Goal: Communication & Community: Answer question/provide support

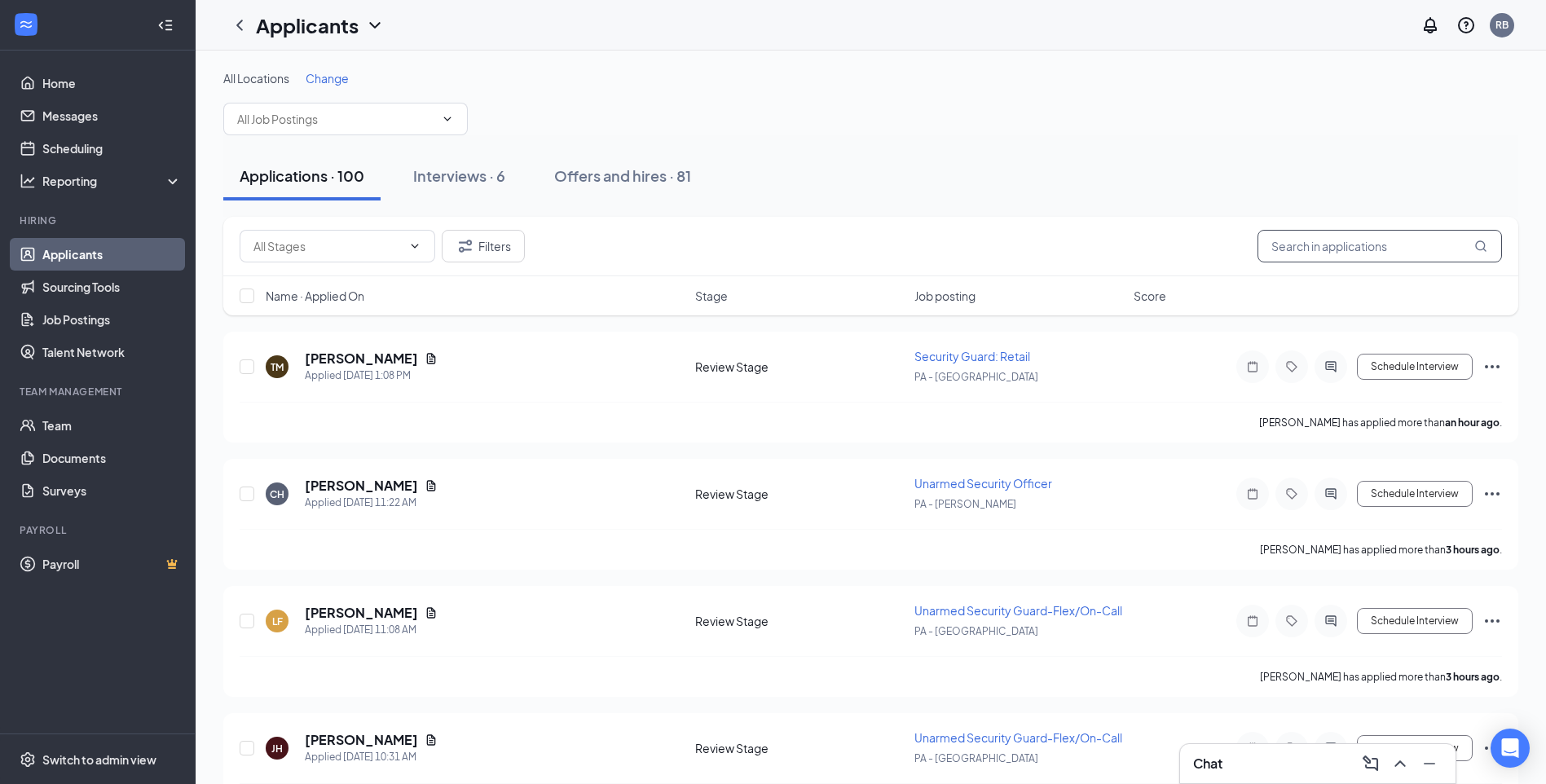
click at [1311, 254] on input "text" at bounding box center [1379, 246] width 245 height 33
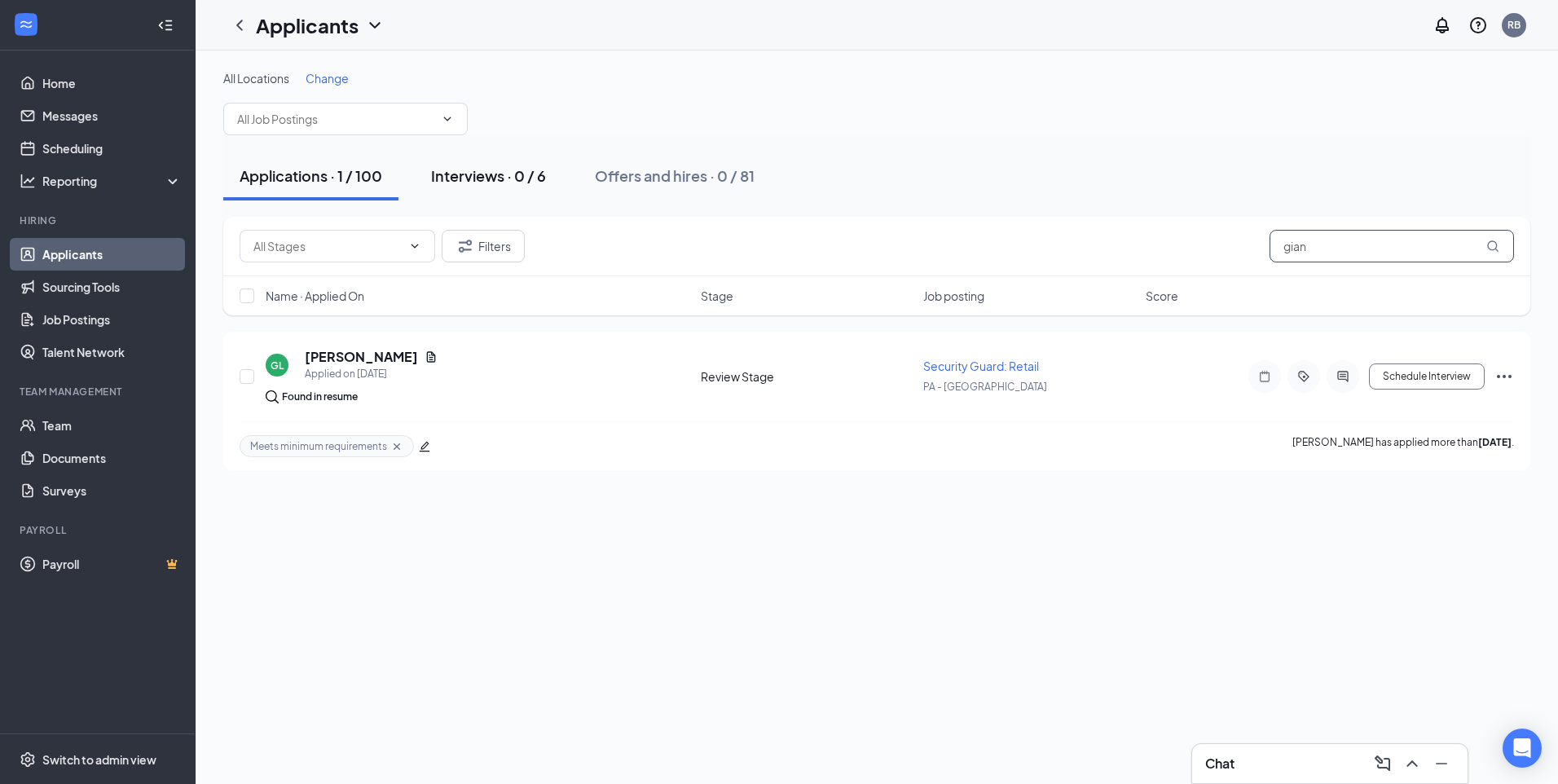
type input "gian"
click at [478, 173] on div "Interviews · 0 / 6" at bounding box center [489, 176] width 115 height 20
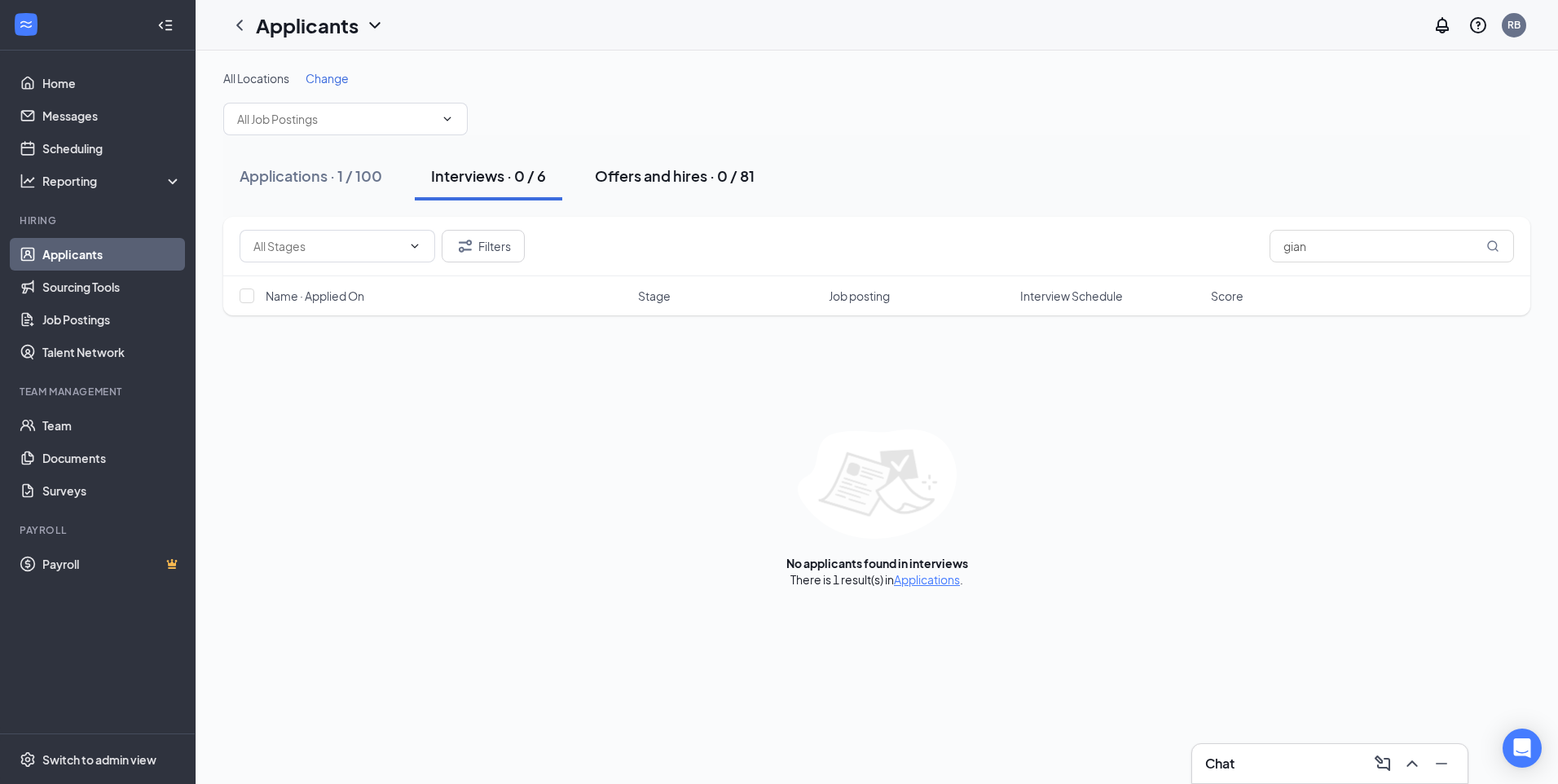
click at [658, 185] on div "Offers and hires · 0 / 81" at bounding box center [674, 176] width 160 height 20
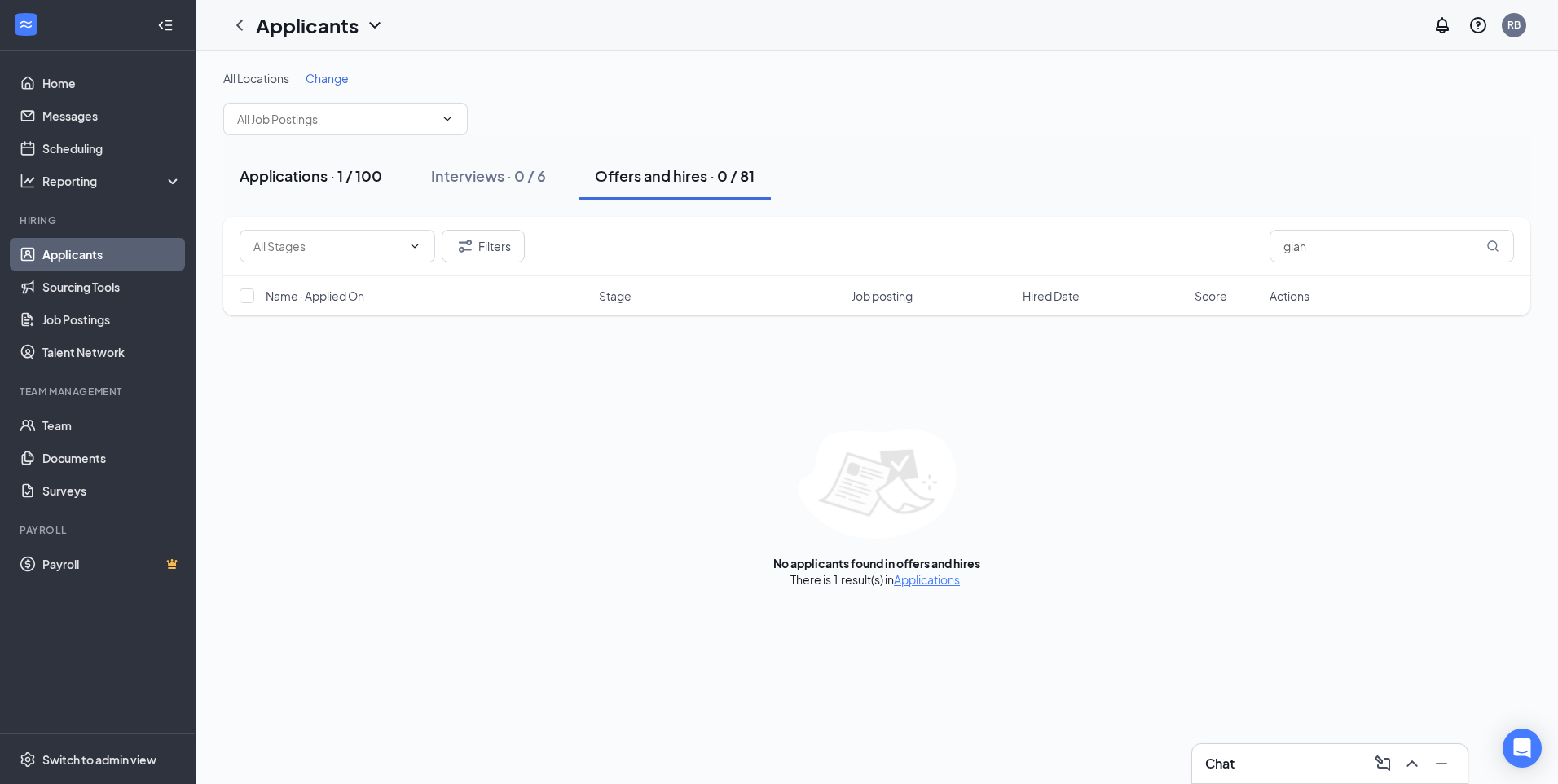
click at [306, 186] on button "Applications · 1 / 100" at bounding box center [310, 176] width 175 height 49
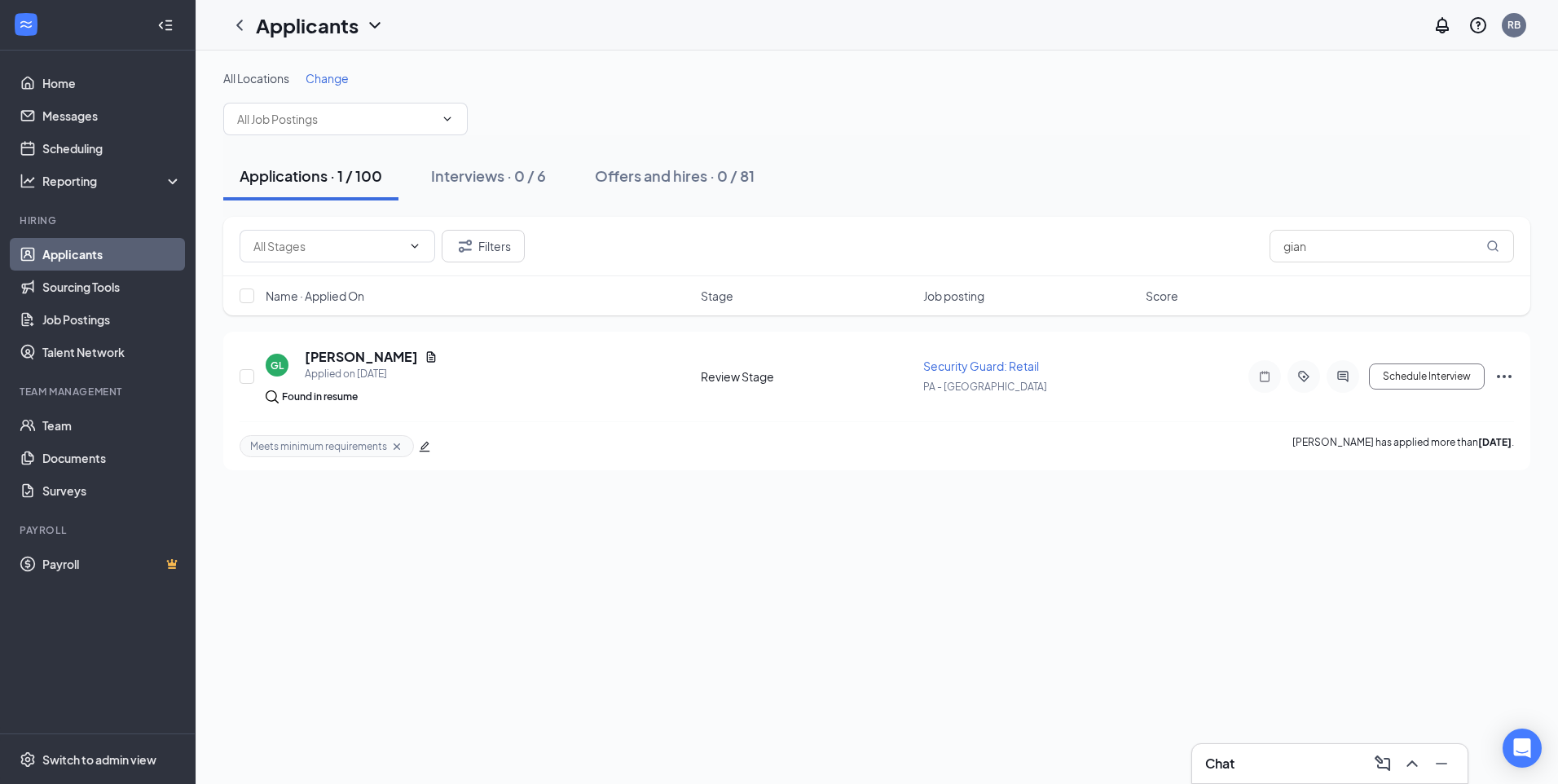
click at [370, 27] on icon "ChevronDown" at bounding box center [375, 25] width 19 height 19
click at [313, 74] on link "Applicants" at bounding box center [354, 70] width 176 height 16
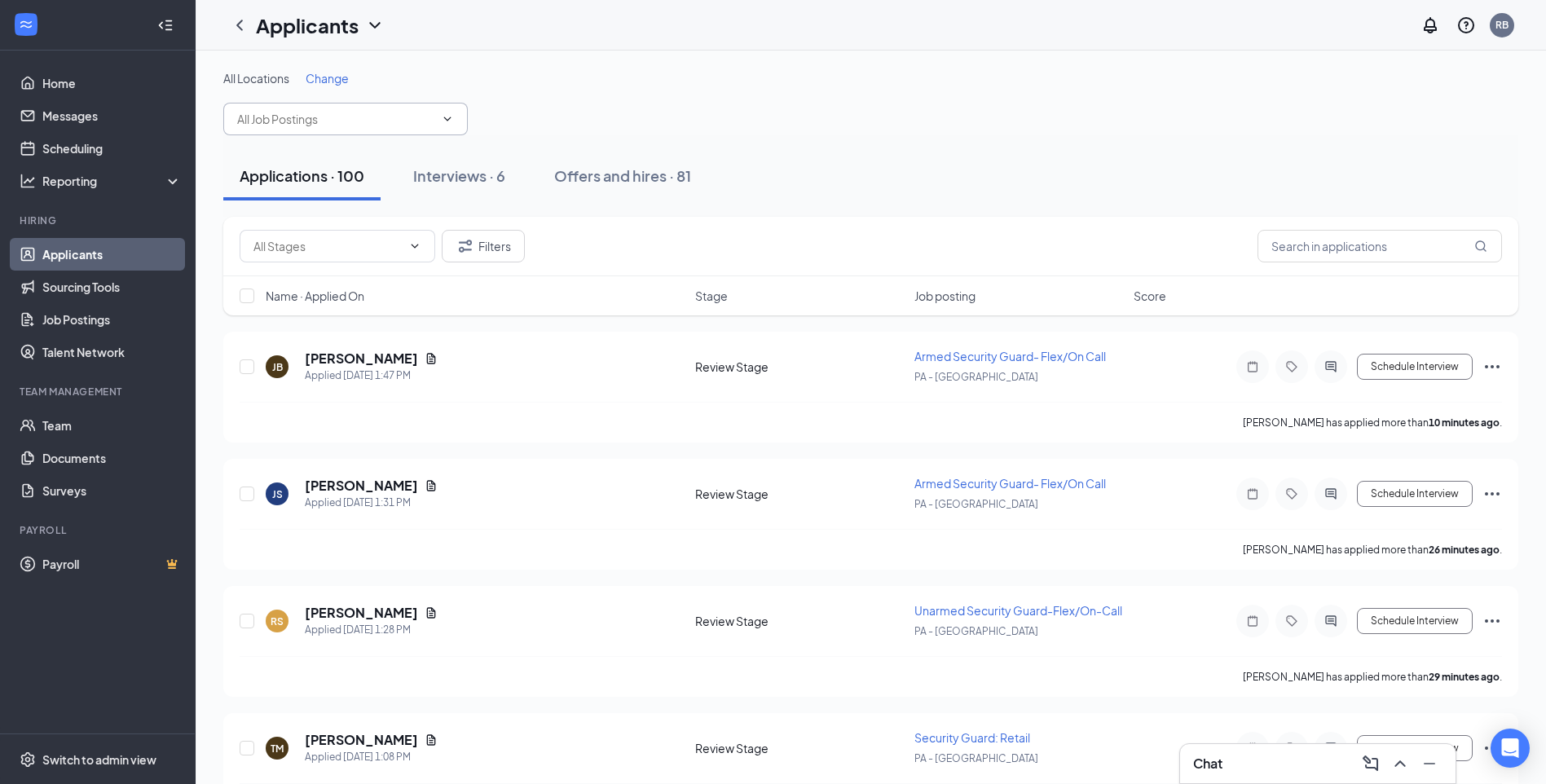
click at [452, 123] on icon "ChevronDown" at bounding box center [447, 118] width 13 height 13
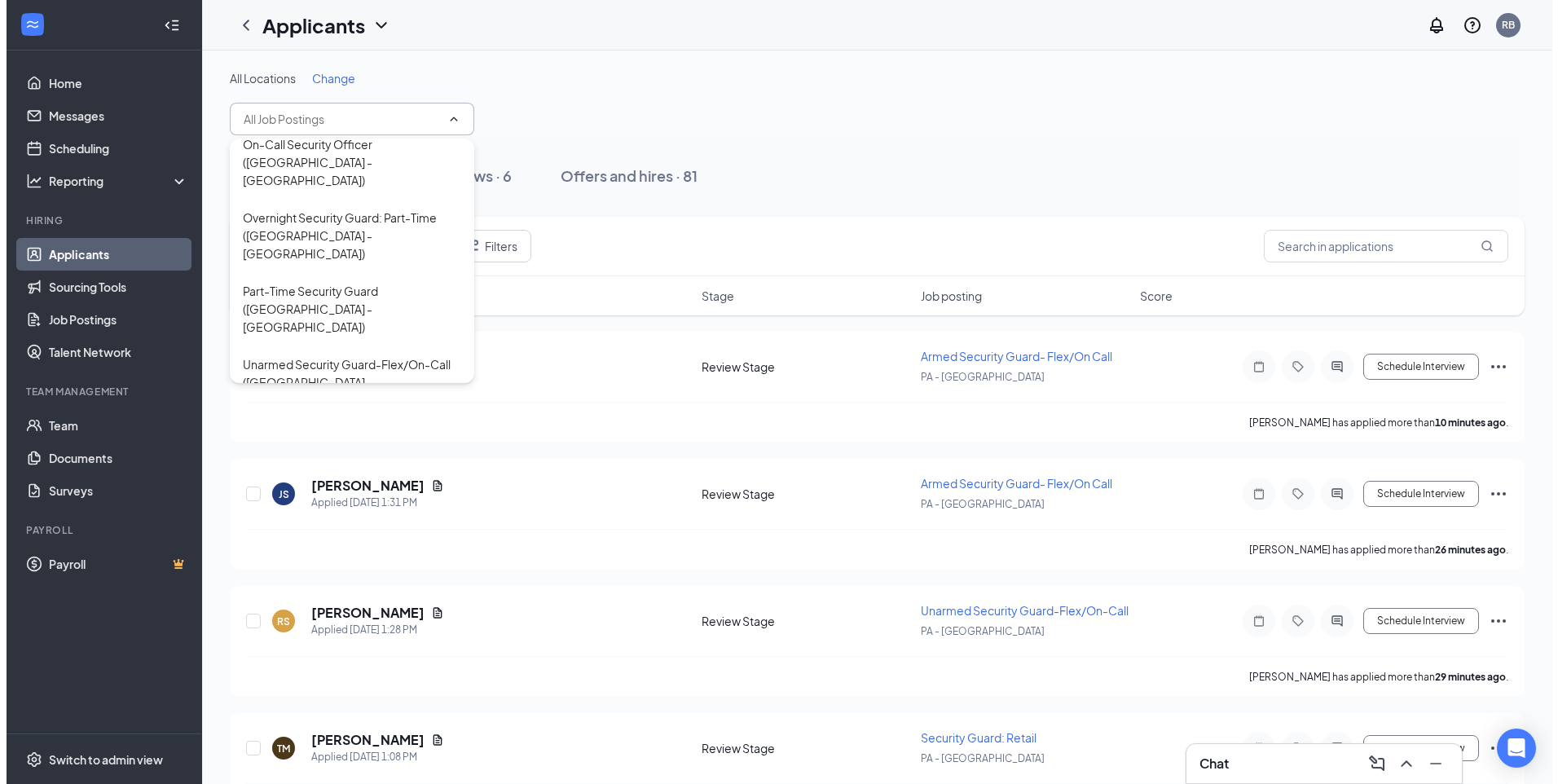
scroll to position [54, 0]
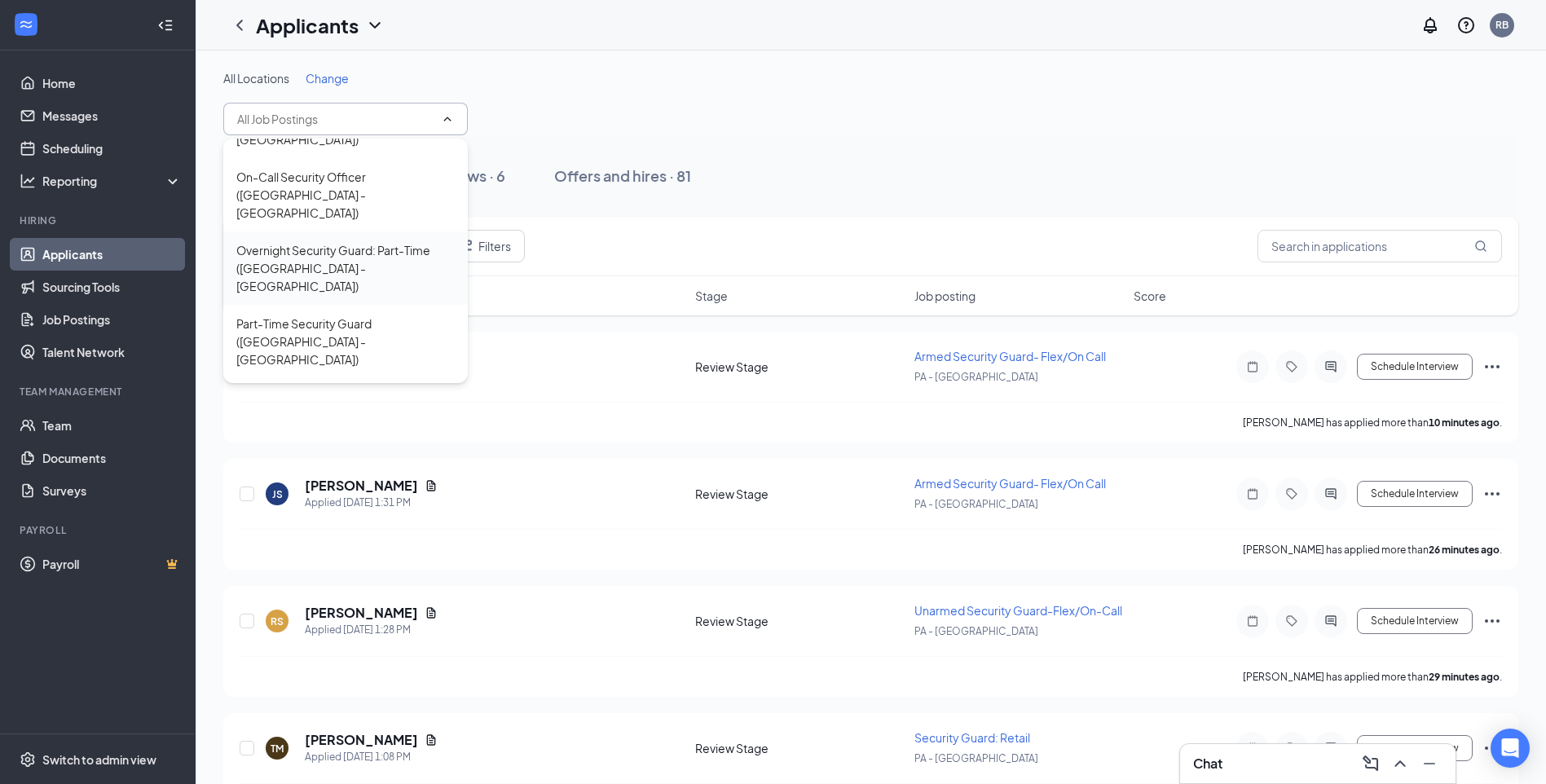
click at [342, 241] on div "Overnight Security Guard: Part-Time ([GEOGRAPHIC_DATA] - [GEOGRAPHIC_DATA])" at bounding box center [345, 268] width 218 height 54
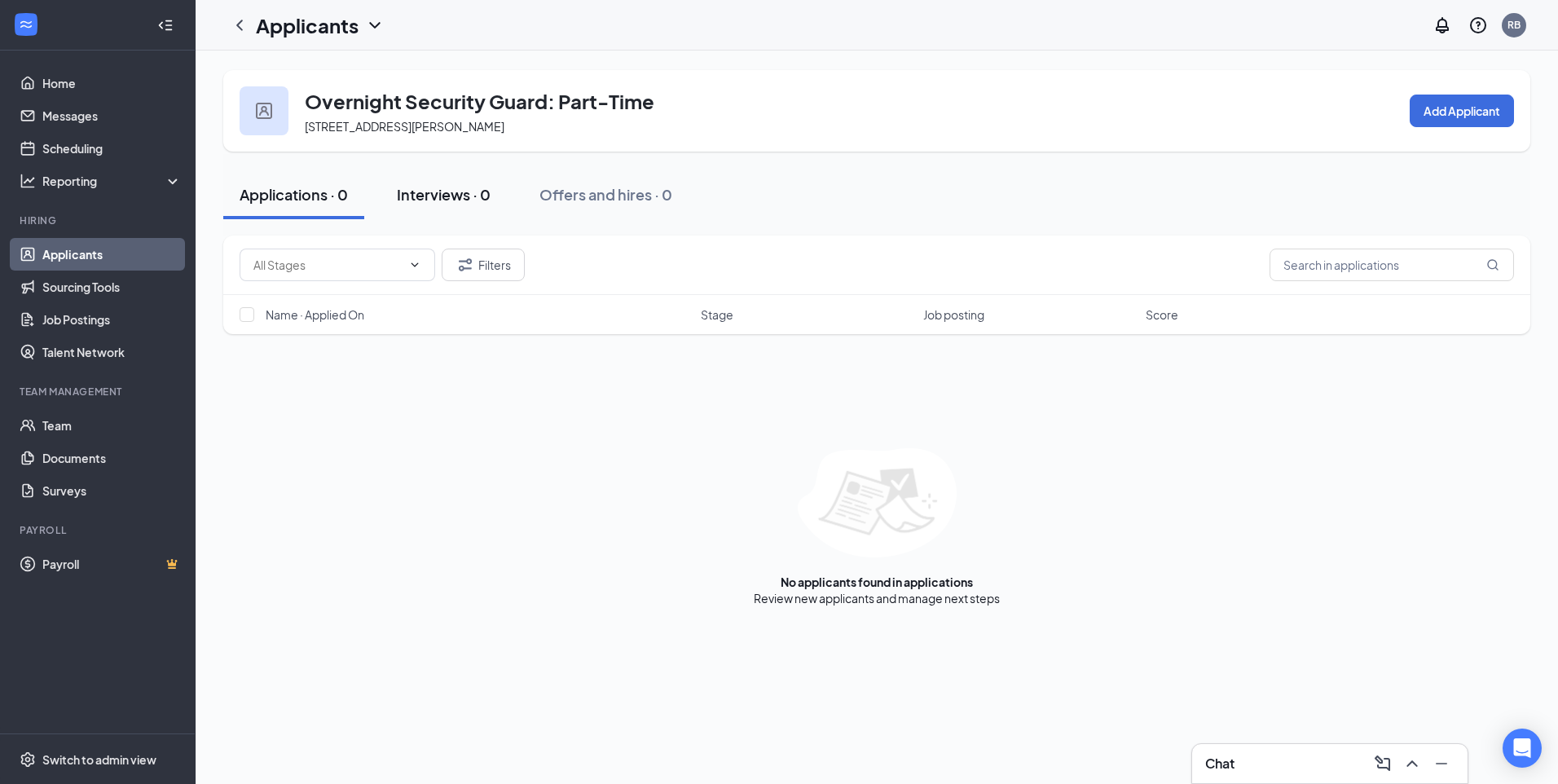
click at [476, 197] on div "Interviews · 0" at bounding box center [443, 195] width 94 height 20
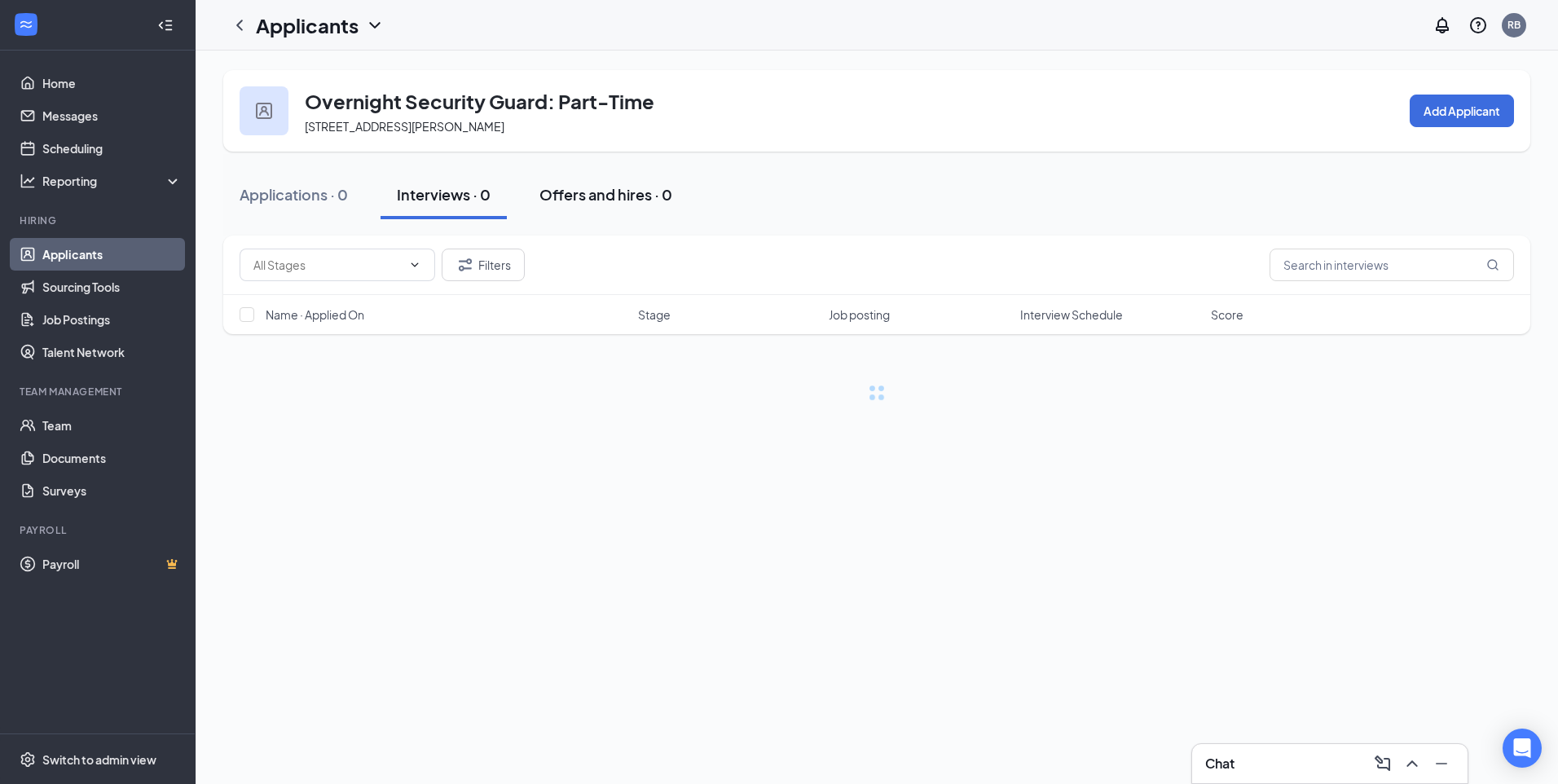
click at [612, 200] on div "Offers and hires · 0" at bounding box center [606, 195] width 133 height 20
click at [330, 206] on button "Applications · 0" at bounding box center [293, 195] width 141 height 49
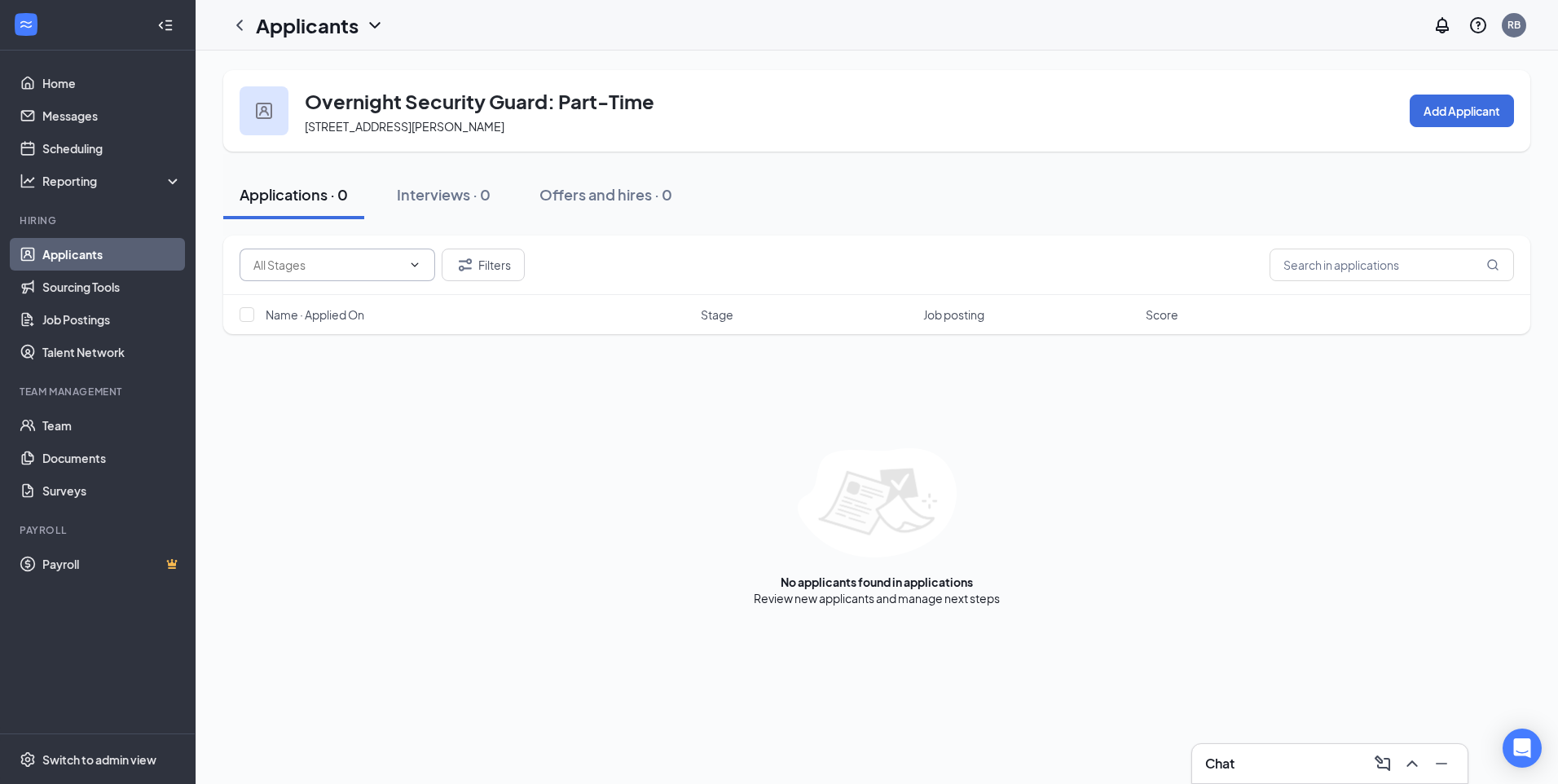
click at [412, 269] on icon "ChevronDown" at bounding box center [414, 264] width 13 height 13
click at [412, 269] on icon "ChevronUp" at bounding box center [414, 264] width 13 height 13
click at [244, 26] on icon "ChevronLeft" at bounding box center [239, 25] width 19 height 19
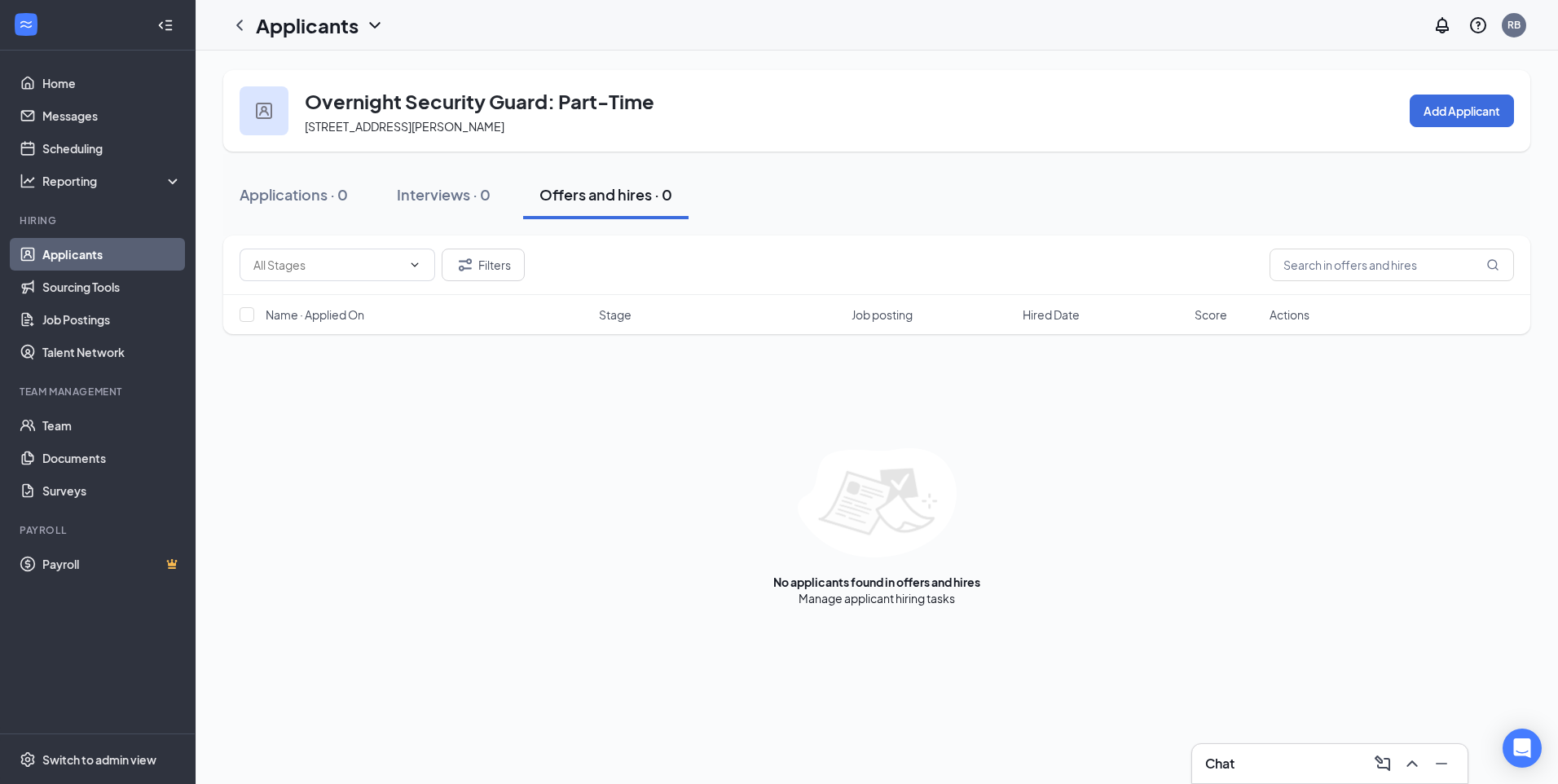
click at [380, 30] on icon "ChevronDown" at bounding box center [375, 25] width 19 height 19
click at [343, 78] on link "Applicants" at bounding box center [354, 70] width 176 height 16
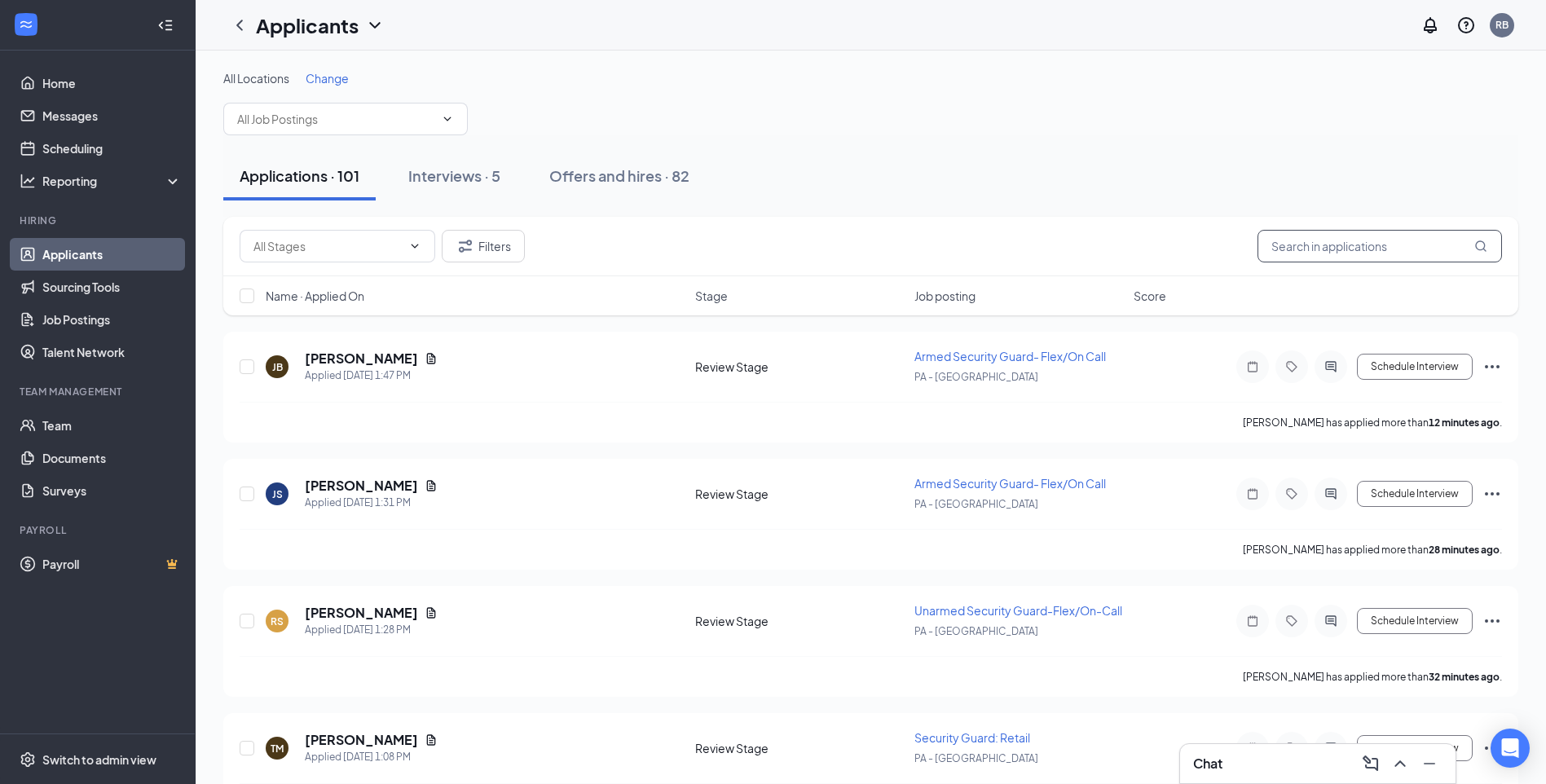
click at [1320, 261] on input "text" at bounding box center [1379, 246] width 245 height 33
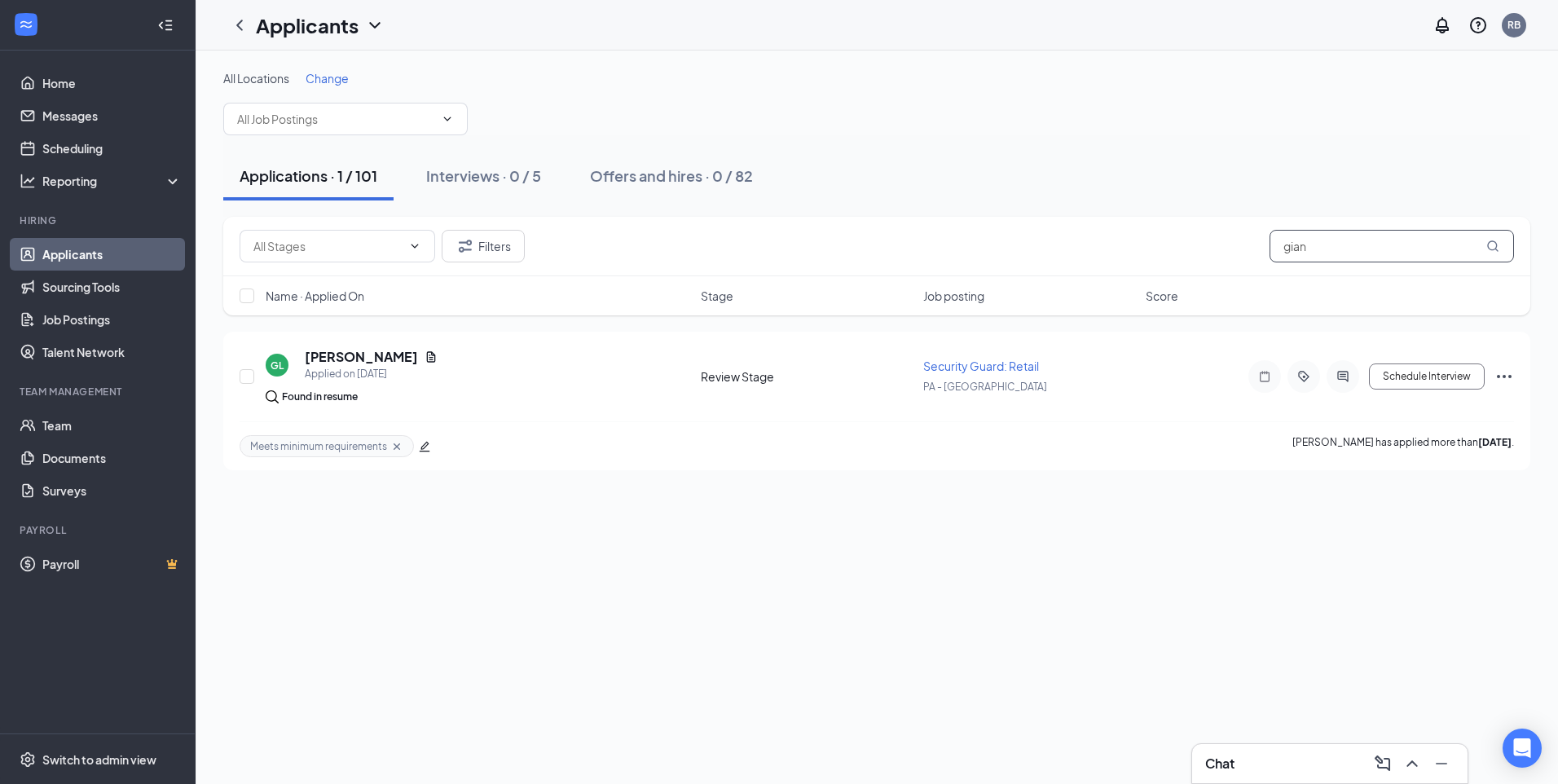
type input "gian"
click at [488, 177] on div "Interviews · 0 / 5" at bounding box center [484, 176] width 115 height 20
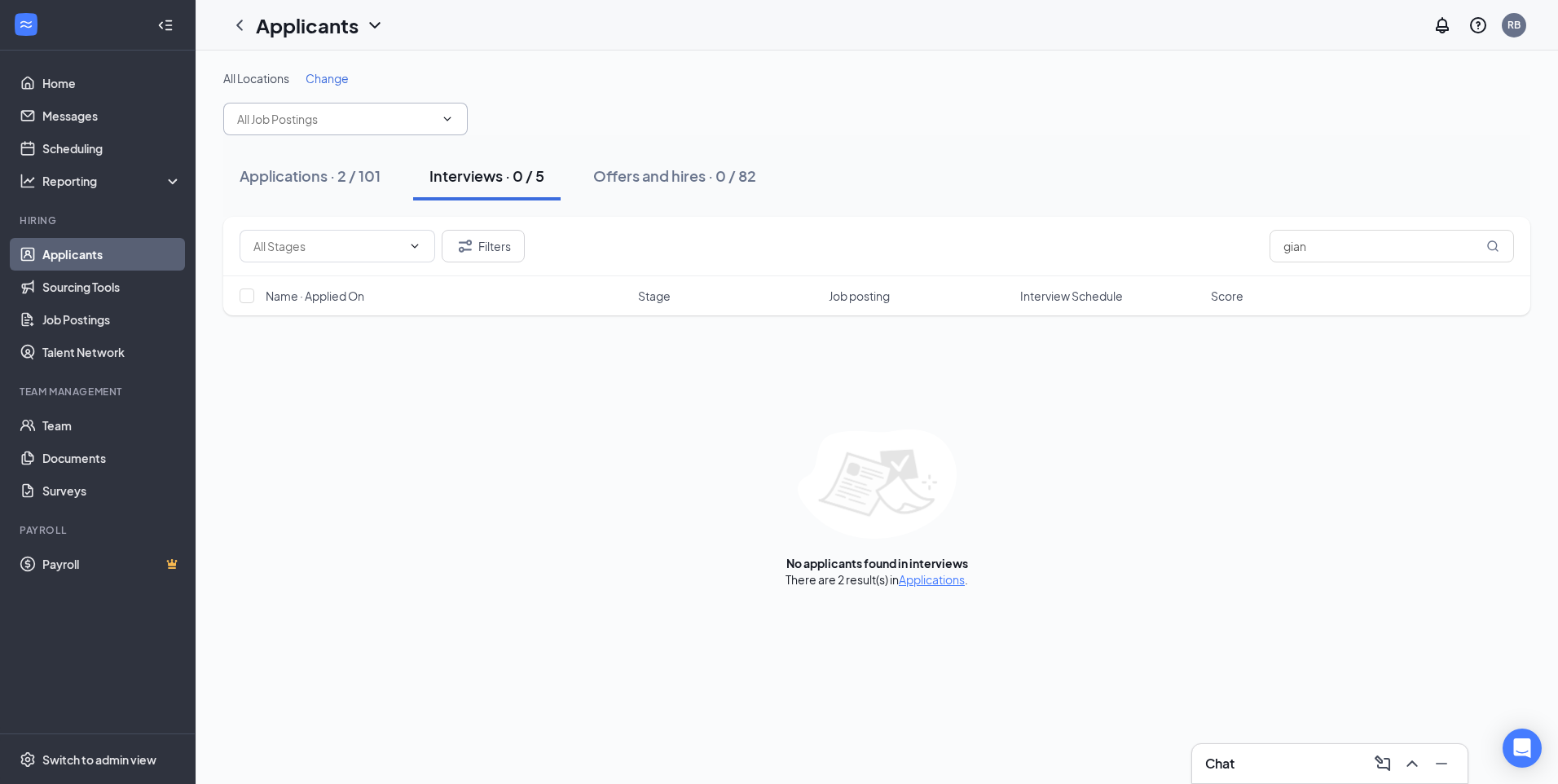
click at [452, 122] on icon "ChevronDown" at bounding box center [447, 118] width 13 height 13
click at [553, 107] on div "All Locations Change" at bounding box center [876, 102] width 1307 height 65
click at [343, 176] on div "Applications · 2 / 101" at bounding box center [310, 176] width 141 height 20
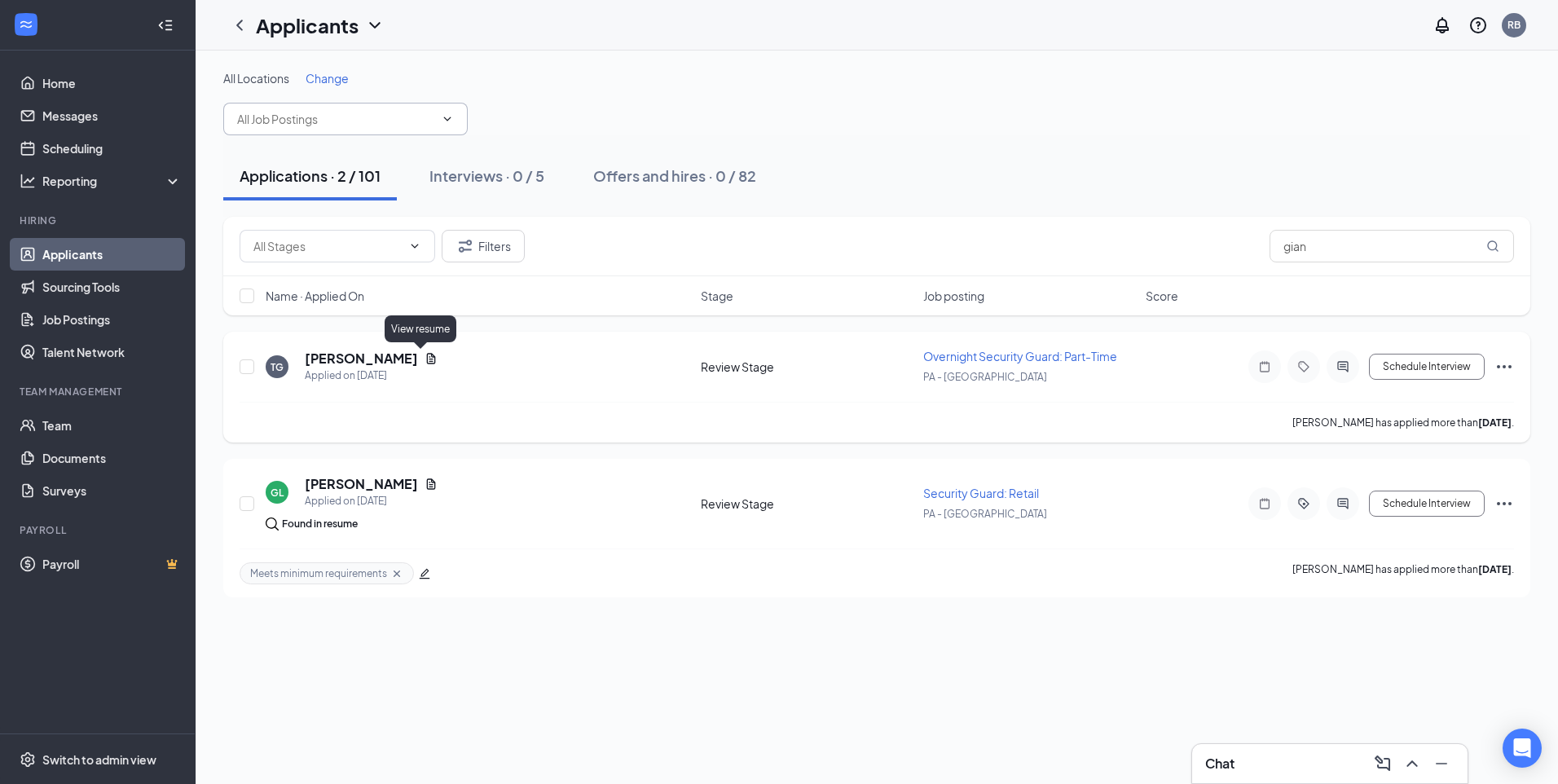
click at [427, 359] on icon "Document" at bounding box center [431, 358] width 9 height 11
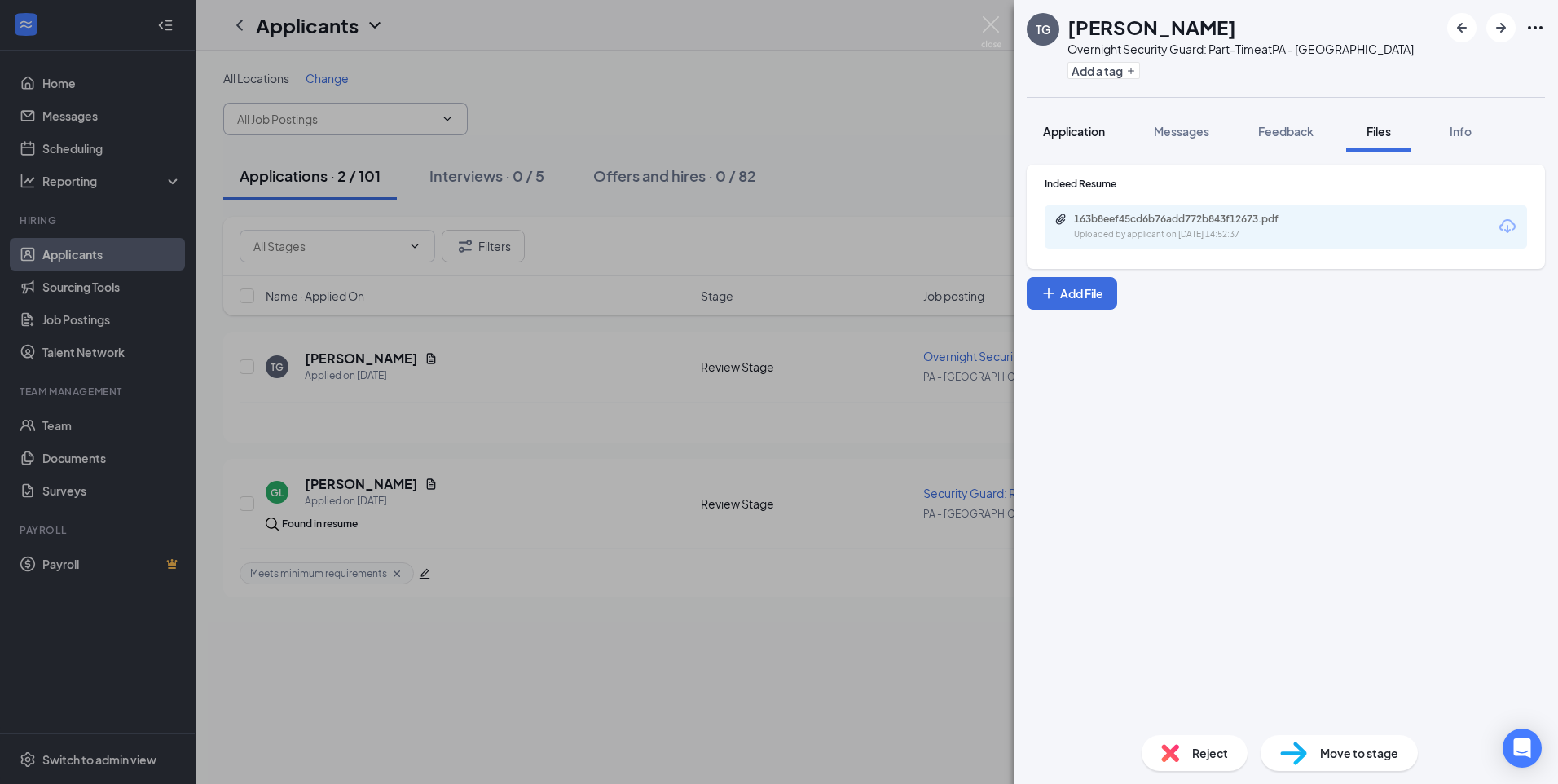
click at [1067, 129] on span "Application" at bounding box center [1073, 130] width 62 height 14
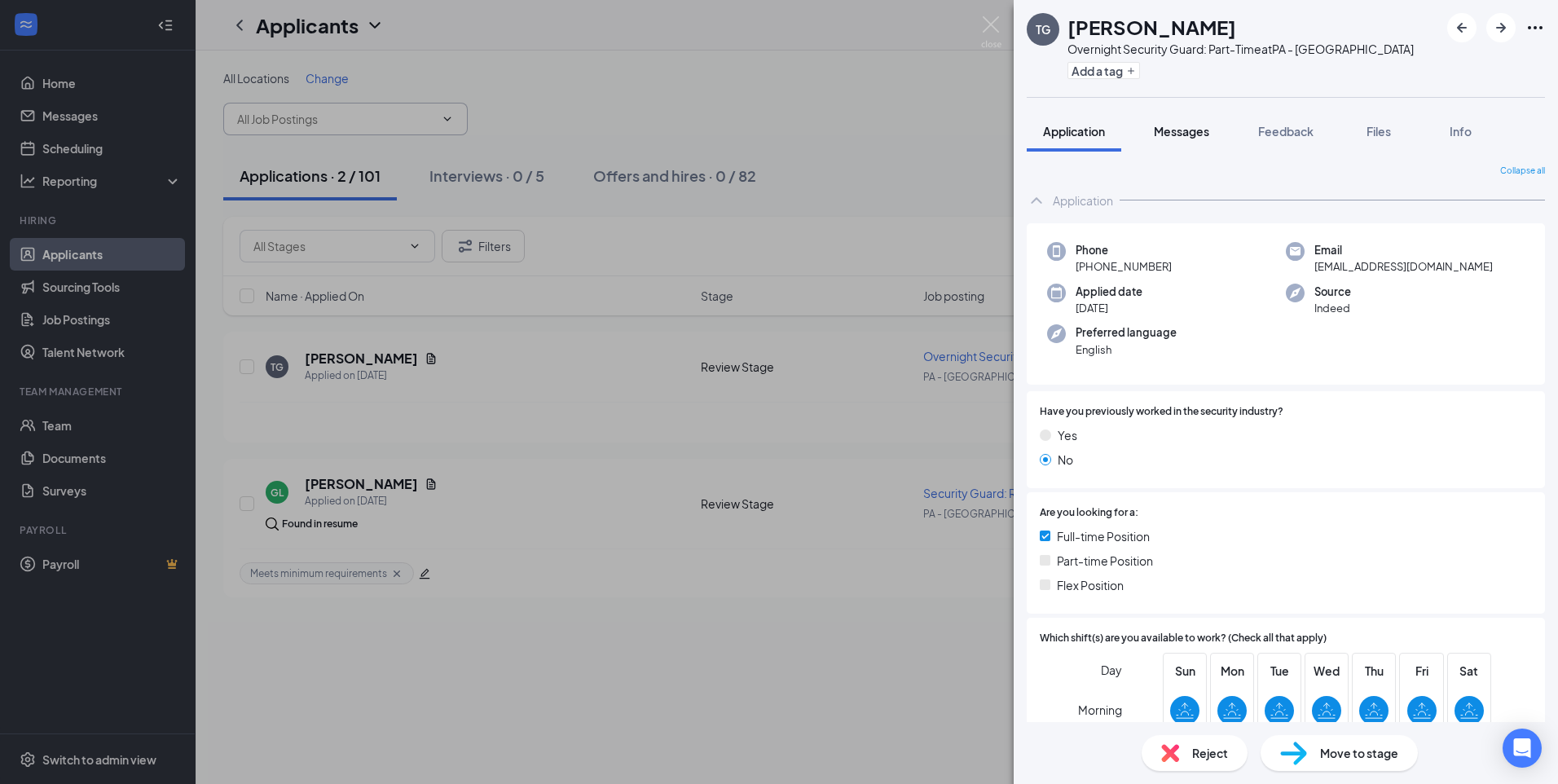
click at [1186, 132] on span "Messages" at bounding box center [1181, 130] width 55 height 14
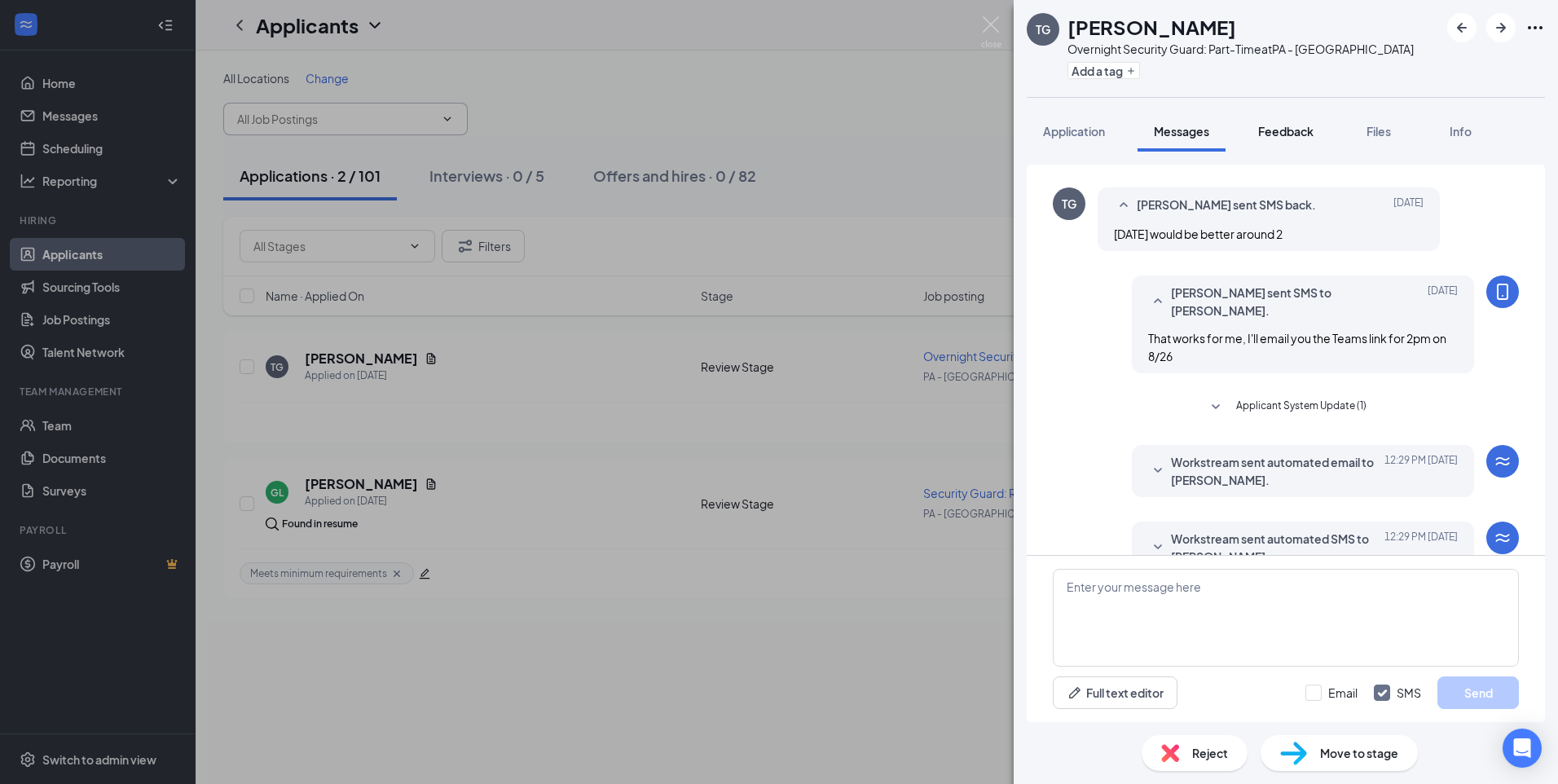
scroll to position [571, 0]
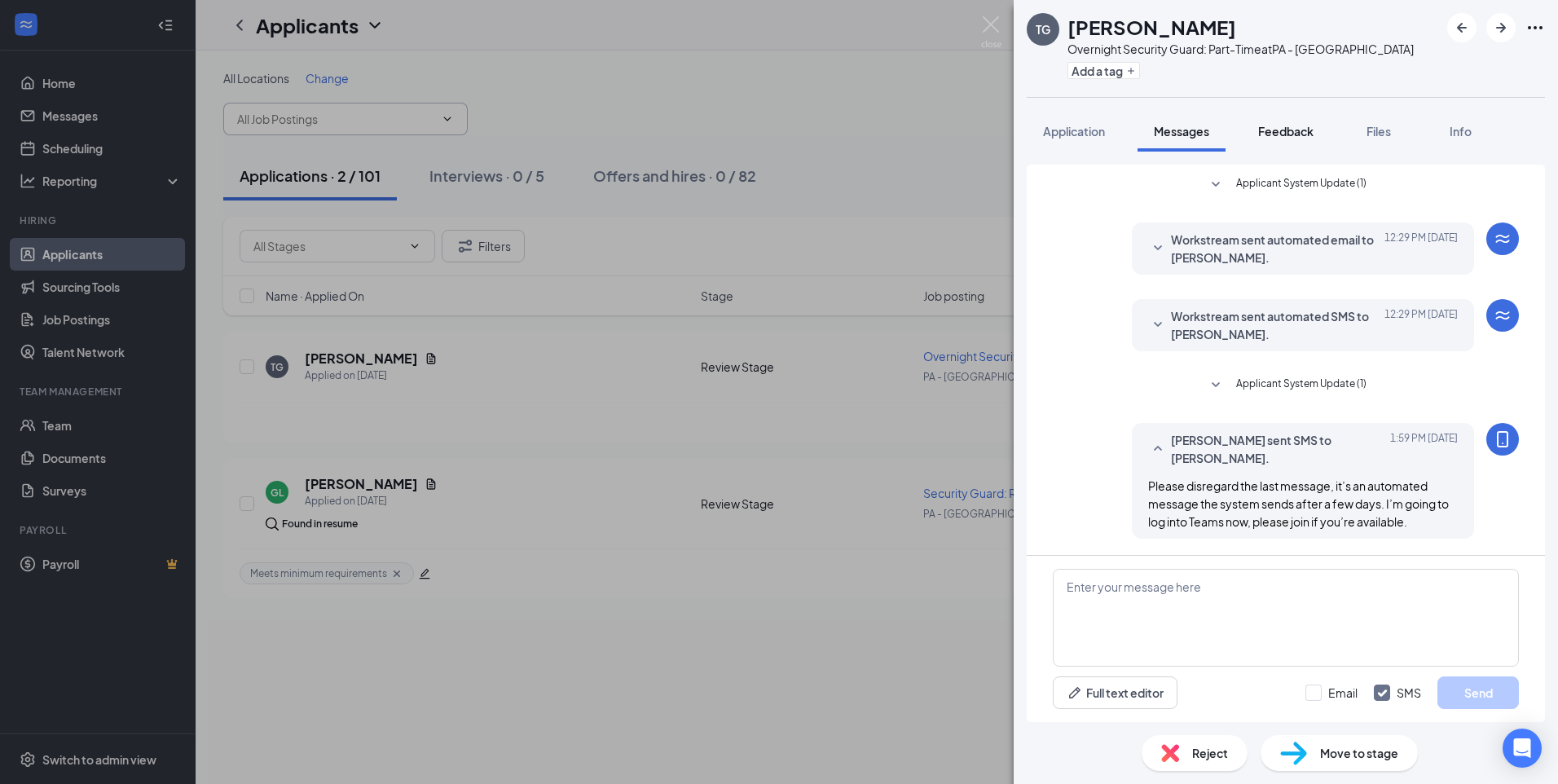
click at [1288, 140] on button "Feedback" at bounding box center [1286, 131] width 88 height 41
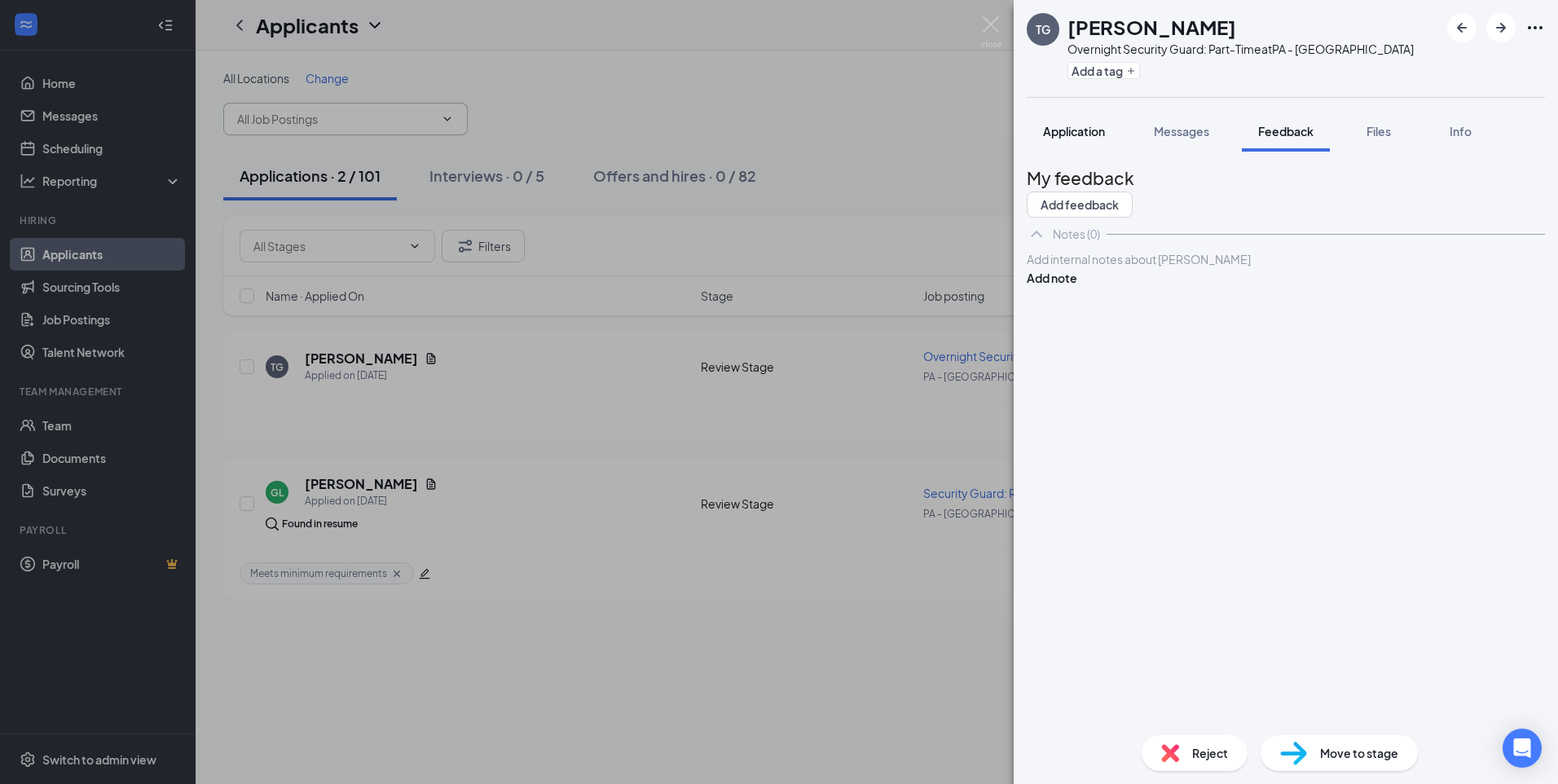
click at [1083, 131] on span "Application" at bounding box center [1073, 130] width 62 height 14
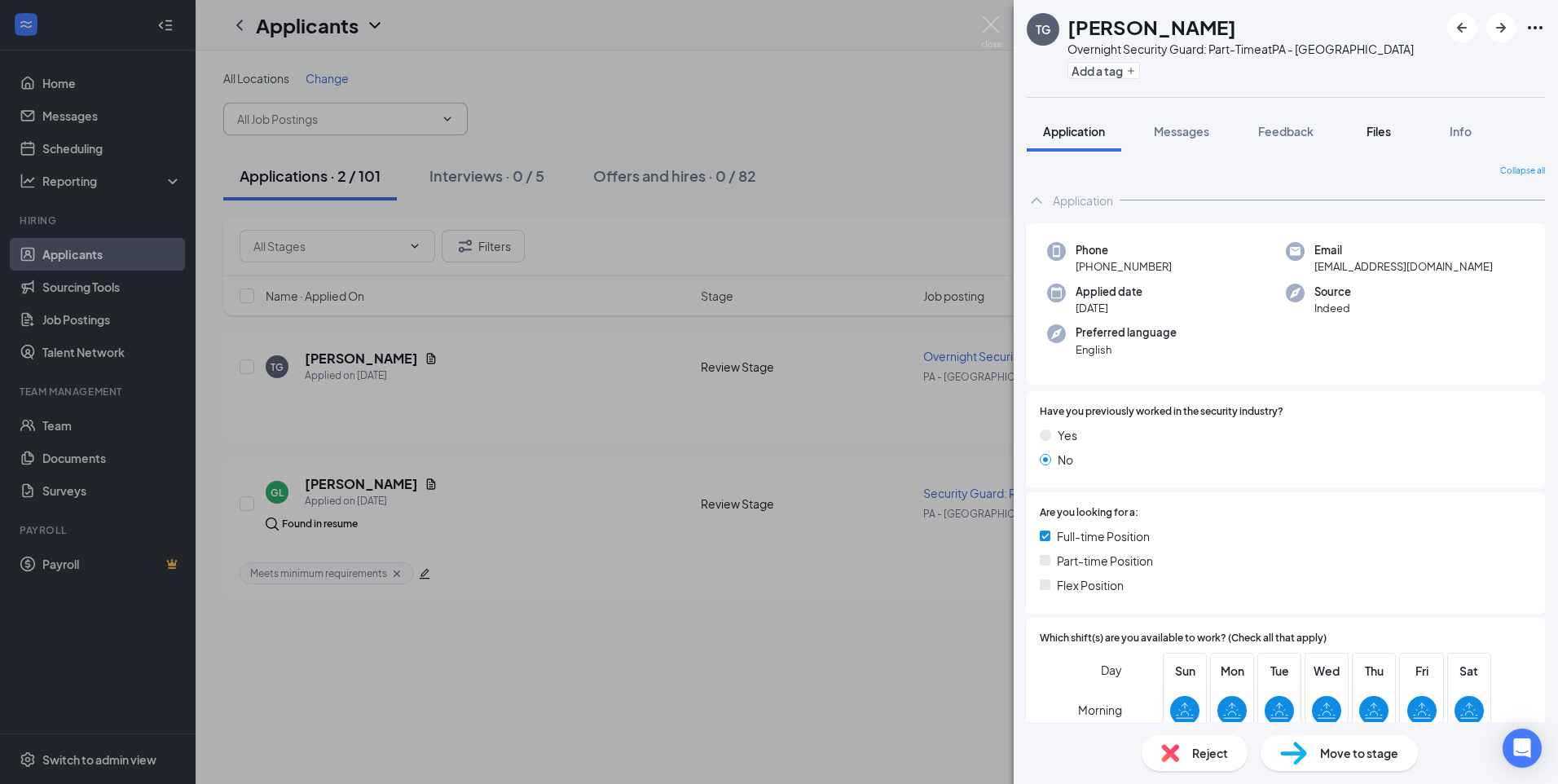
click at [1385, 138] on span "Files" at bounding box center [1378, 130] width 25 height 14
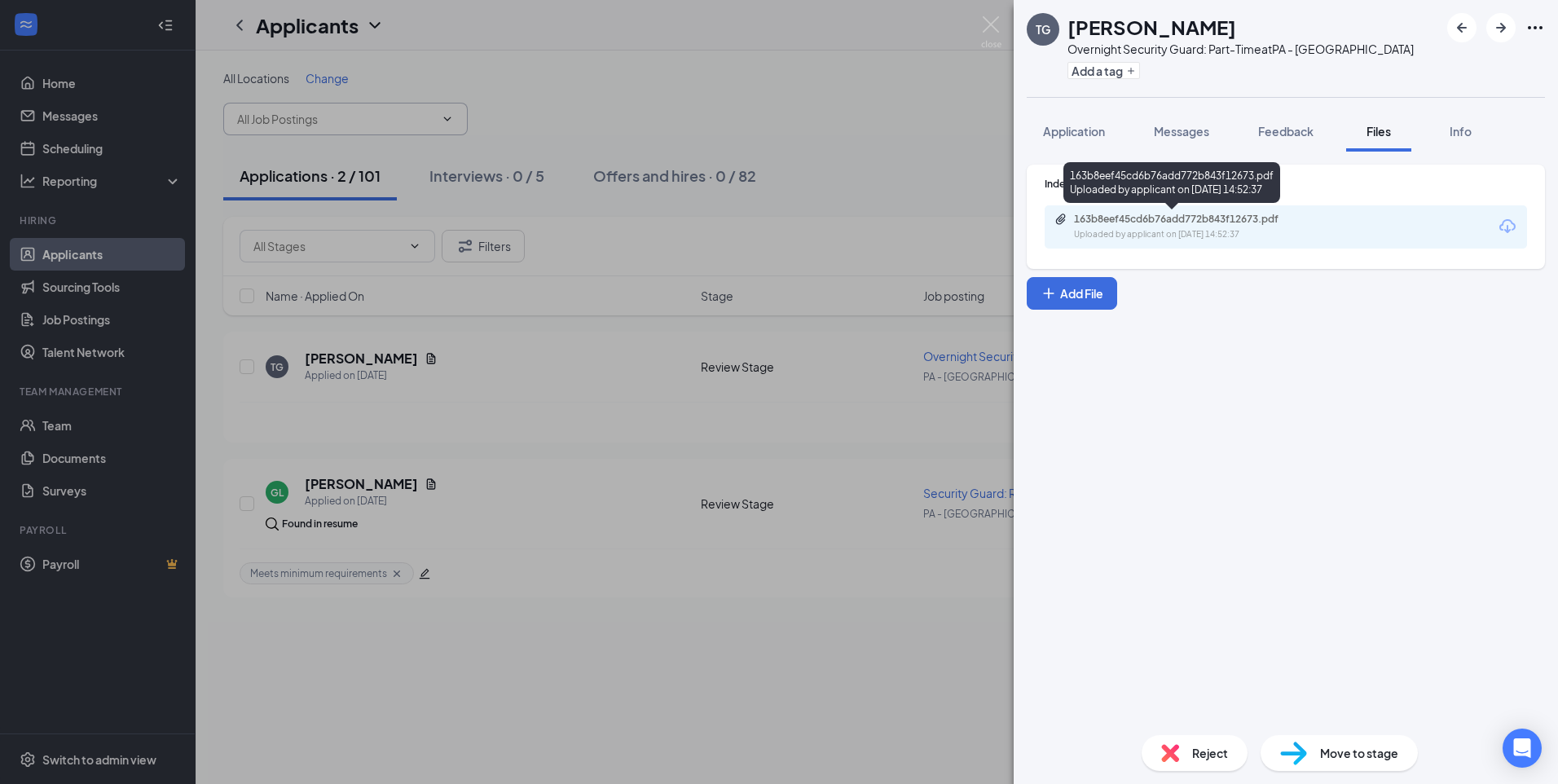
click at [1260, 233] on div "Uploaded by applicant on [DATE] 14:52:37" at bounding box center [1196, 234] width 244 height 13
click at [992, 28] on img at bounding box center [991, 32] width 20 height 32
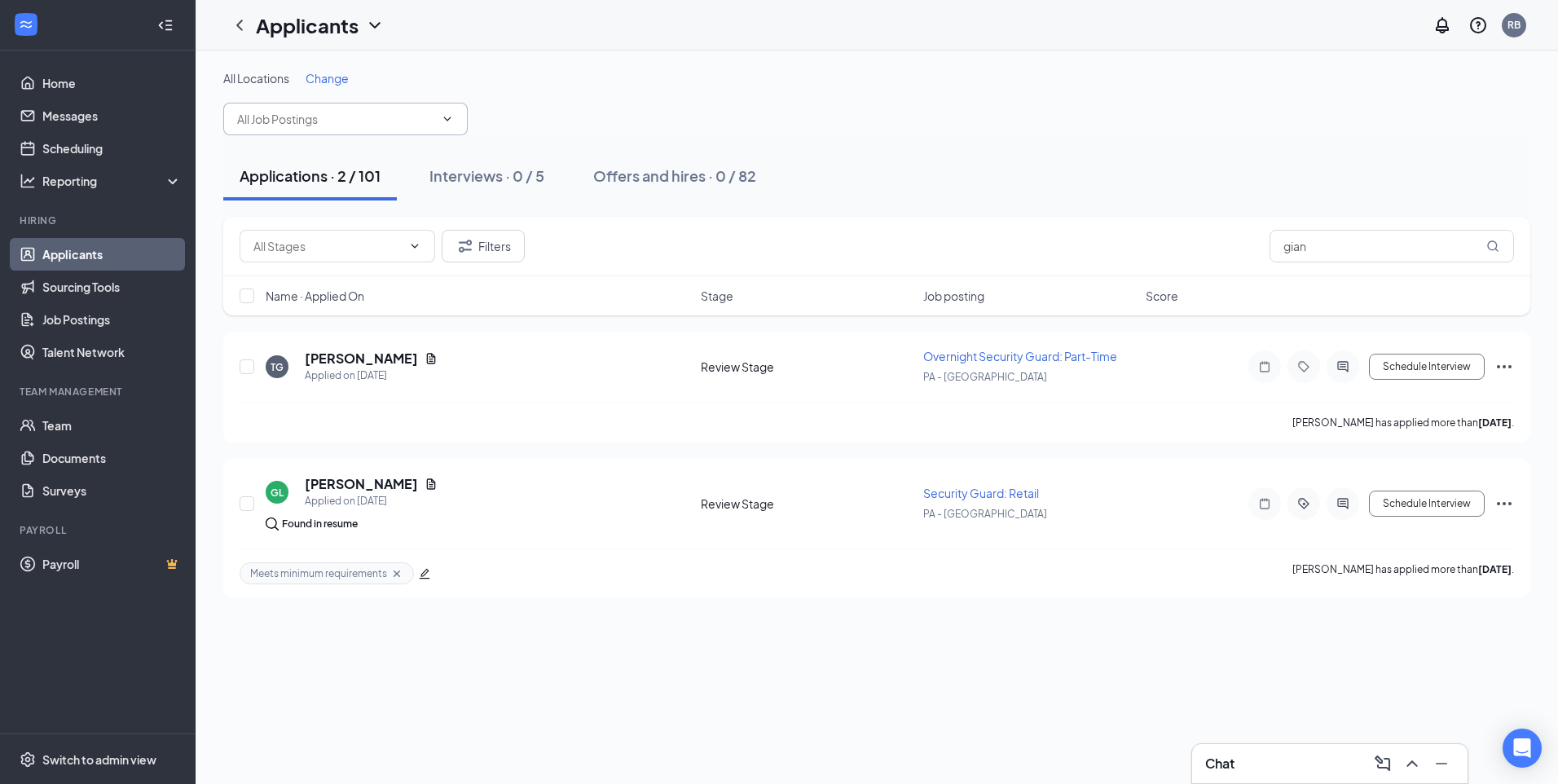
click at [1259, 771] on div "Chat" at bounding box center [1330, 763] width 250 height 26
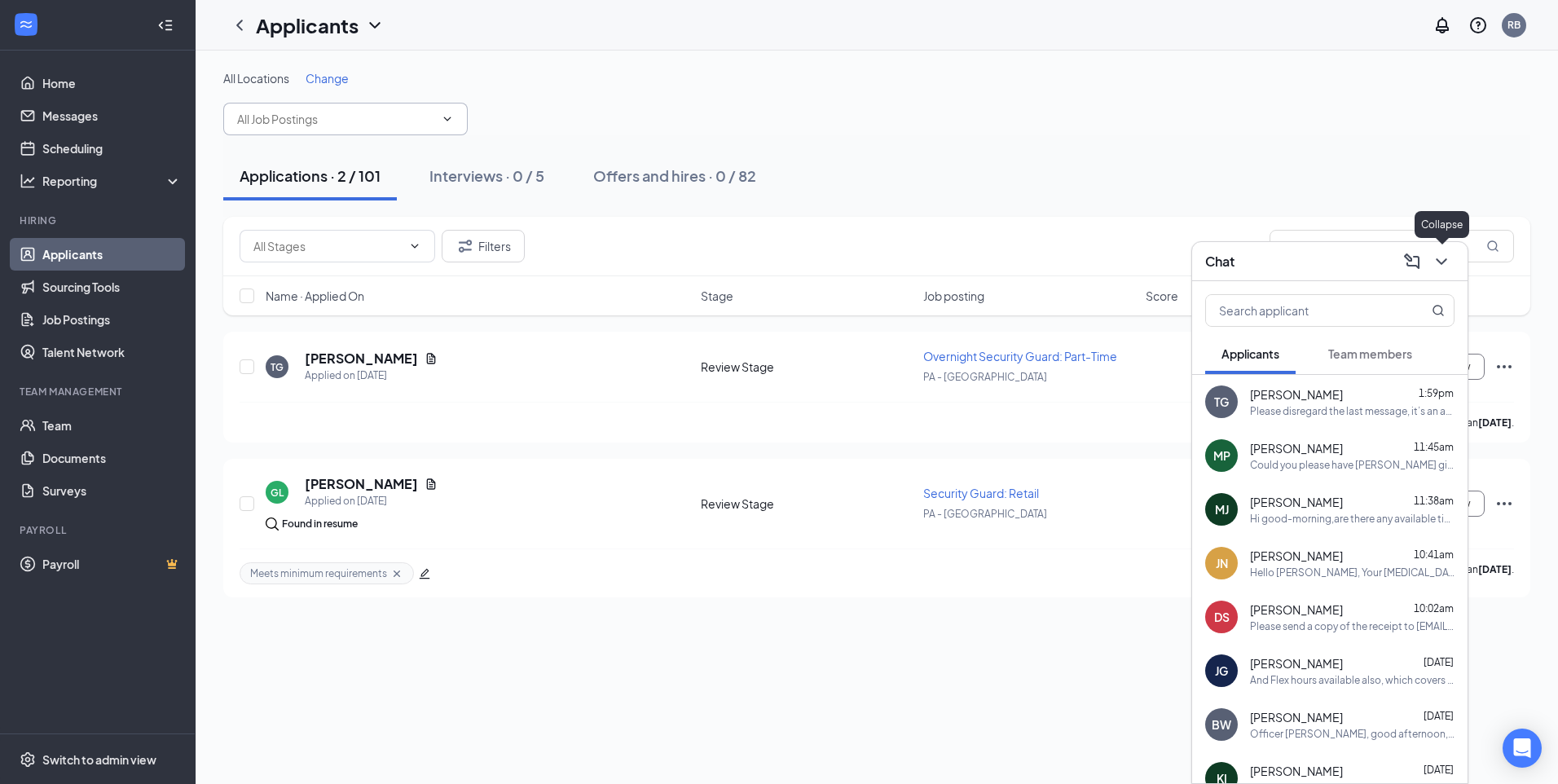
click at [1441, 266] on icon "ChevronDown" at bounding box center [1440, 261] width 19 height 19
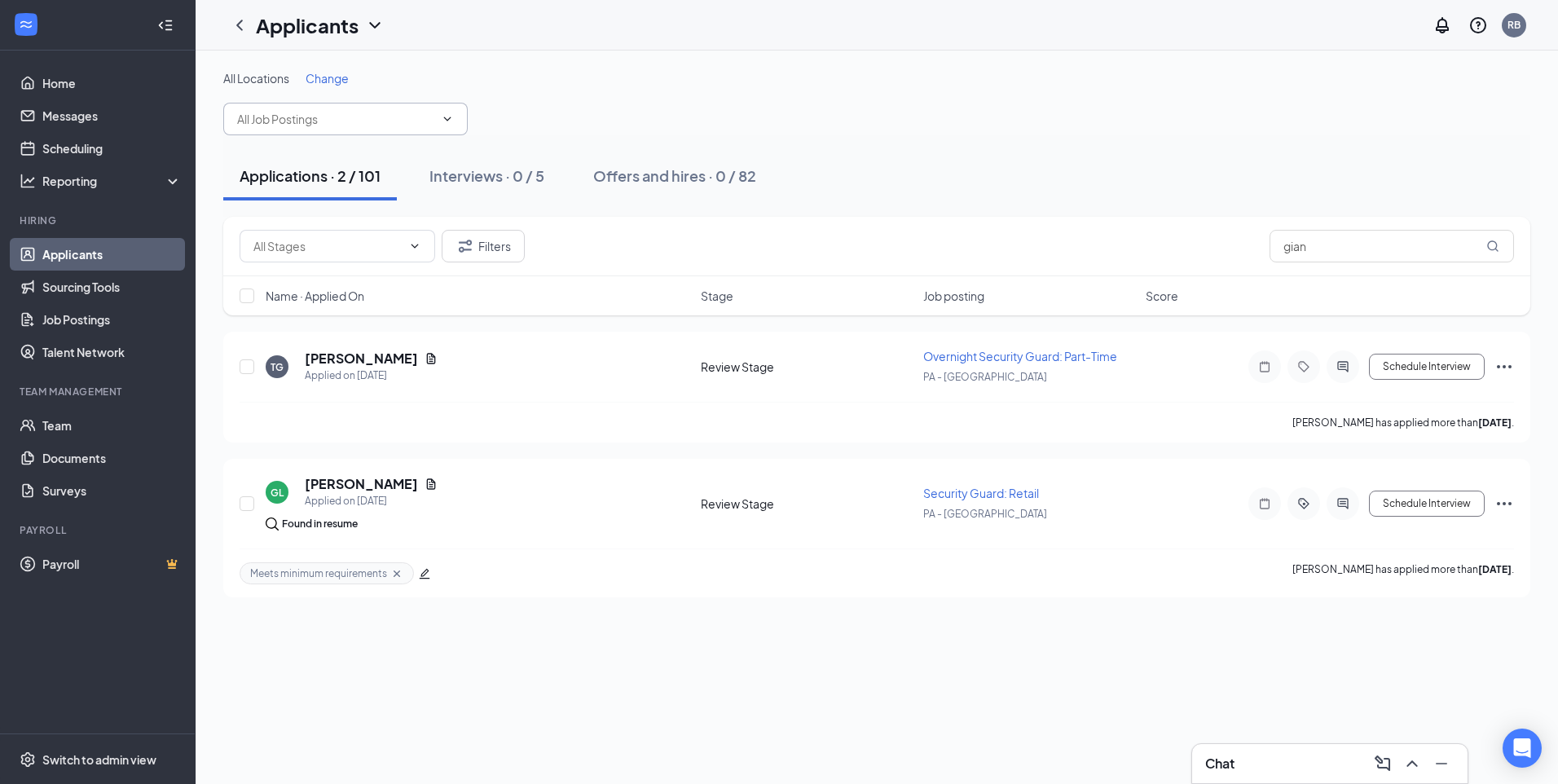
click at [1286, 762] on div "Chat" at bounding box center [1330, 763] width 250 height 26
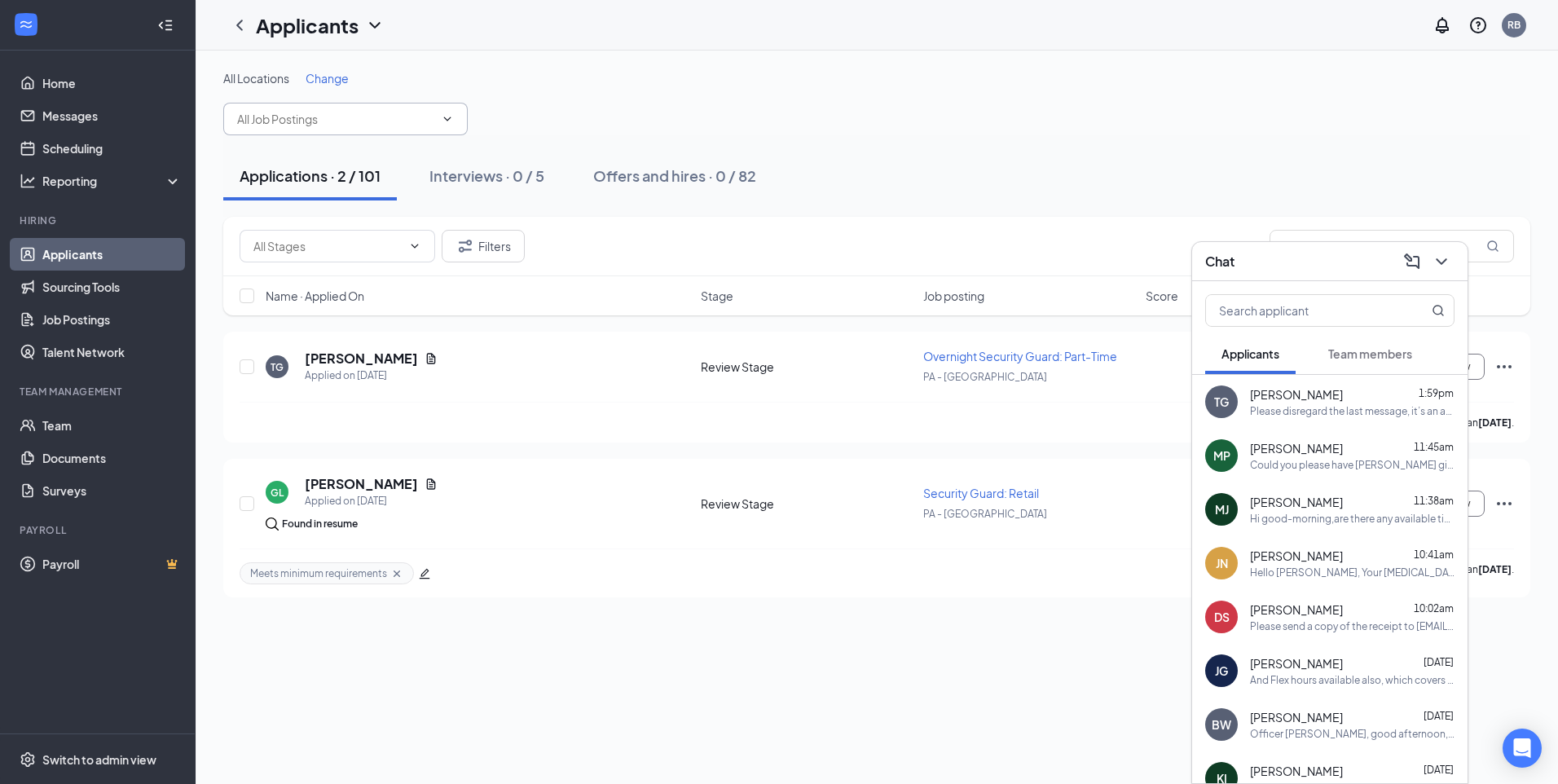
click at [1327, 397] on span "[PERSON_NAME]" at bounding box center [1297, 394] width 93 height 16
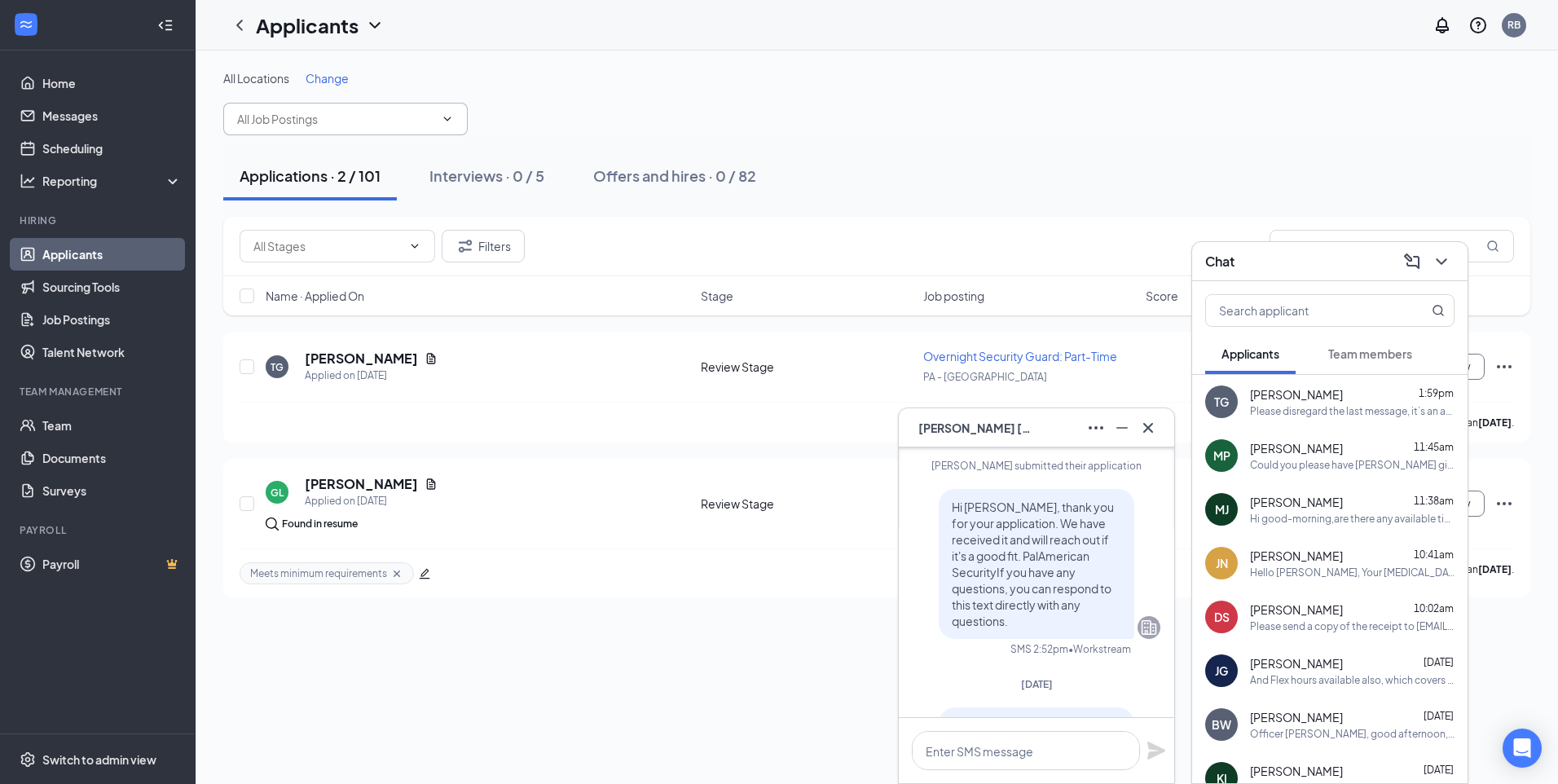
scroll to position [-750, 0]
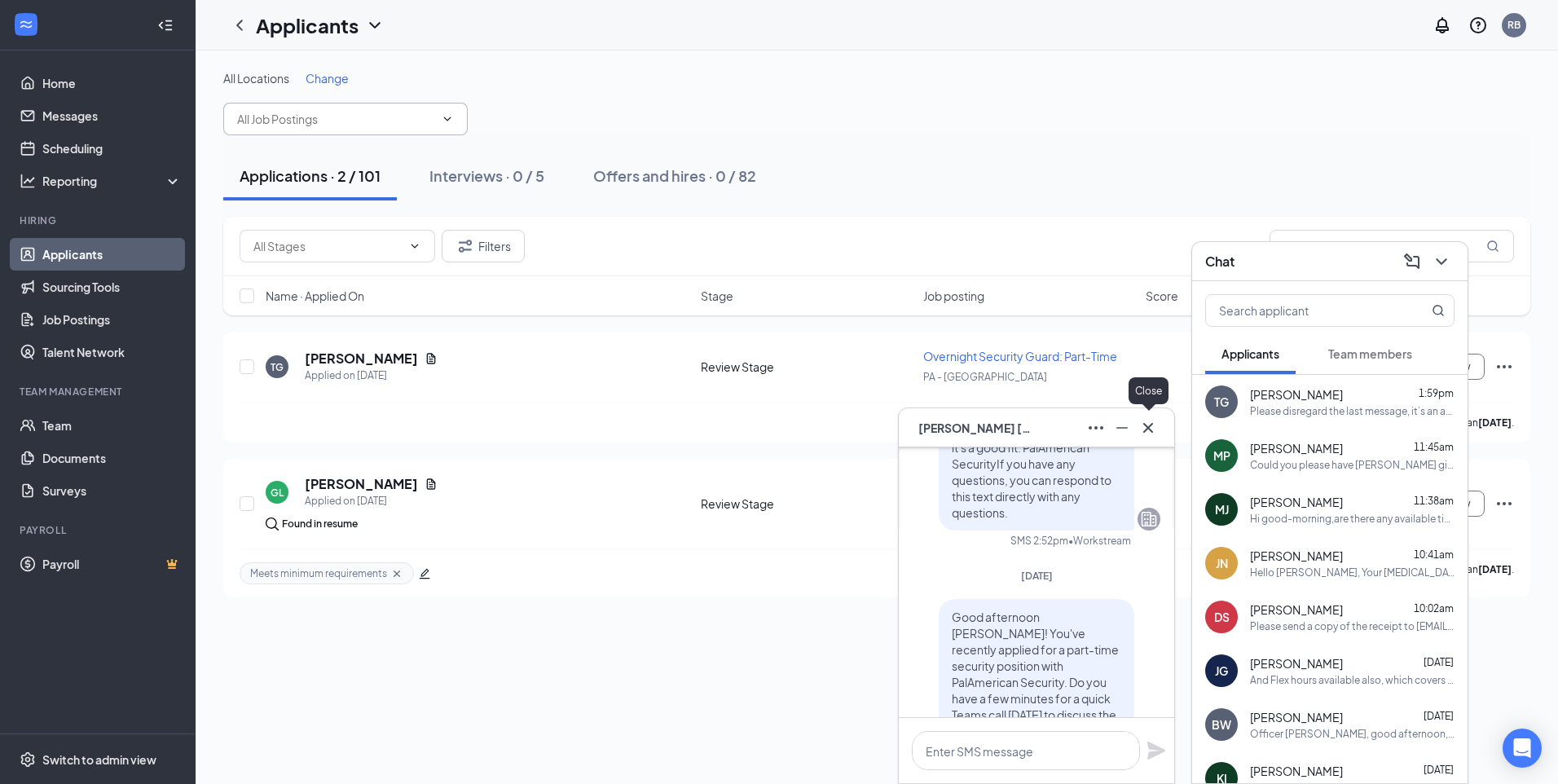
click at [1143, 432] on icon "Cross" at bounding box center [1148, 427] width 19 height 19
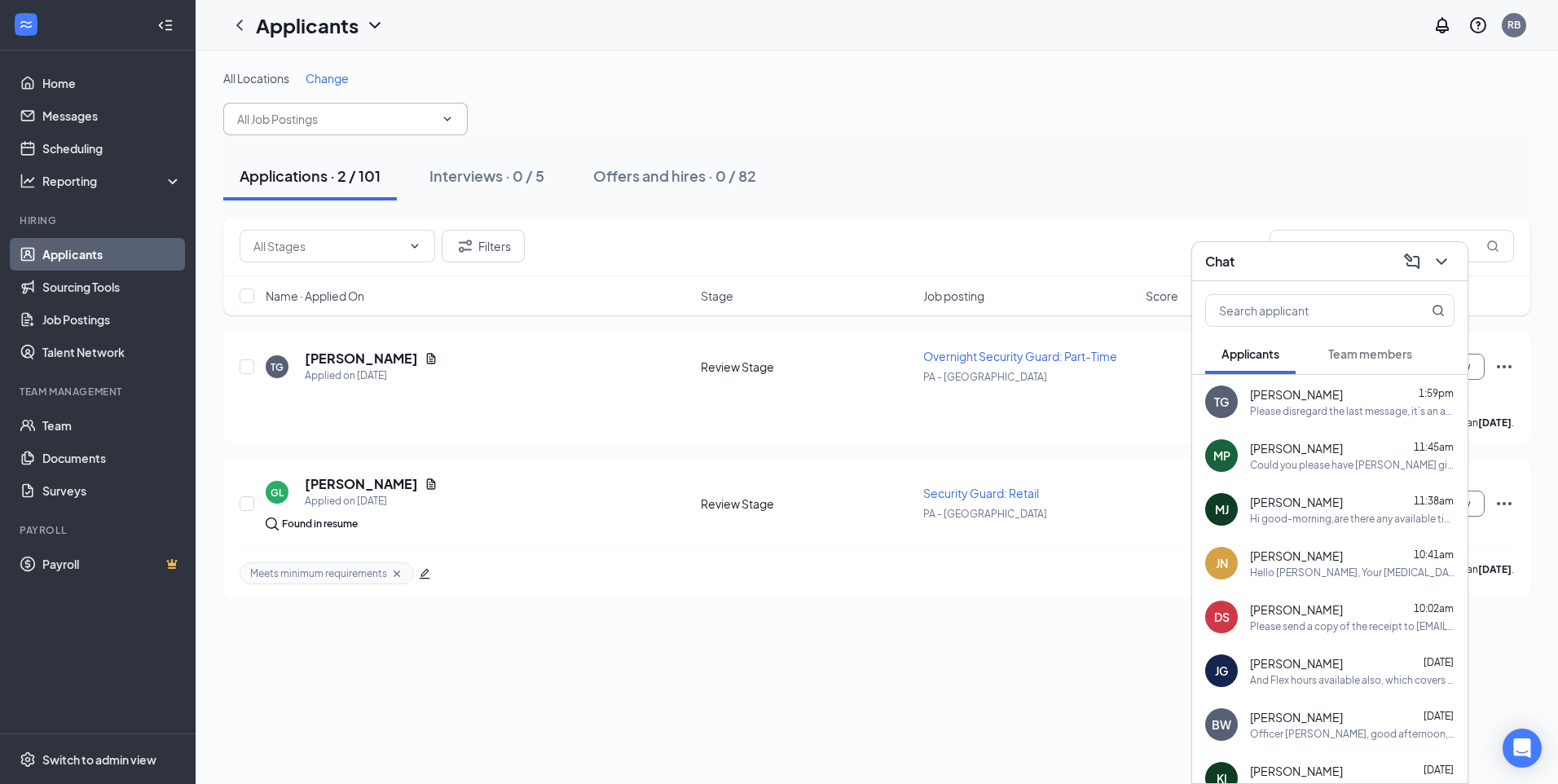
click at [1315, 579] on div "[PERSON_NAME] 10:41am Hello [PERSON_NAME], Your [MEDICAL_DATA] status is curren…" at bounding box center [1330, 563] width 276 height 54
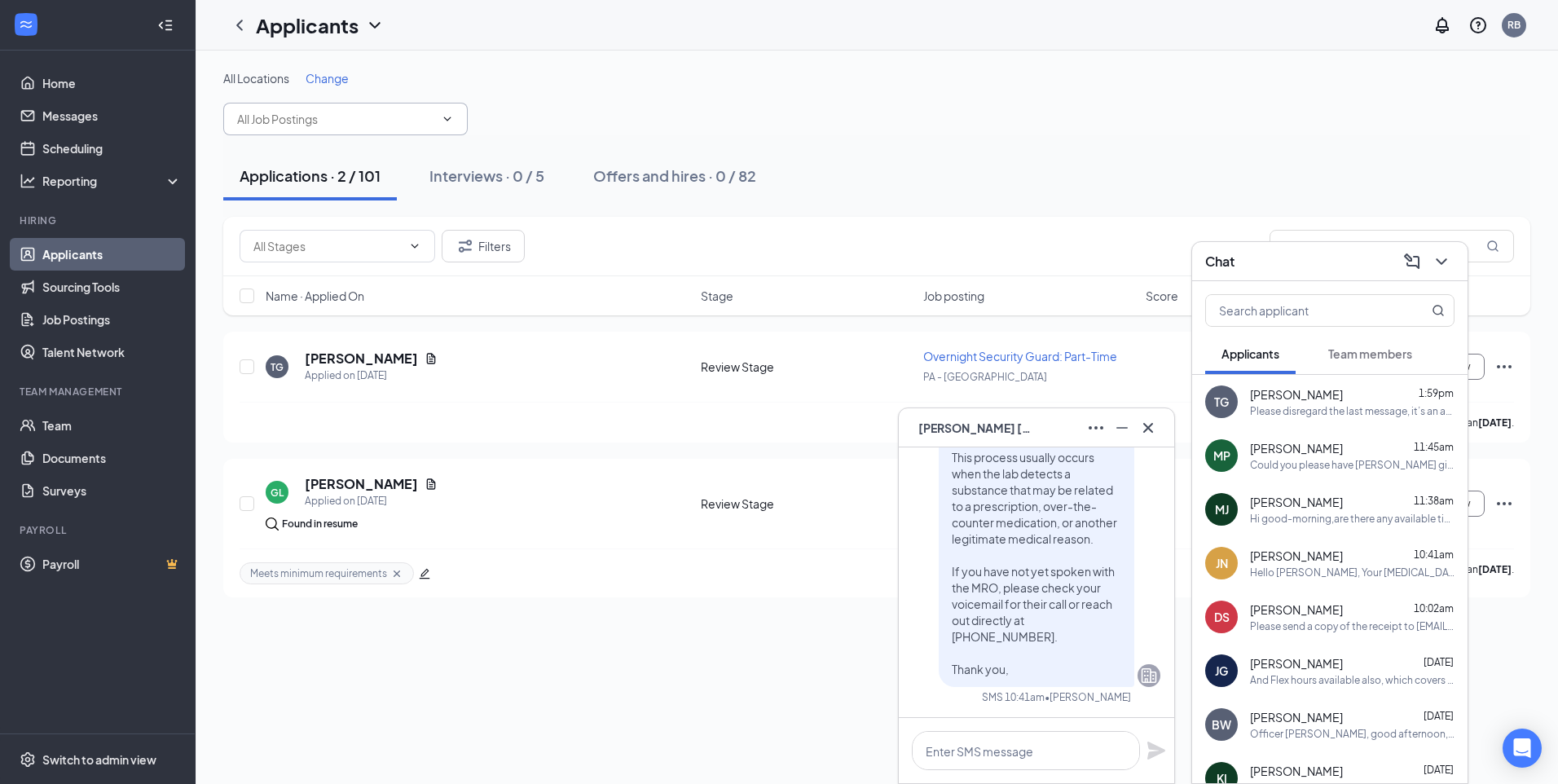
drag, startPoint x: 1166, startPoint y: 705, endPoint x: 839, endPoint y: 730, distance: 328.0
click at [839, 730] on div "All Locations Change Applications · 2 / 101 Interviews · 0 / 5 Offers and hires…" at bounding box center [876, 417] width 1363 height 733
click at [1265, 682] on div "And Flex hours available also, which covers anytime an officer needs off of work" at bounding box center [1352, 680] width 205 height 14
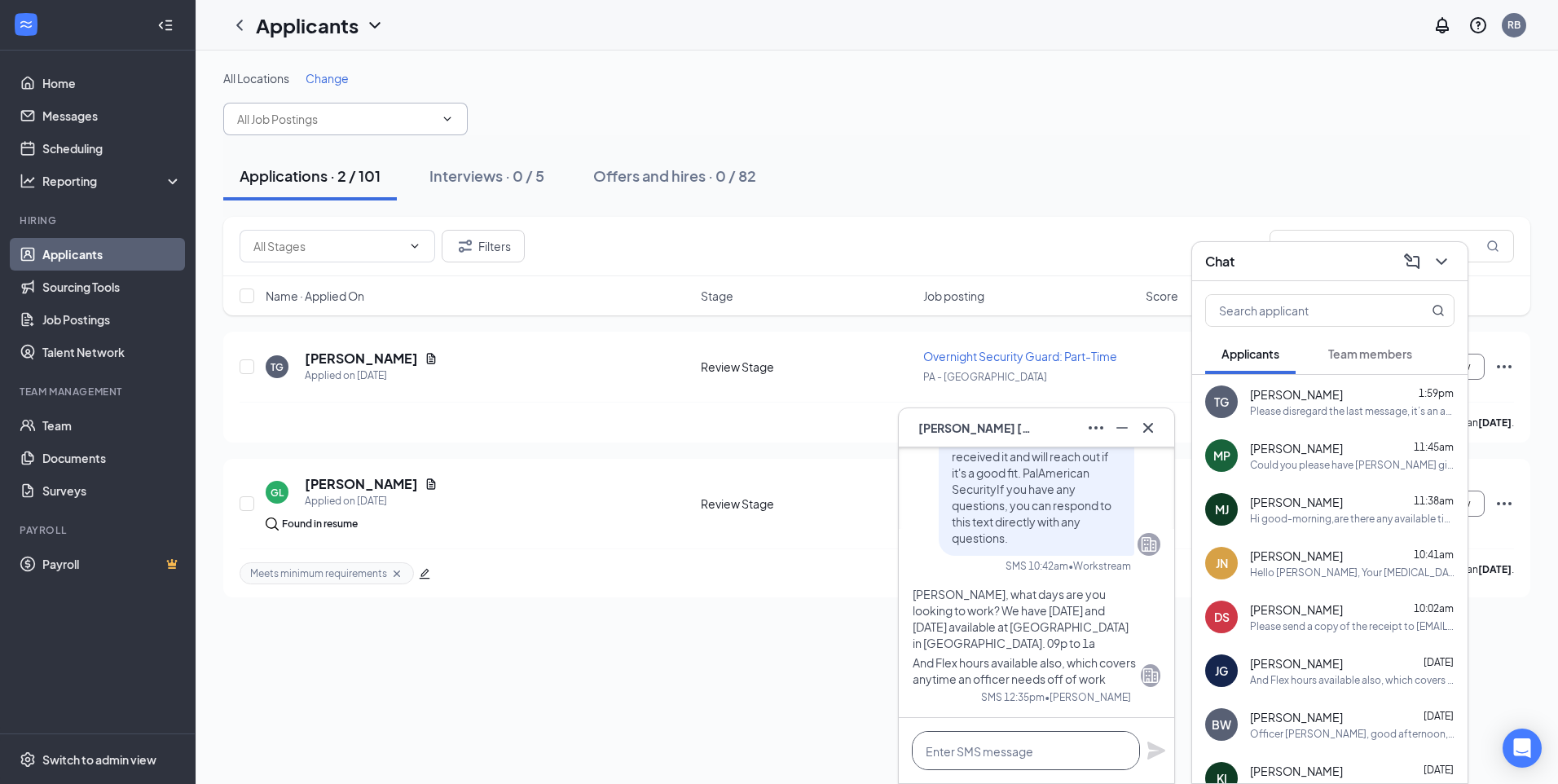
click at [980, 749] on textarea at bounding box center [1026, 750] width 228 height 39
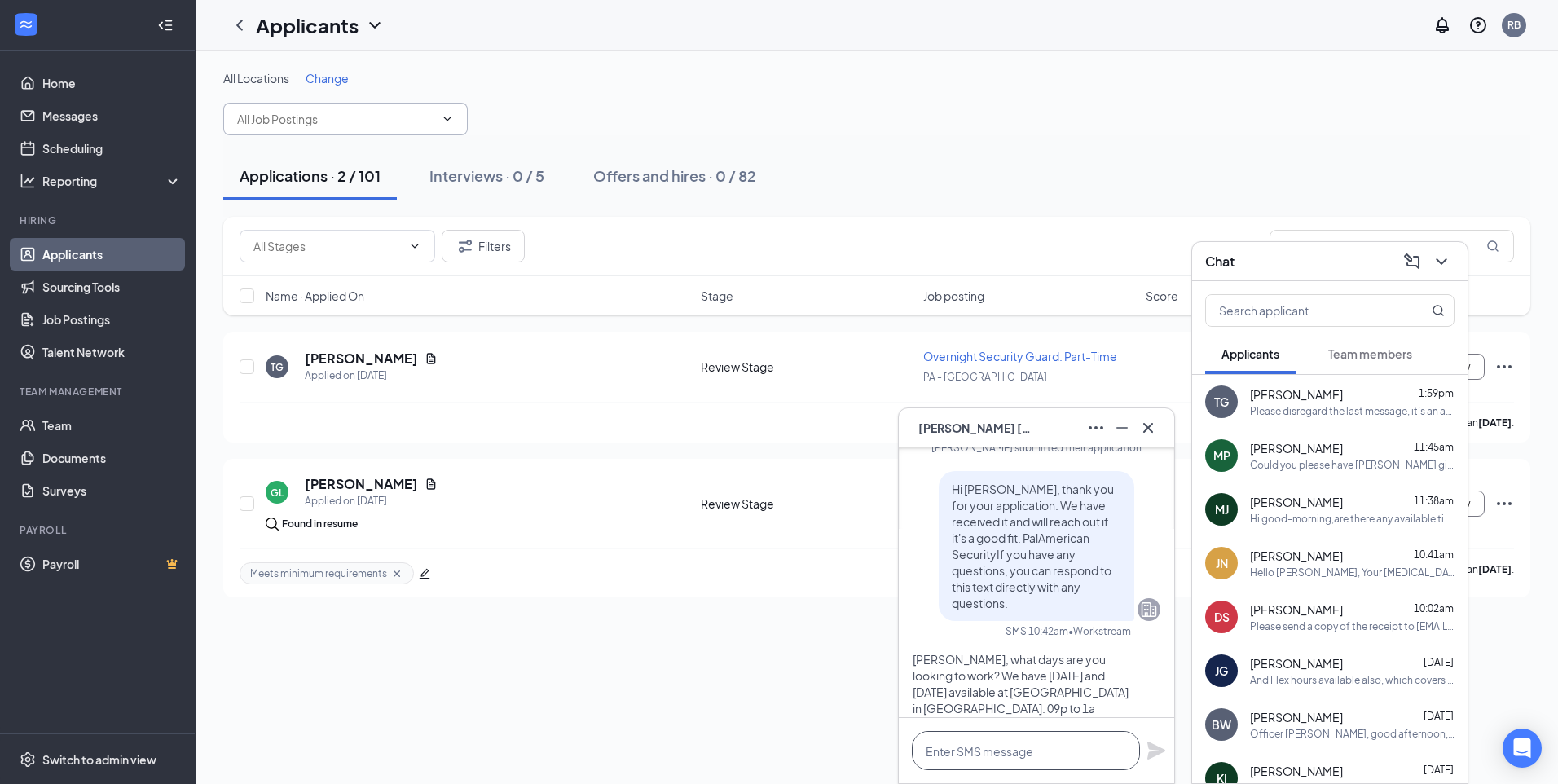
scroll to position [-98, 0]
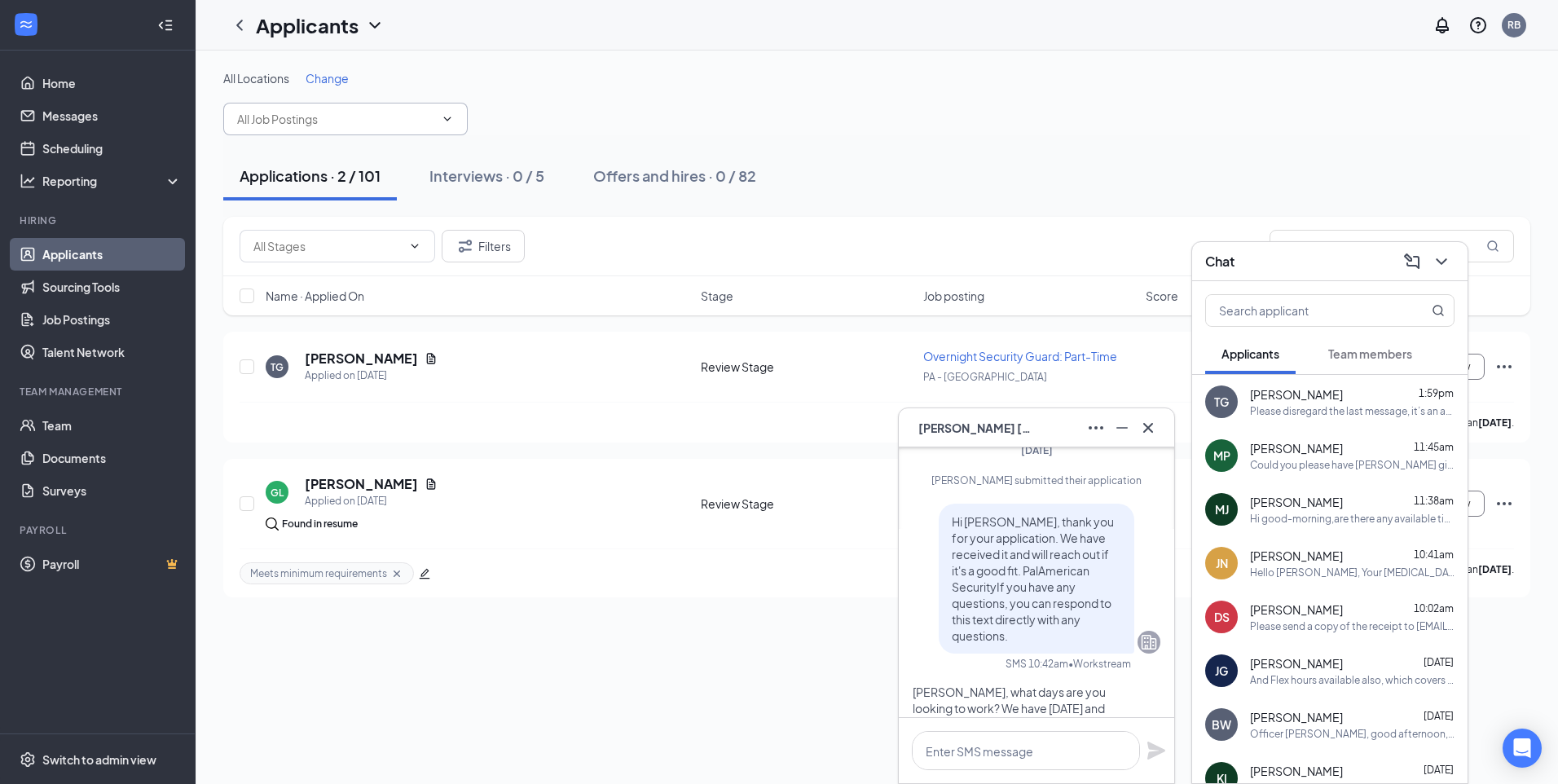
drag, startPoint x: 1165, startPoint y: 707, endPoint x: 1151, endPoint y: 699, distance: 16.1
drag, startPoint x: 1151, startPoint y: 699, endPoint x: 1141, endPoint y: 430, distance: 269.2
click at [1141, 430] on icon "Cross" at bounding box center [1148, 427] width 19 height 19
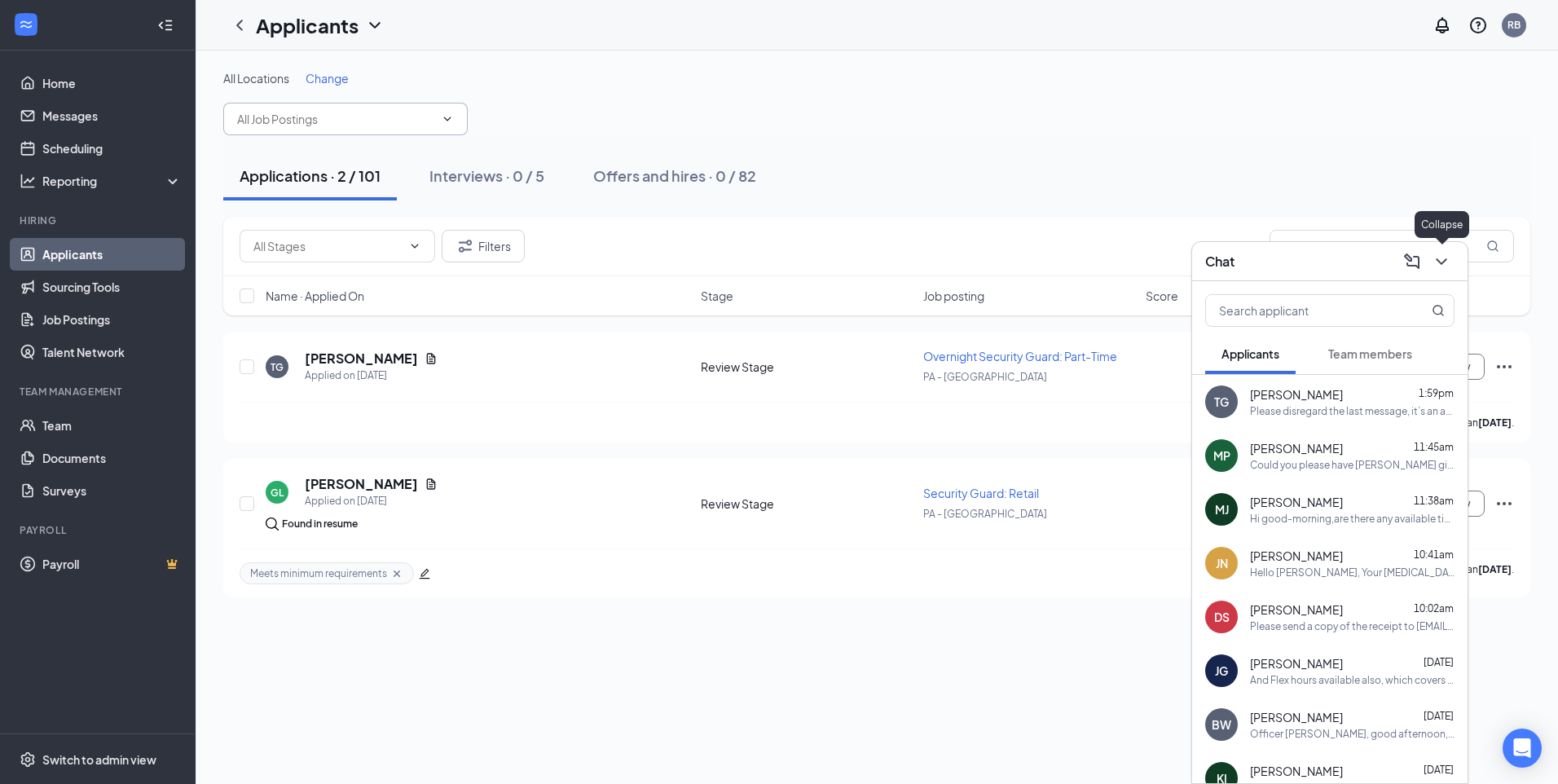
click at [1443, 263] on icon "ChevronDown" at bounding box center [1440, 261] width 19 height 19
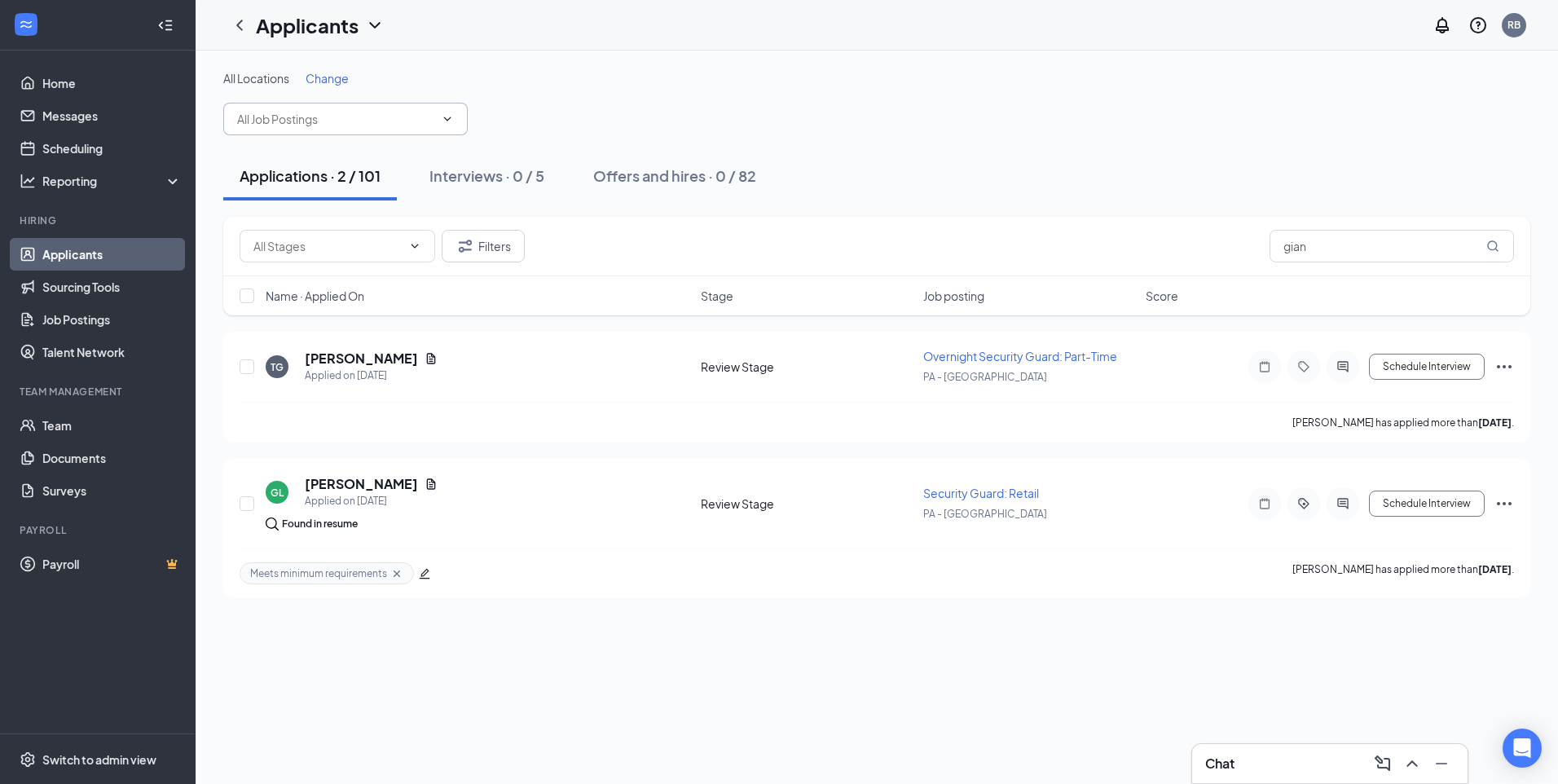
click at [1275, 754] on div "Chat" at bounding box center [1330, 763] width 250 height 26
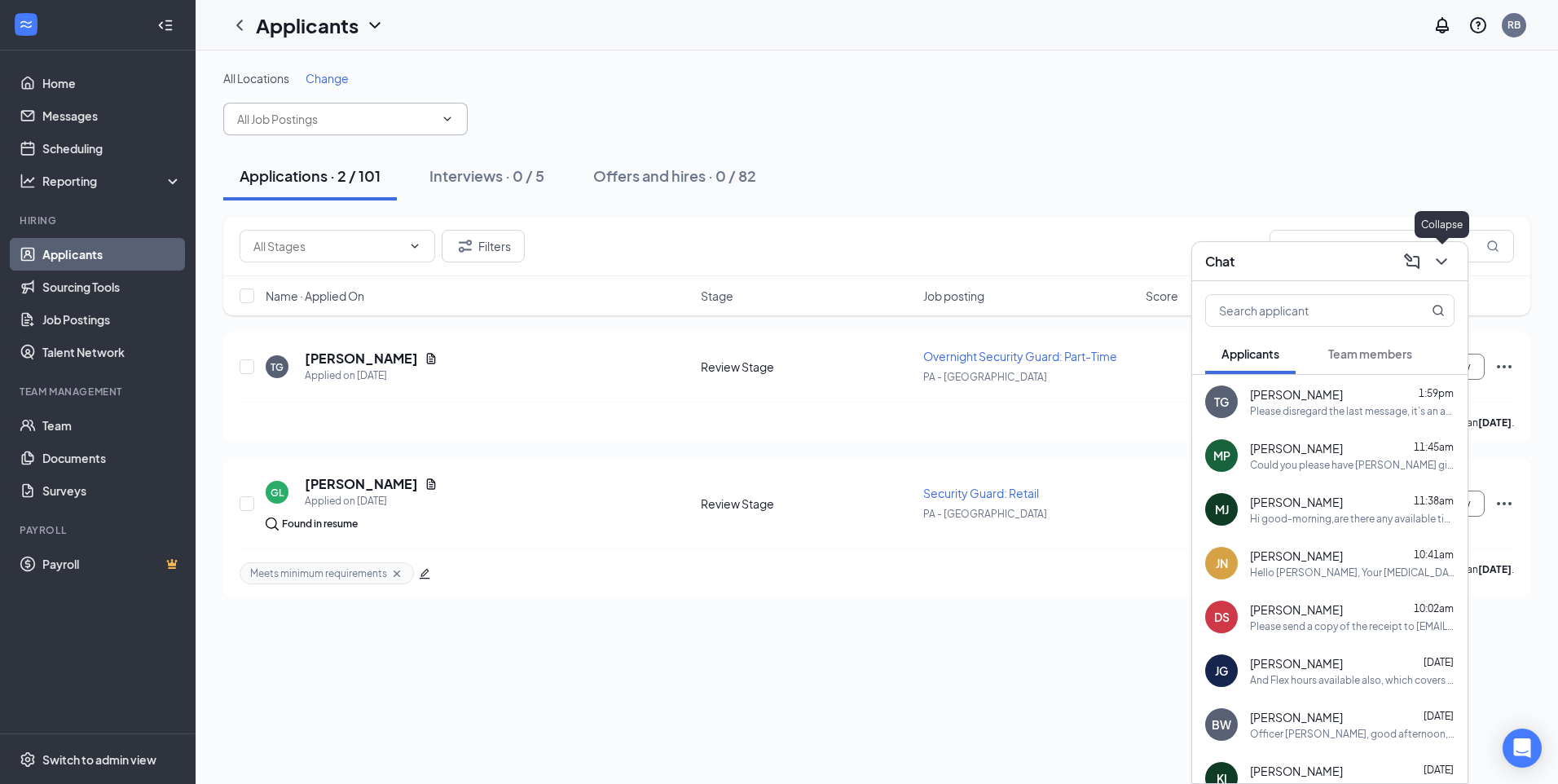
click at [1446, 259] on icon "ChevronDown" at bounding box center [1440, 261] width 11 height 7
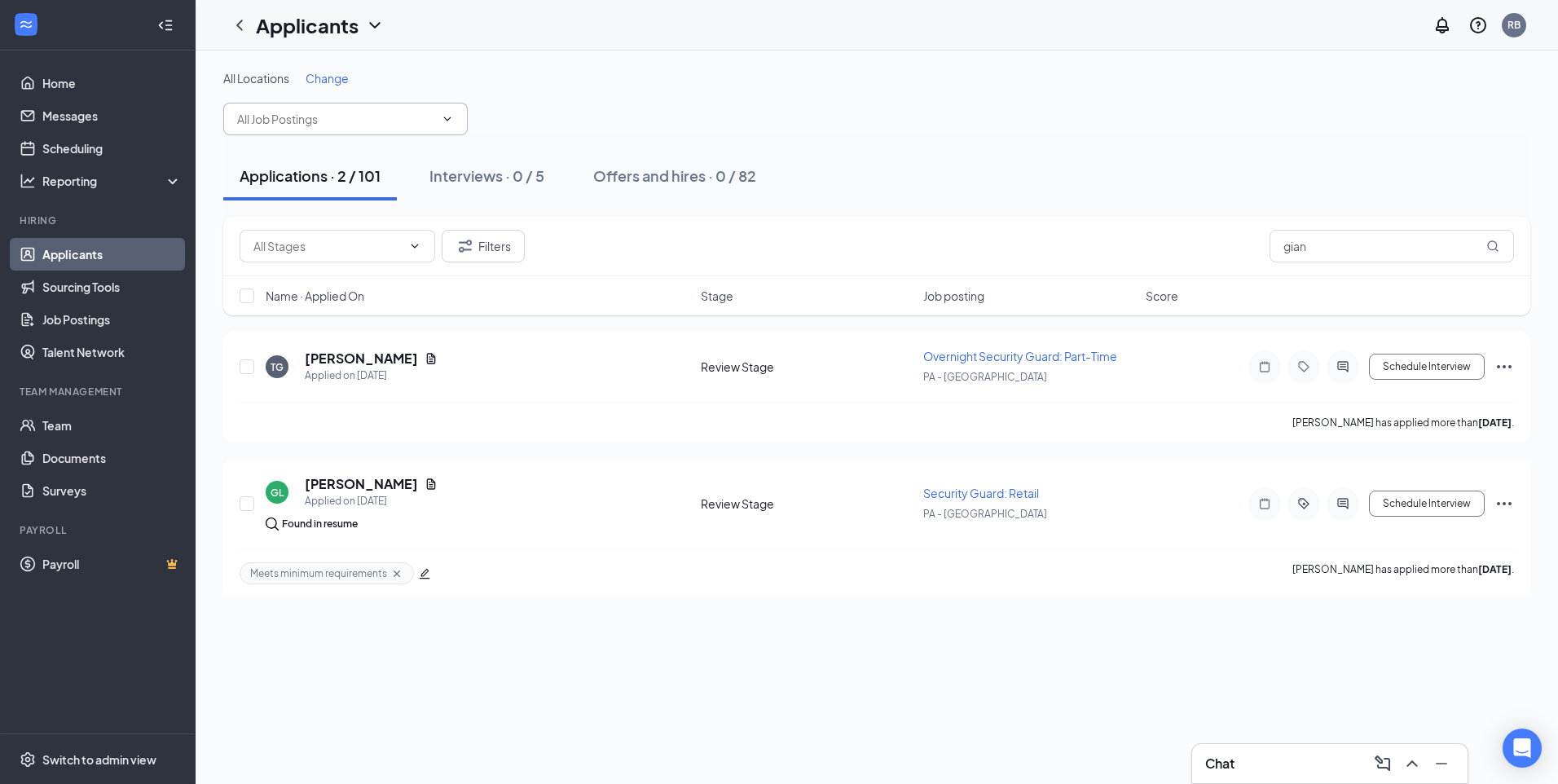
click at [454, 124] on span at bounding box center [345, 118] width 244 height 33
type input "g"
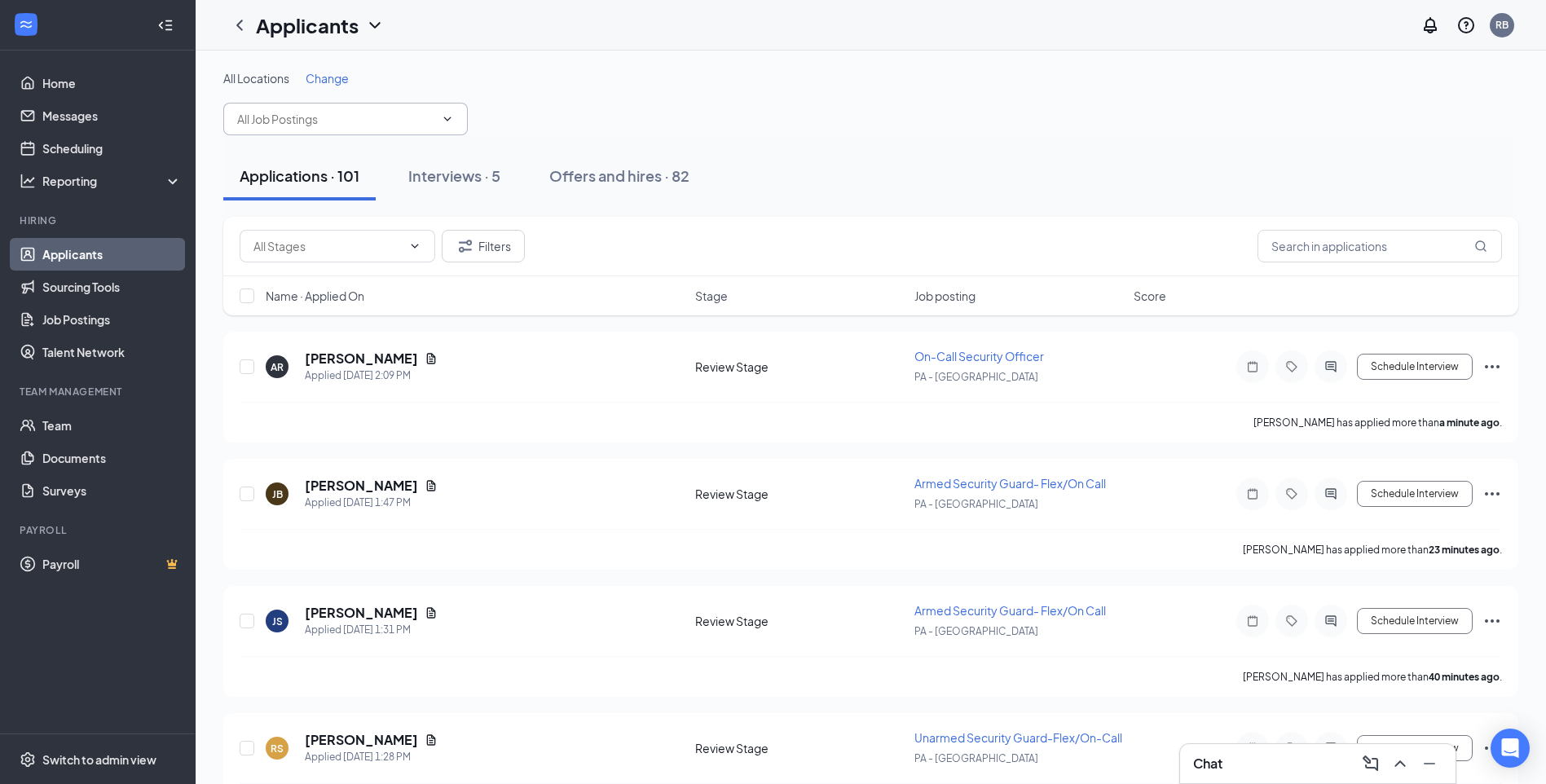
click at [454, 122] on span at bounding box center [345, 118] width 245 height 33
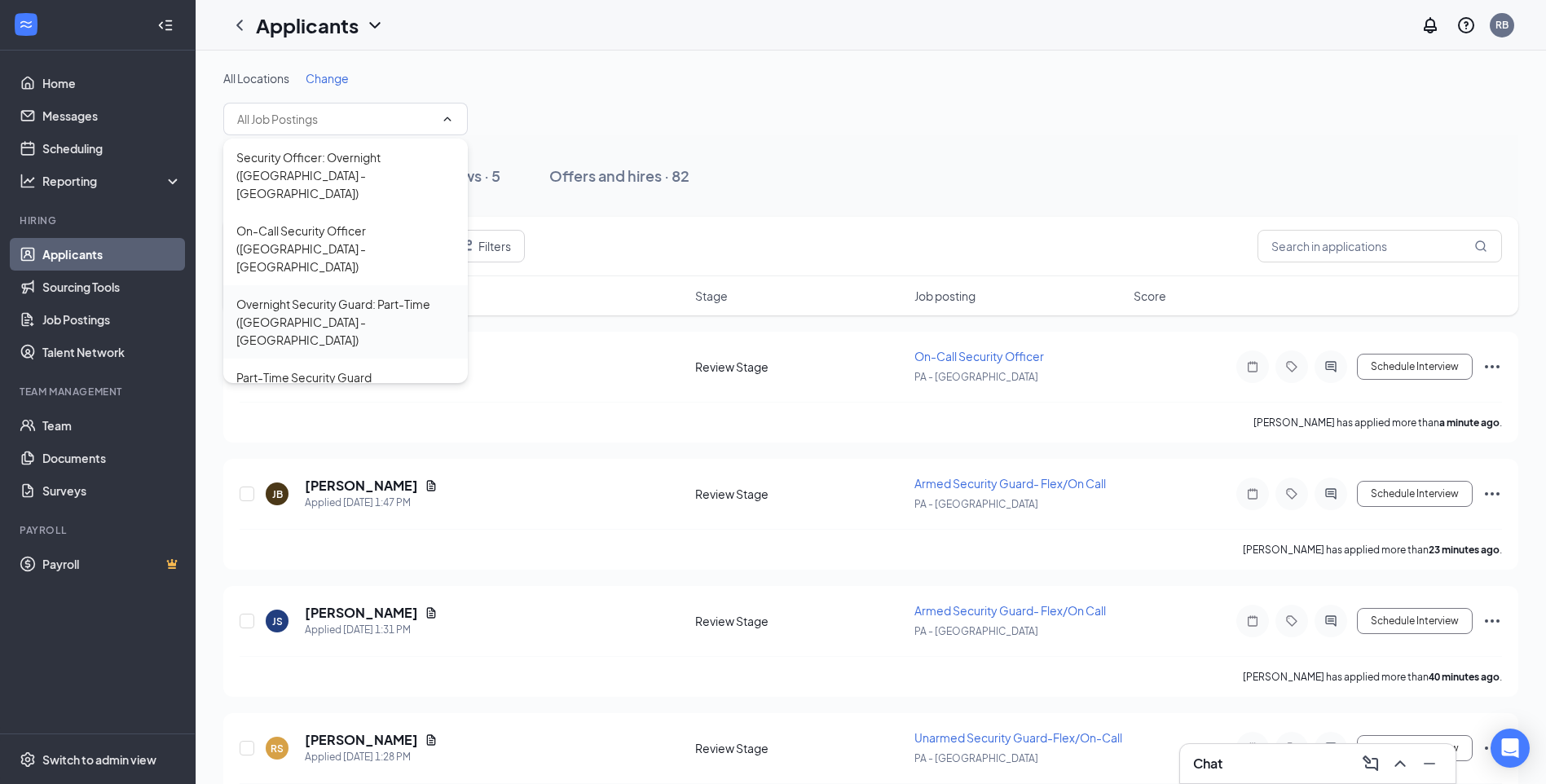
click at [424, 295] on div "Overnight Security Guard: Part-Time ([GEOGRAPHIC_DATA] - [GEOGRAPHIC_DATA])" at bounding box center [345, 322] width 218 height 54
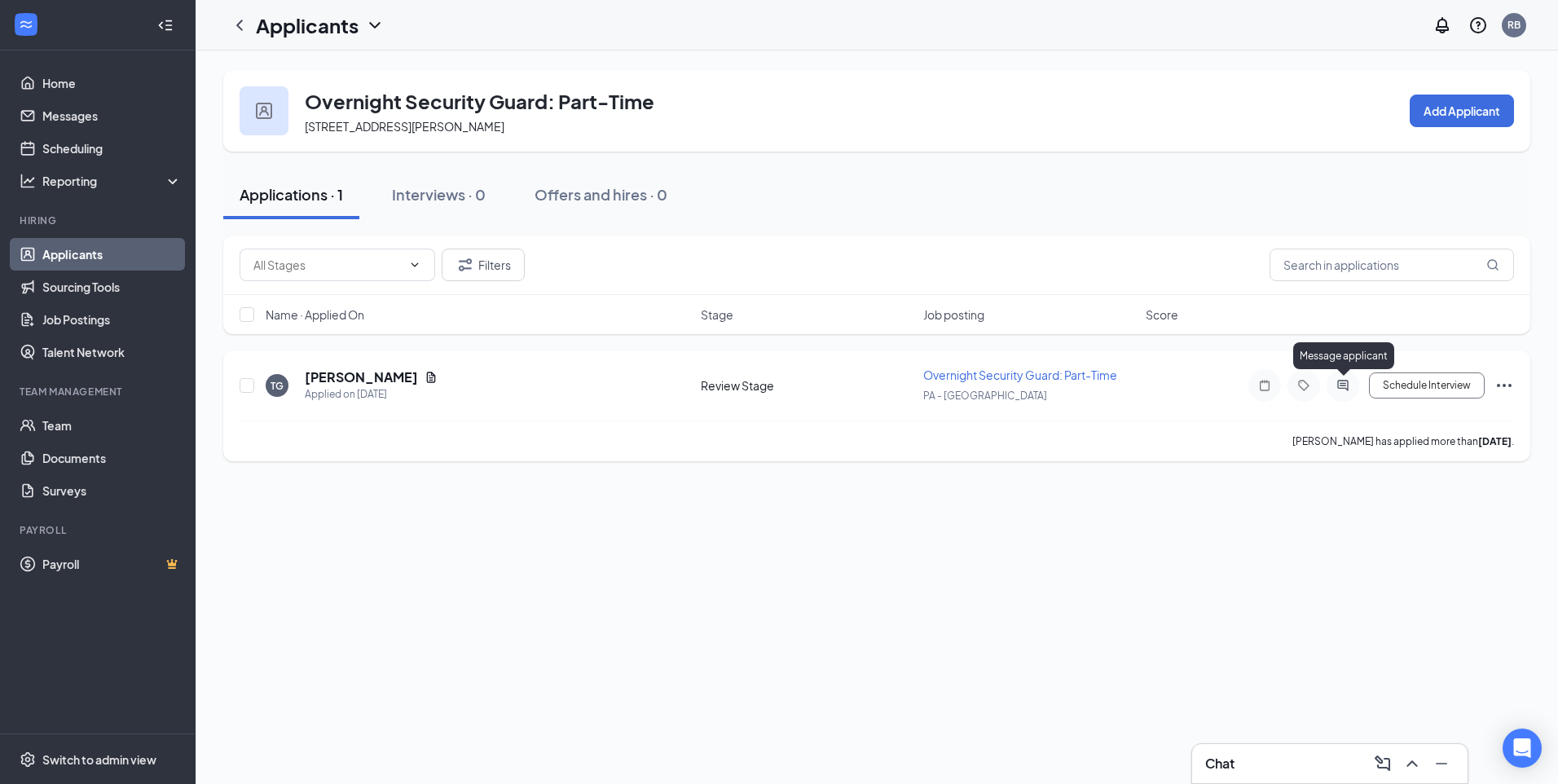
click at [1341, 387] on icon "ActiveChat" at bounding box center [1342, 385] width 19 height 13
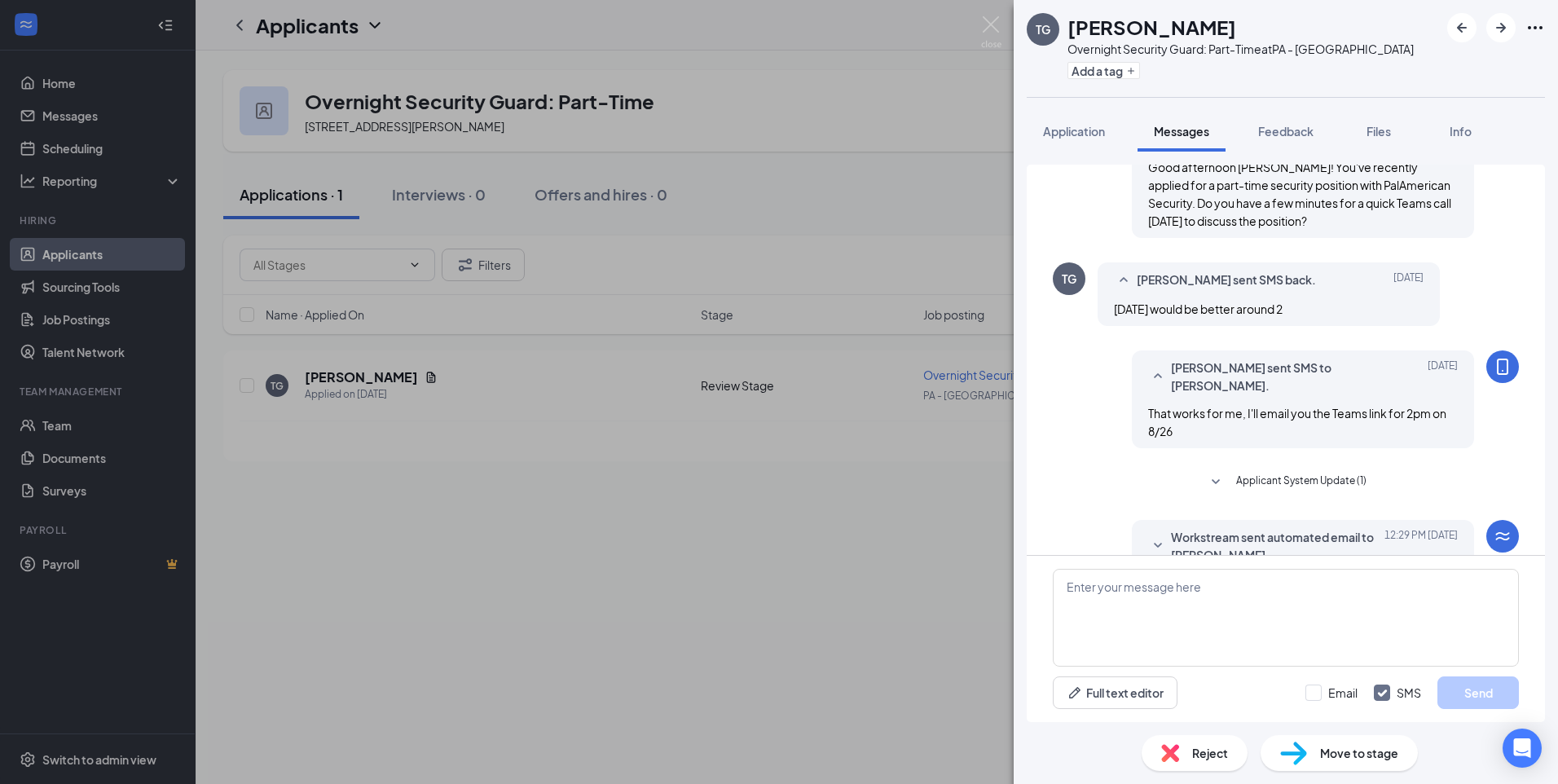
scroll to position [571, 0]
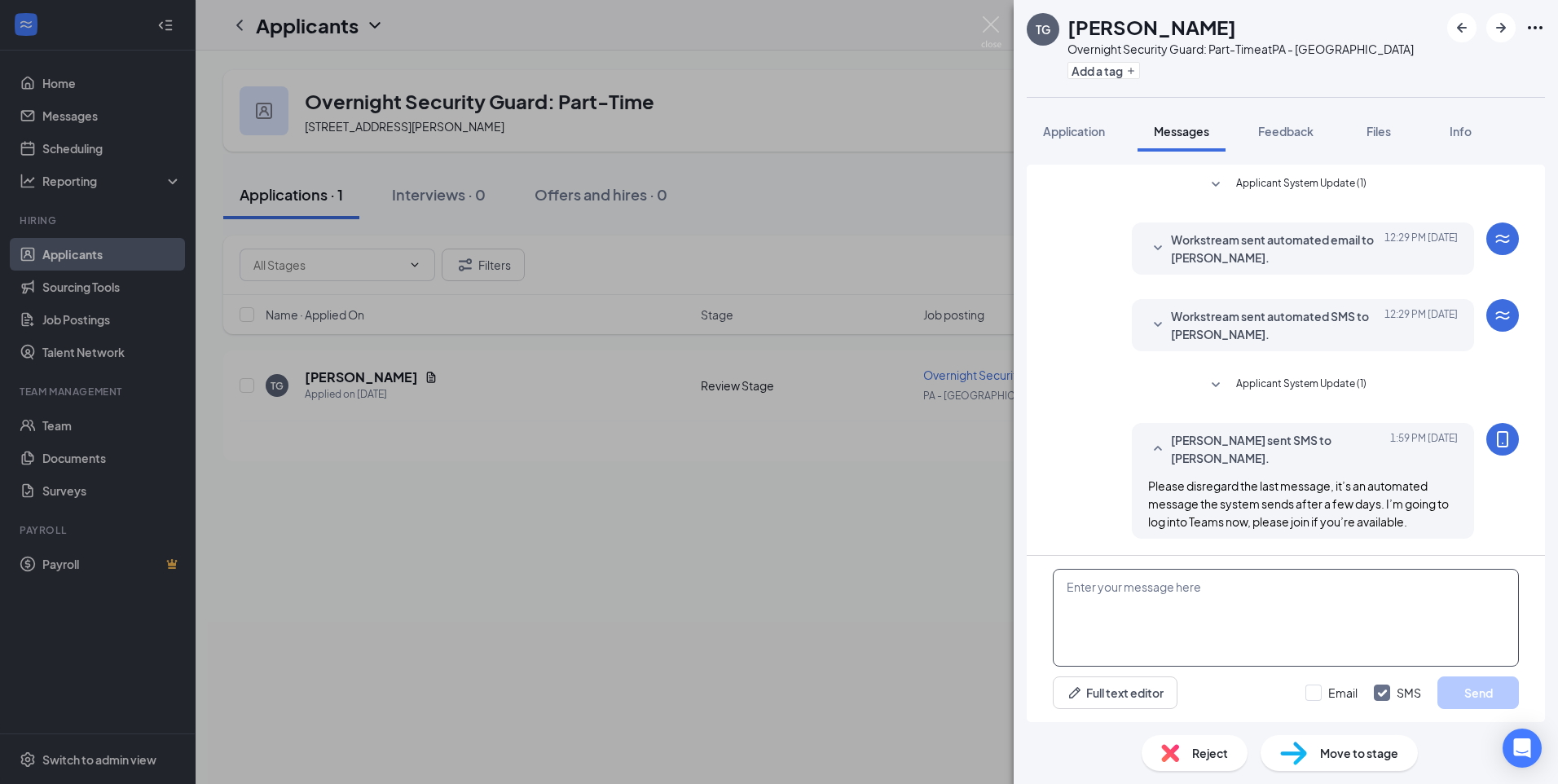
drag, startPoint x: 1263, startPoint y: 618, endPoint x: 1163, endPoint y: 596, distance: 102.4
click at [1163, 596] on textarea at bounding box center [1285, 617] width 466 height 98
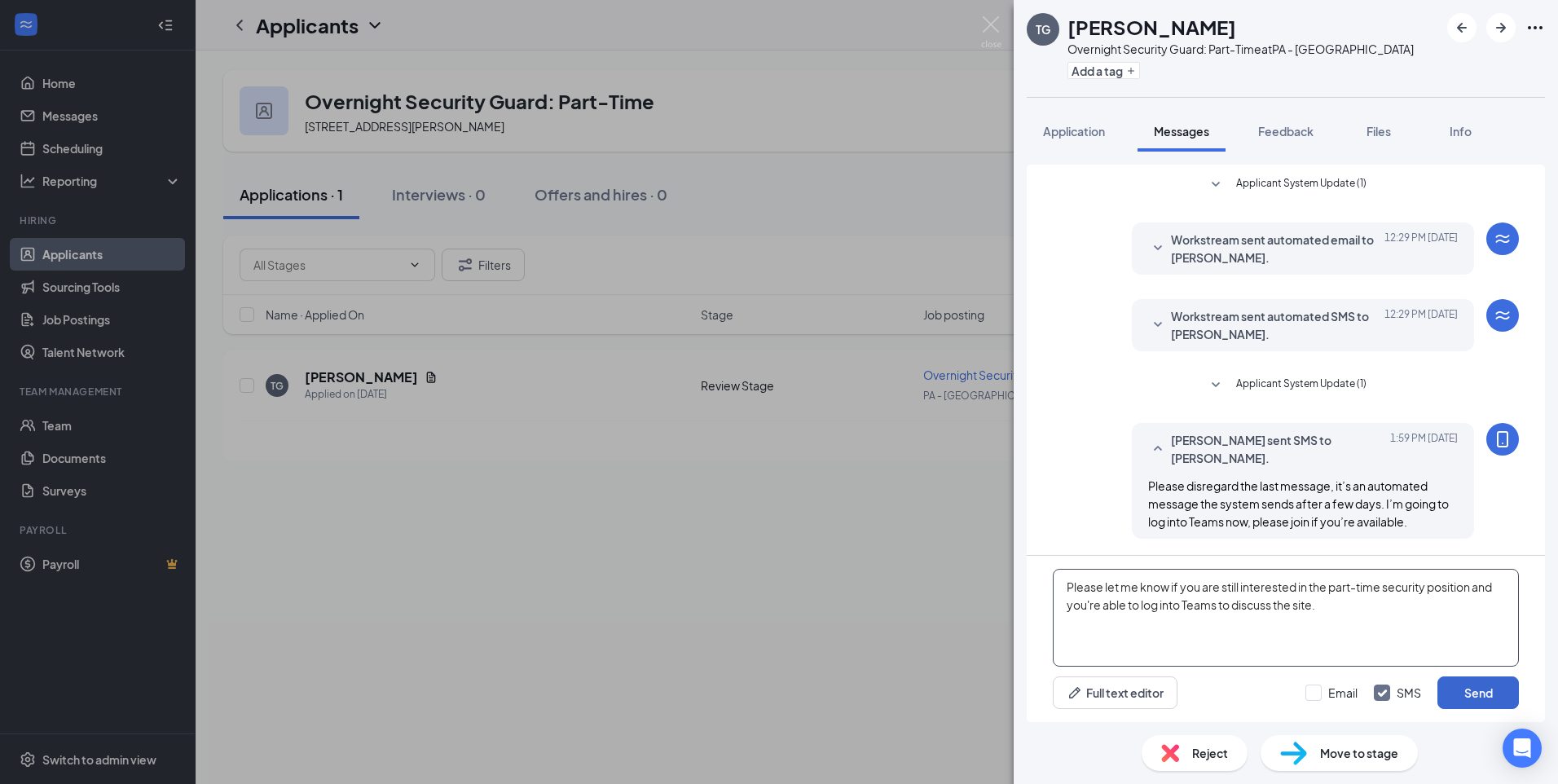
type textarea "Please let me know if you are still interested in the part-time security positi…"
click at [1479, 695] on button "Send" at bounding box center [1478, 692] width 81 height 33
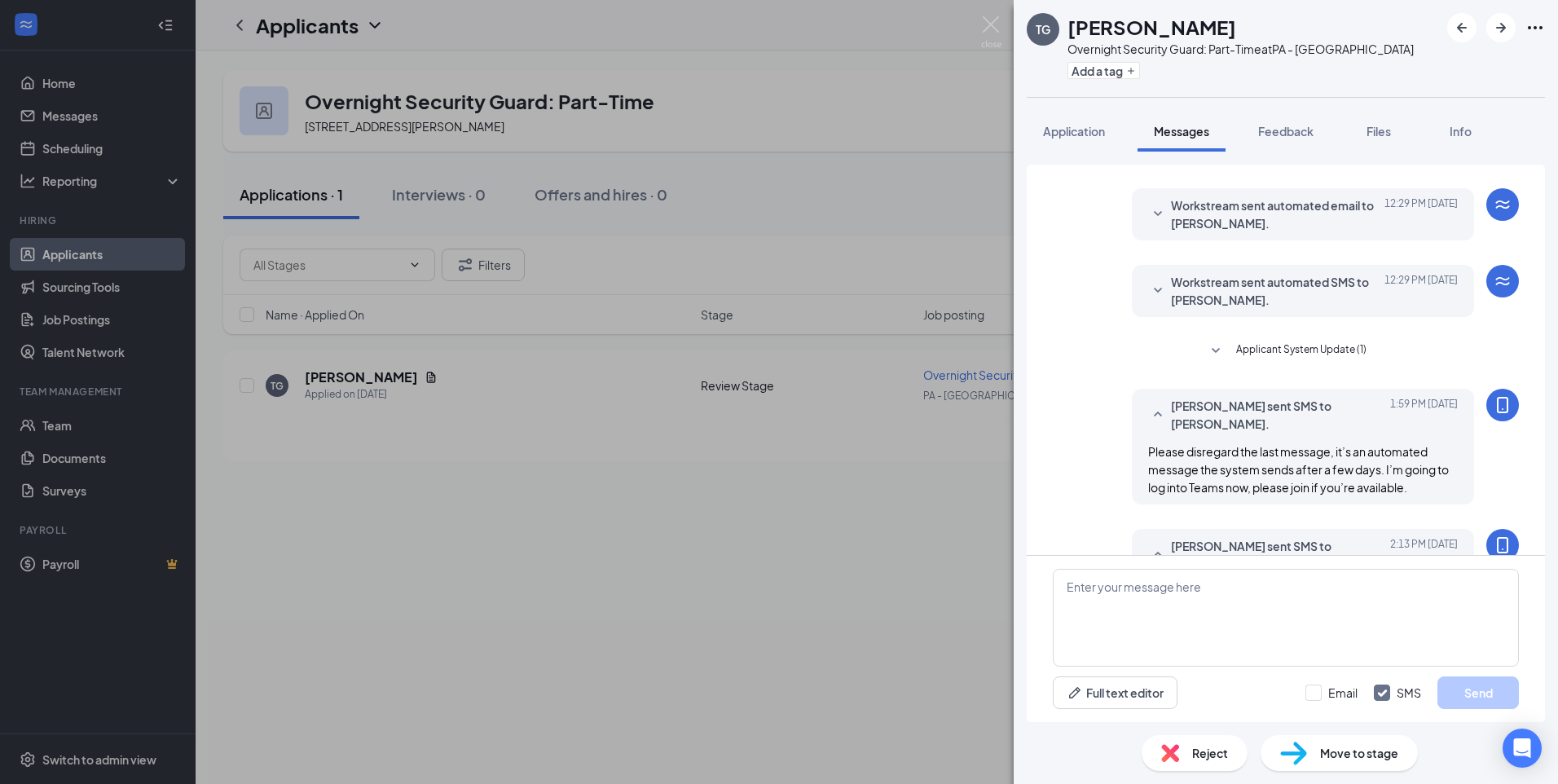
scroll to position [711, 0]
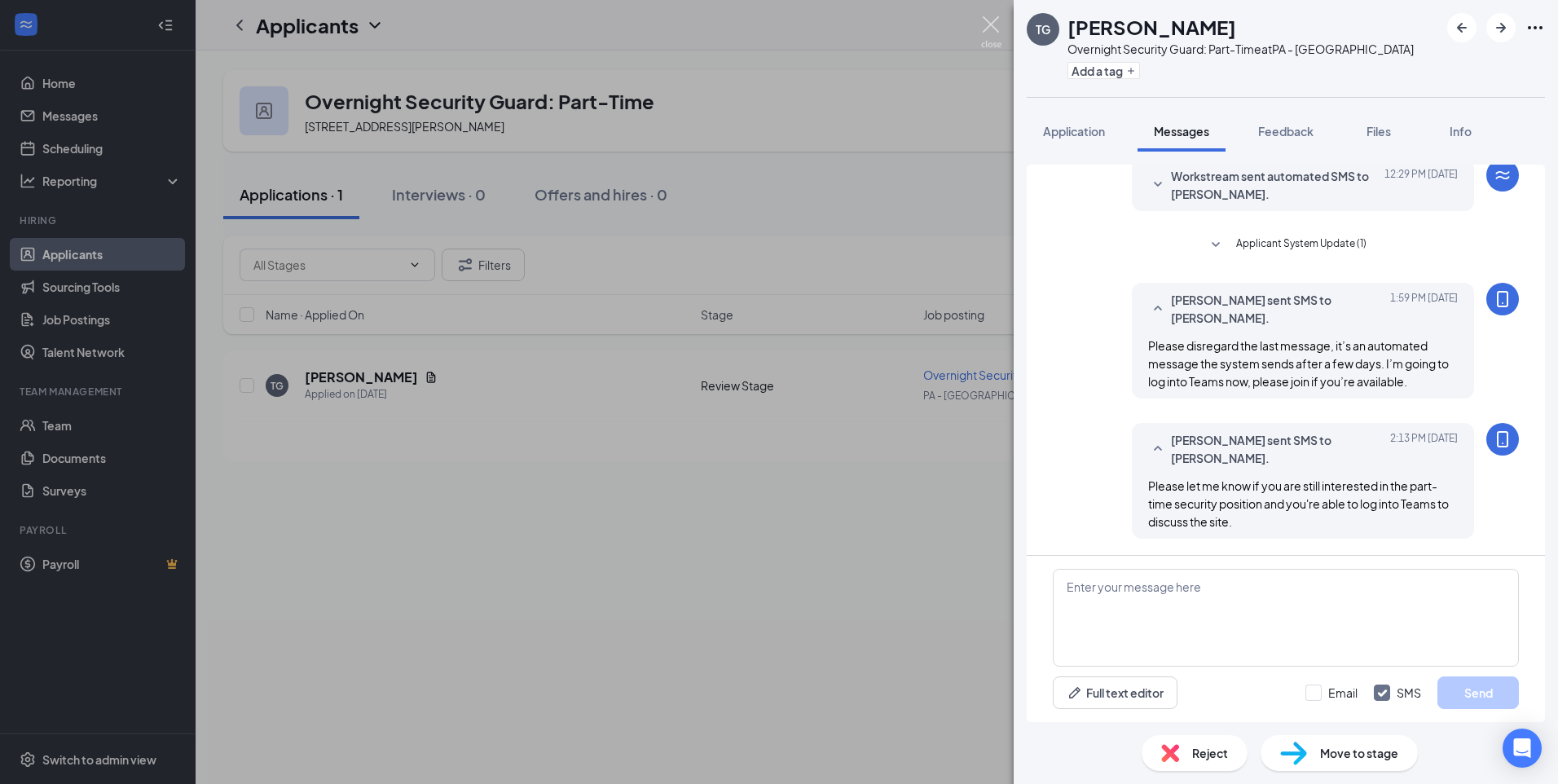
click at [988, 33] on img at bounding box center [991, 32] width 20 height 32
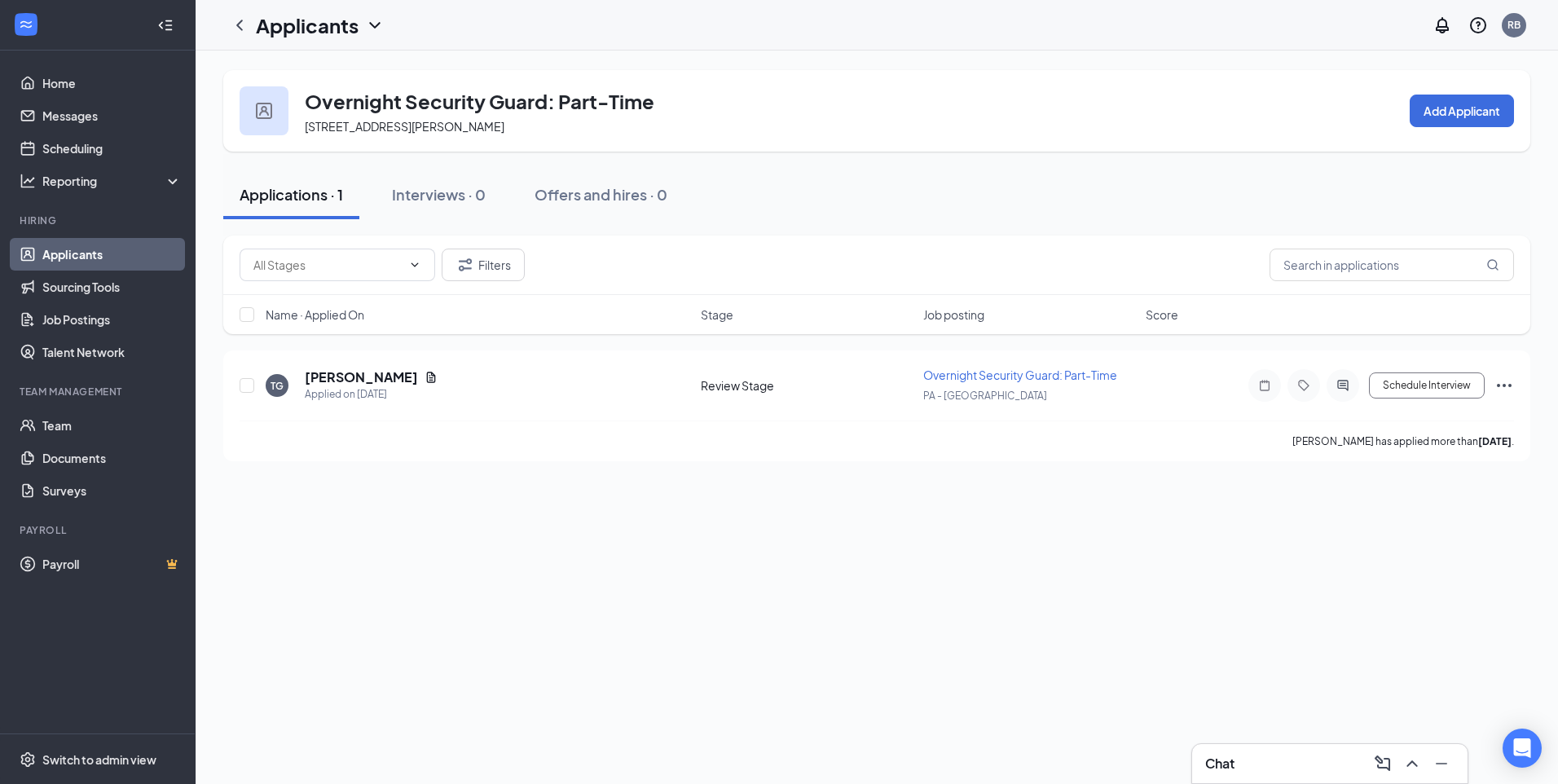
click at [1302, 770] on div "Chat" at bounding box center [1330, 763] width 250 height 26
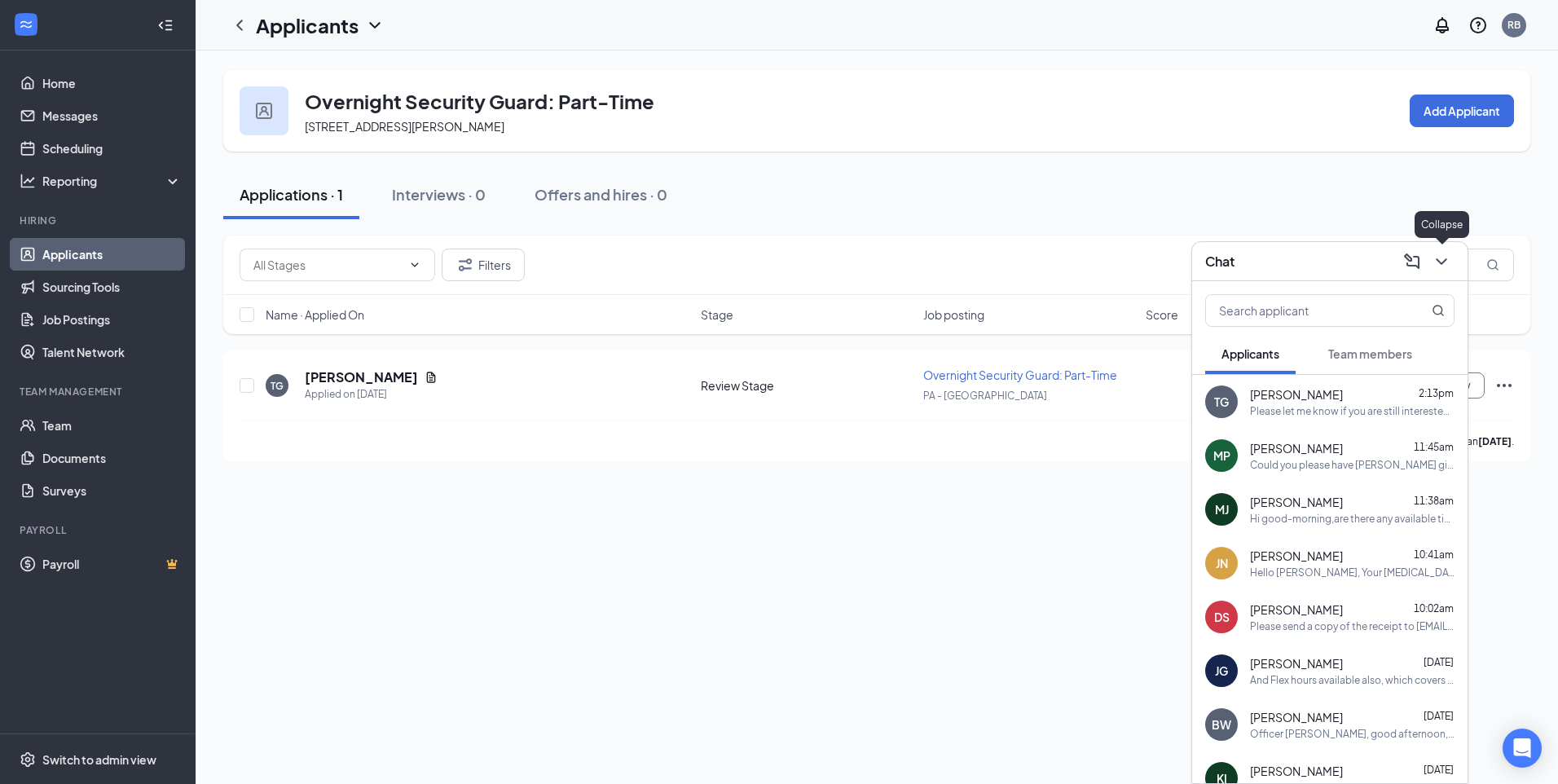
click at [1450, 262] on icon "ChevronDown" at bounding box center [1440, 261] width 19 height 19
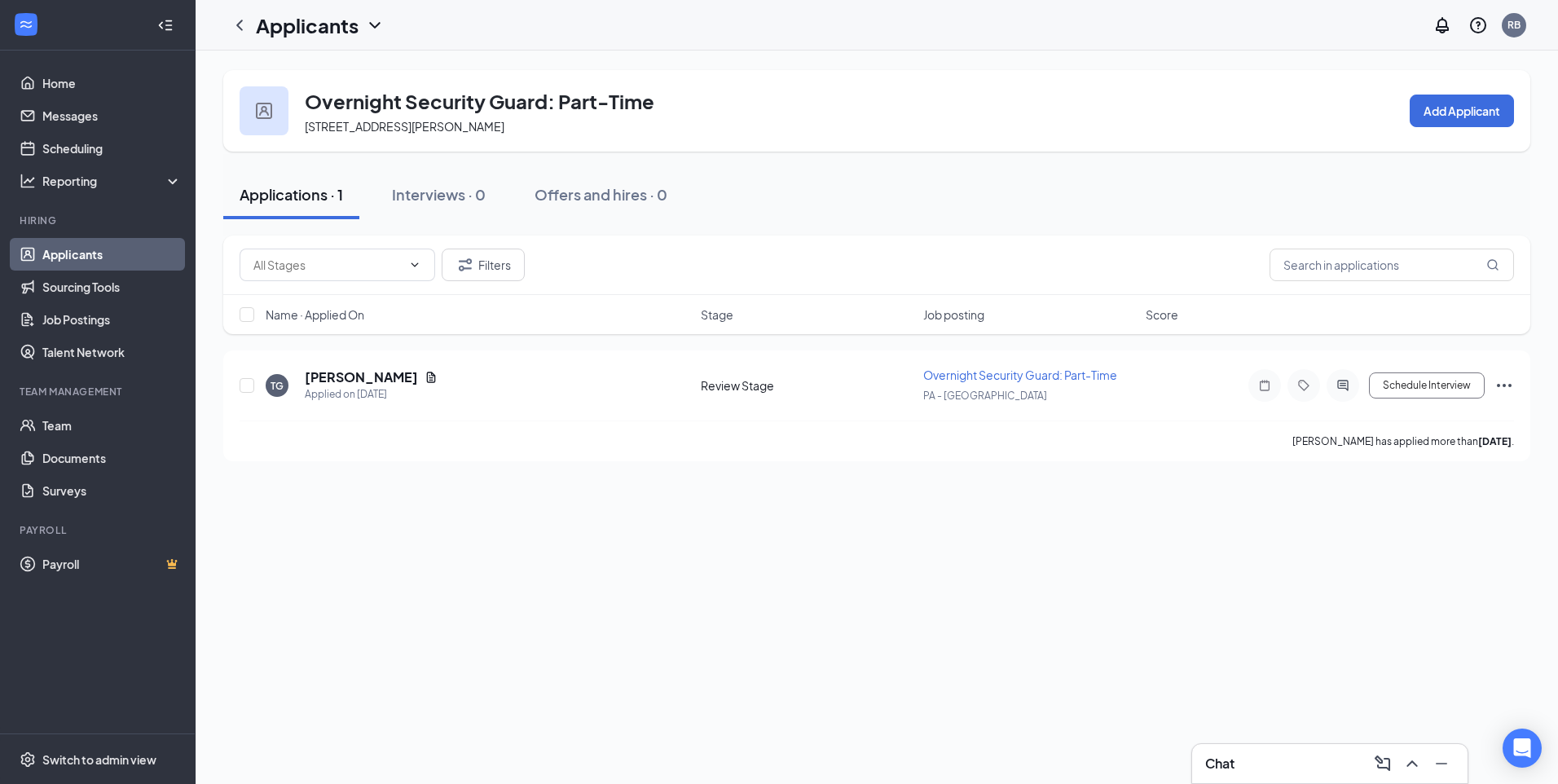
click at [1273, 189] on div "Applications · 1 Interviews · 0 Offers and hires · 0" at bounding box center [876, 195] width 1307 height 49
click at [1308, 765] on div "Chat 1" at bounding box center [1330, 763] width 250 height 26
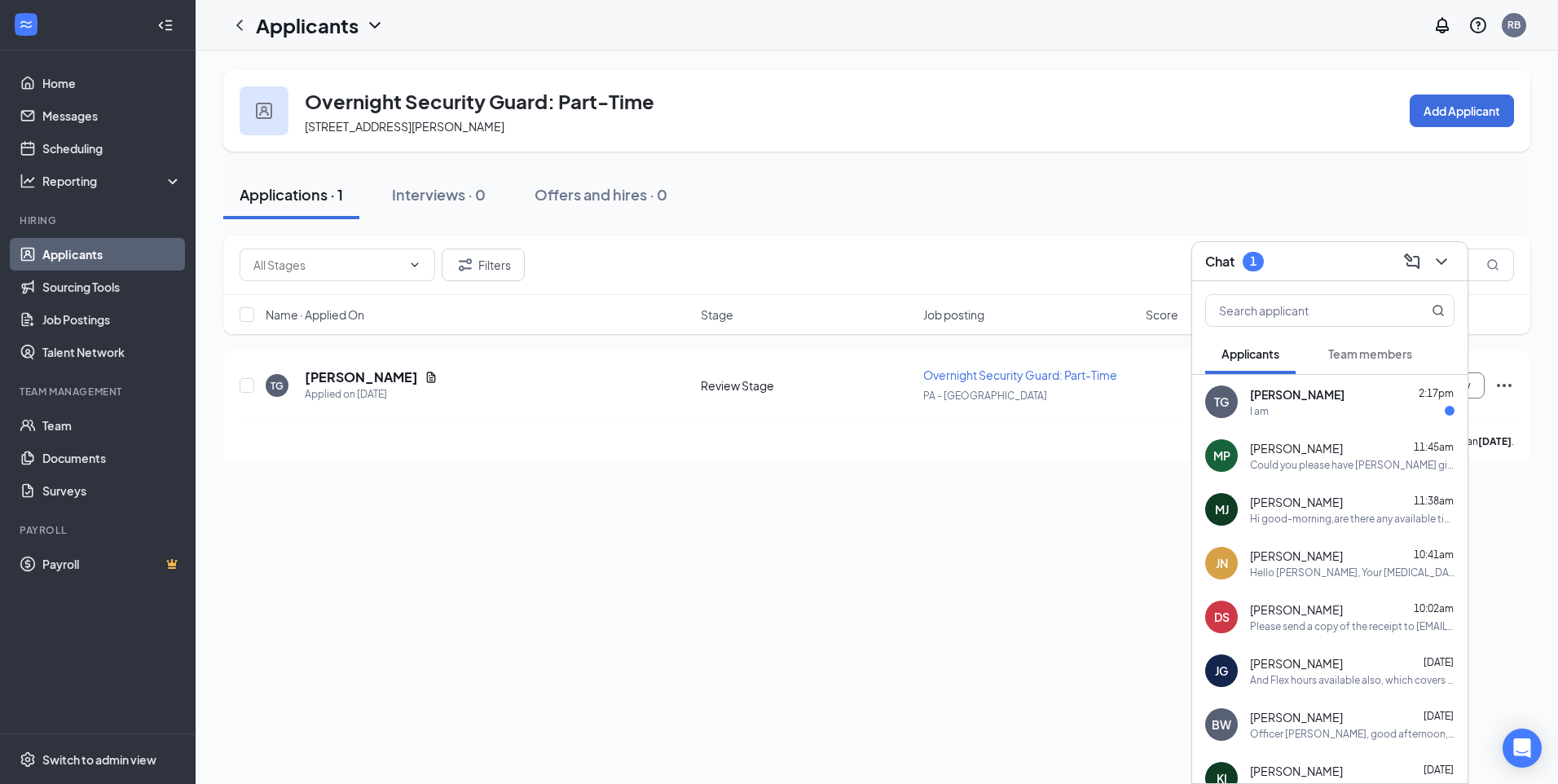
click at [1335, 410] on div "I am" at bounding box center [1352, 411] width 205 height 14
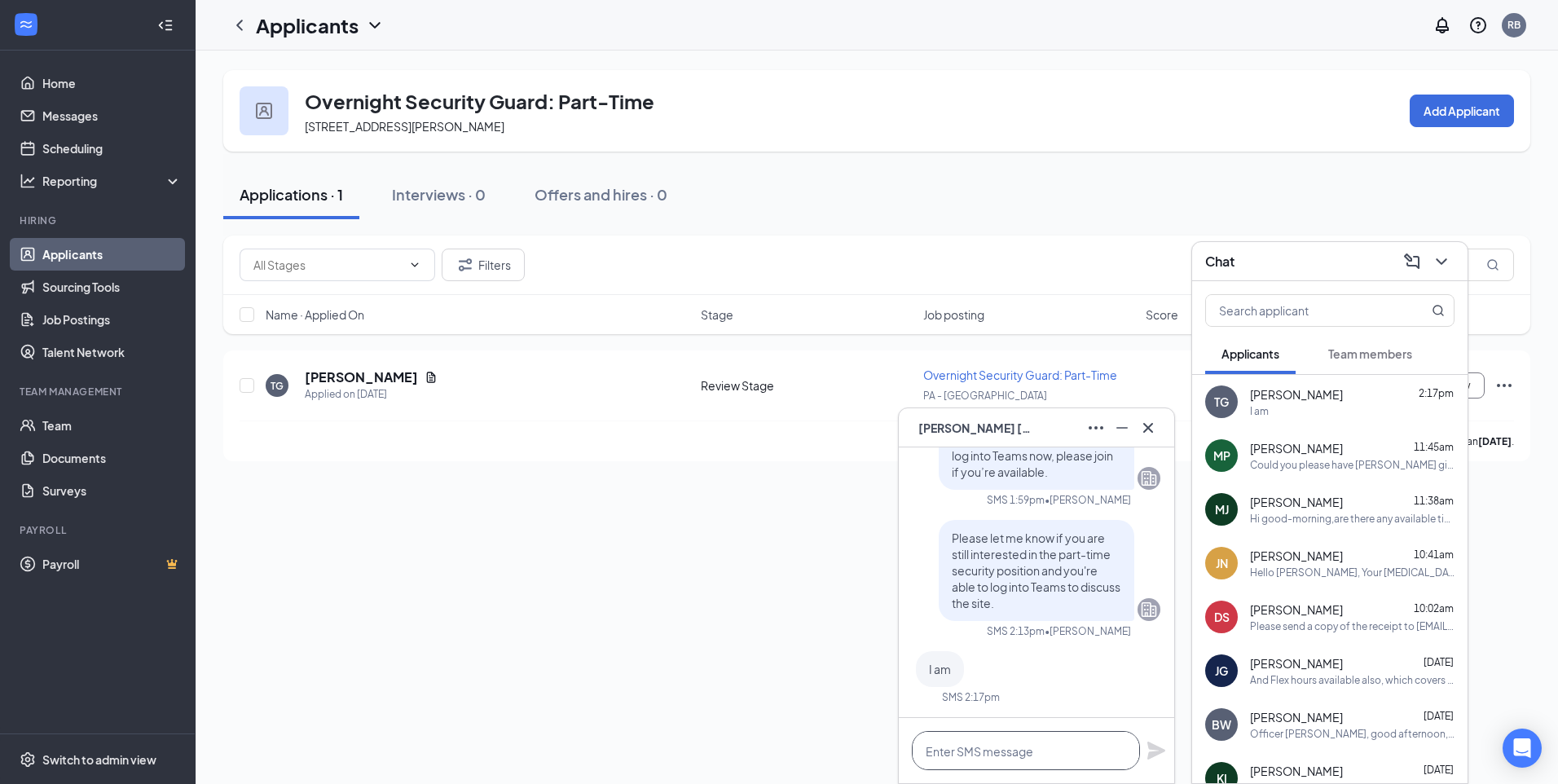
click at [1018, 753] on textarea at bounding box center [1026, 750] width 228 height 39
click at [1043, 619] on div "Please let me know if you are still interested in the part-time security positi…" at bounding box center [1036, 570] width 195 height 101
click at [990, 753] on textarea at bounding box center [1026, 750] width 228 height 39
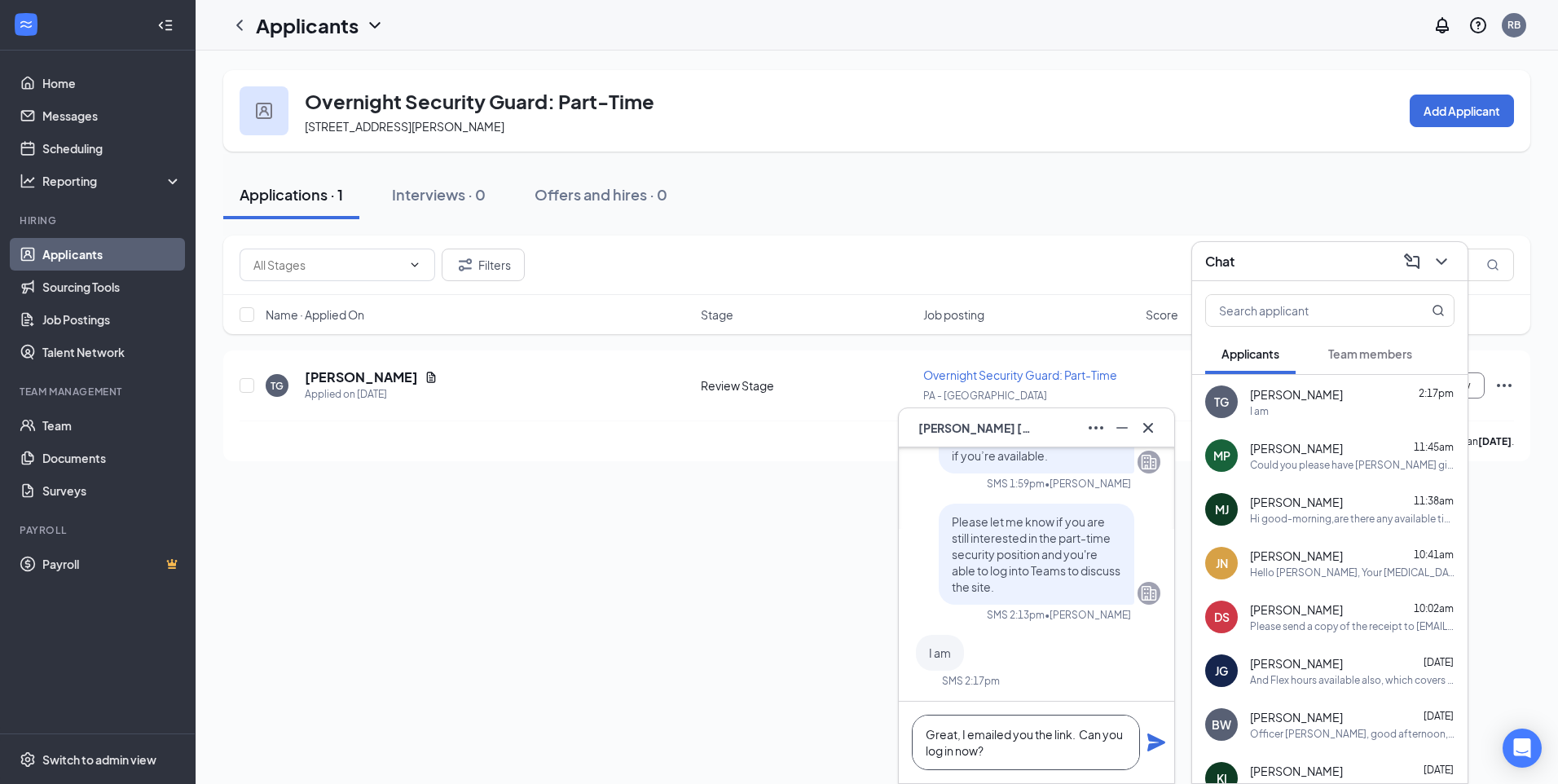
type textarea "Great, I emailed you the link. Can you log in now?"
click at [1158, 742] on icon "Plane" at bounding box center [1155, 742] width 19 height 19
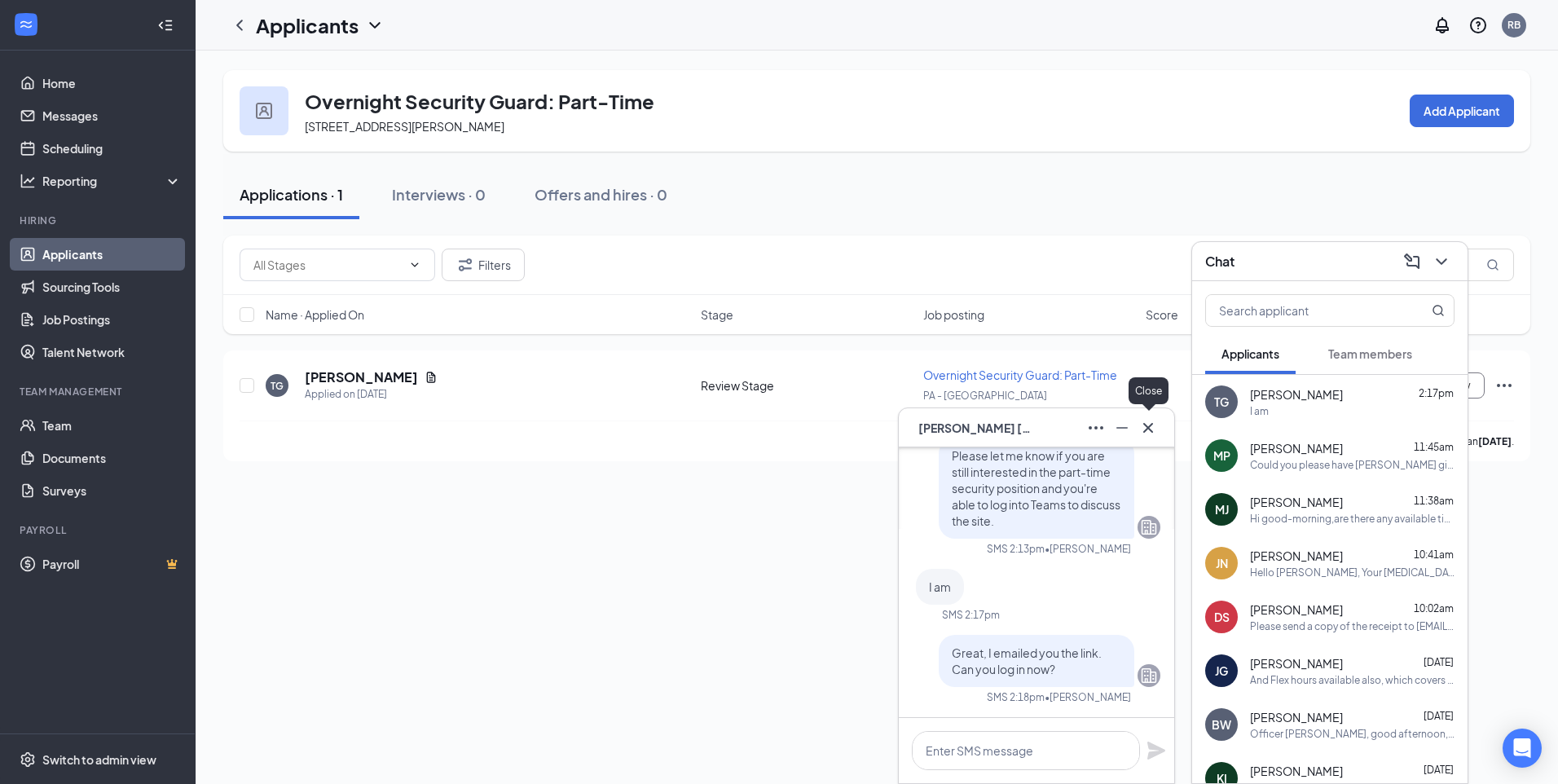
scroll to position [0, 0]
click at [1144, 423] on icon "Cross" at bounding box center [1148, 427] width 10 height 10
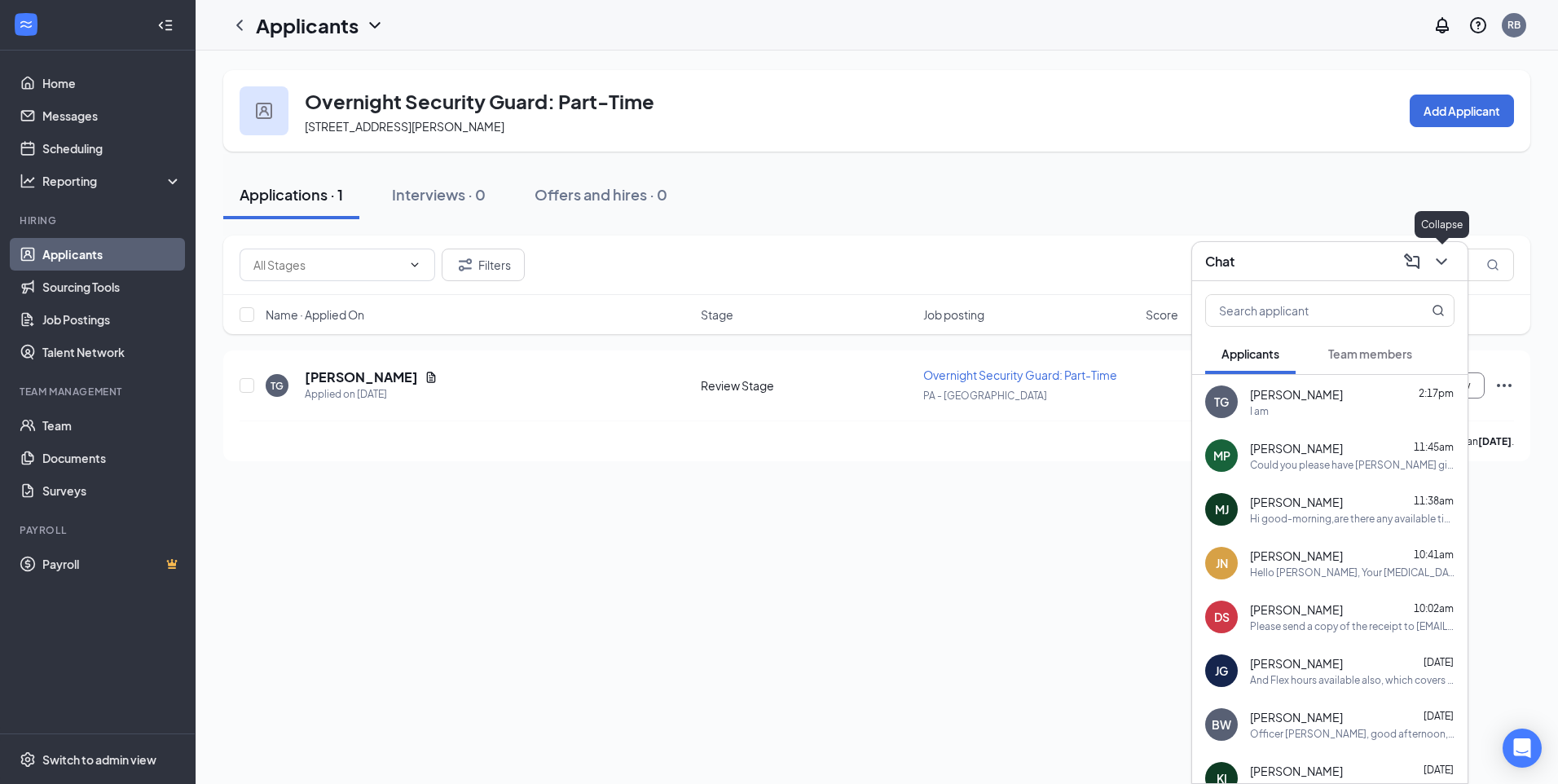
click at [1441, 254] on icon "ChevronDown" at bounding box center [1440, 261] width 19 height 19
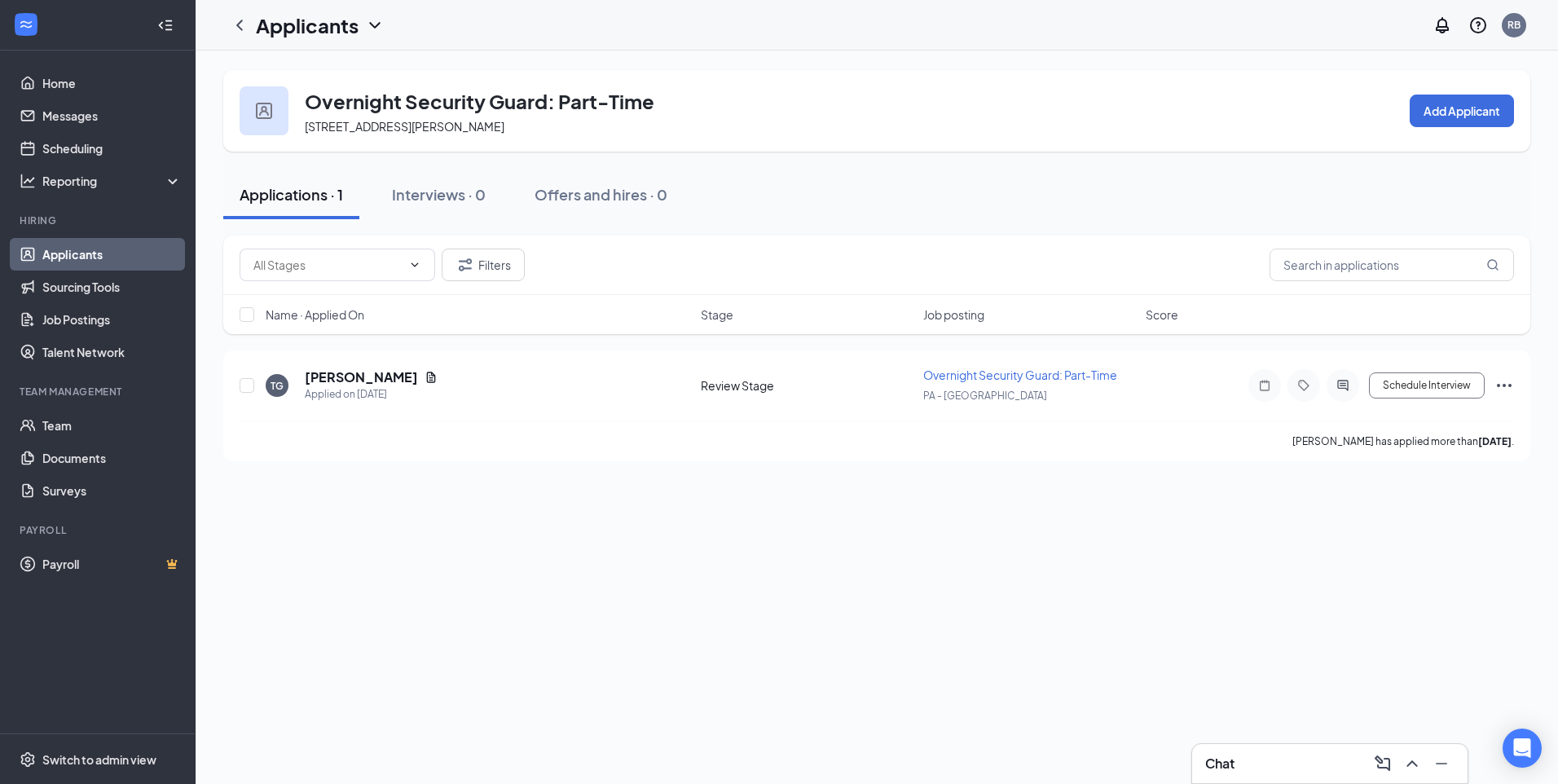
click at [1278, 755] on div "Chat" at bounding box center [1330, 763] width 250 height 26
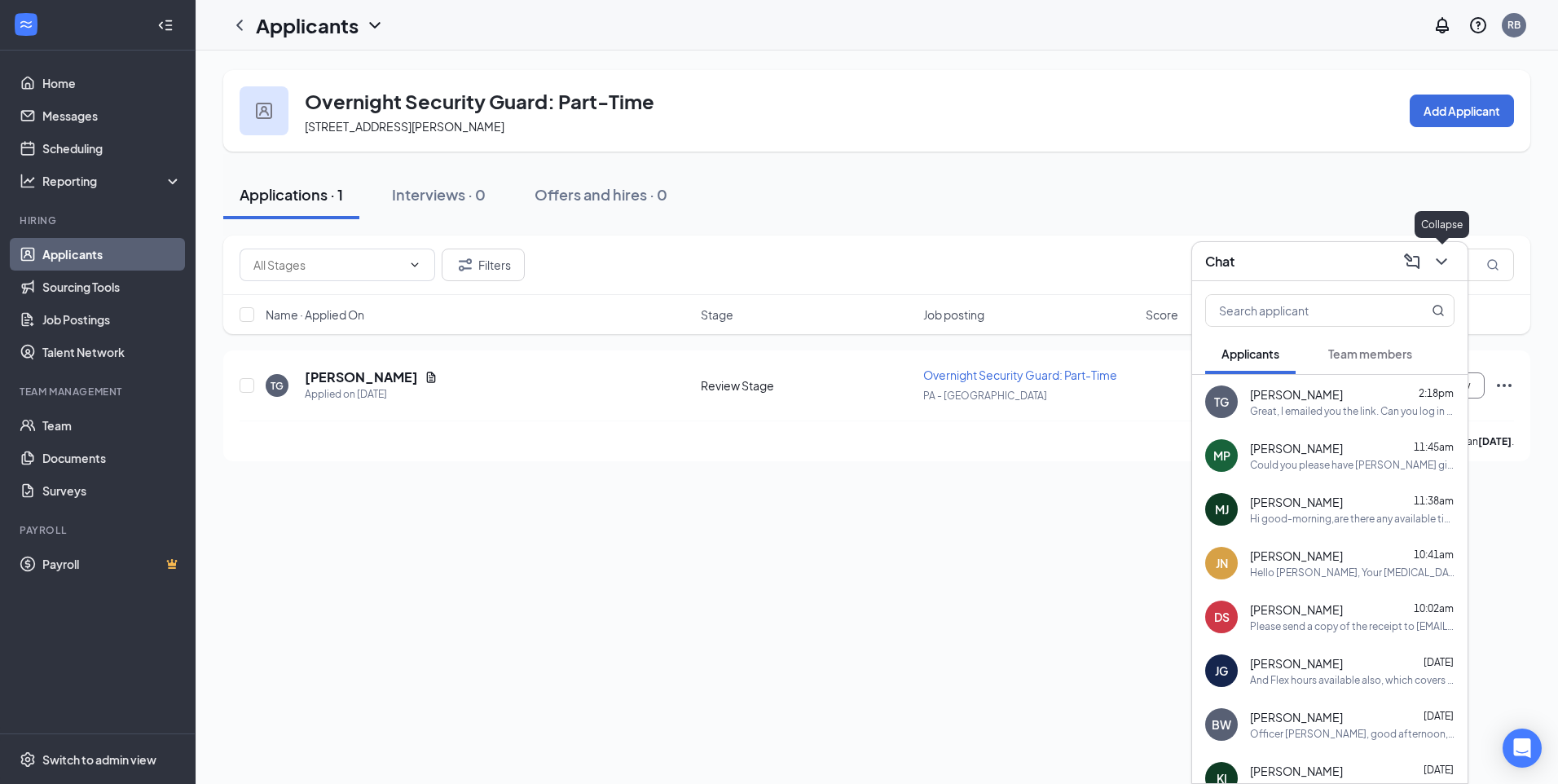
click at [1450, 264] on icon "ChevronDown" at bounding box center [1440, 261] width 19 height 19
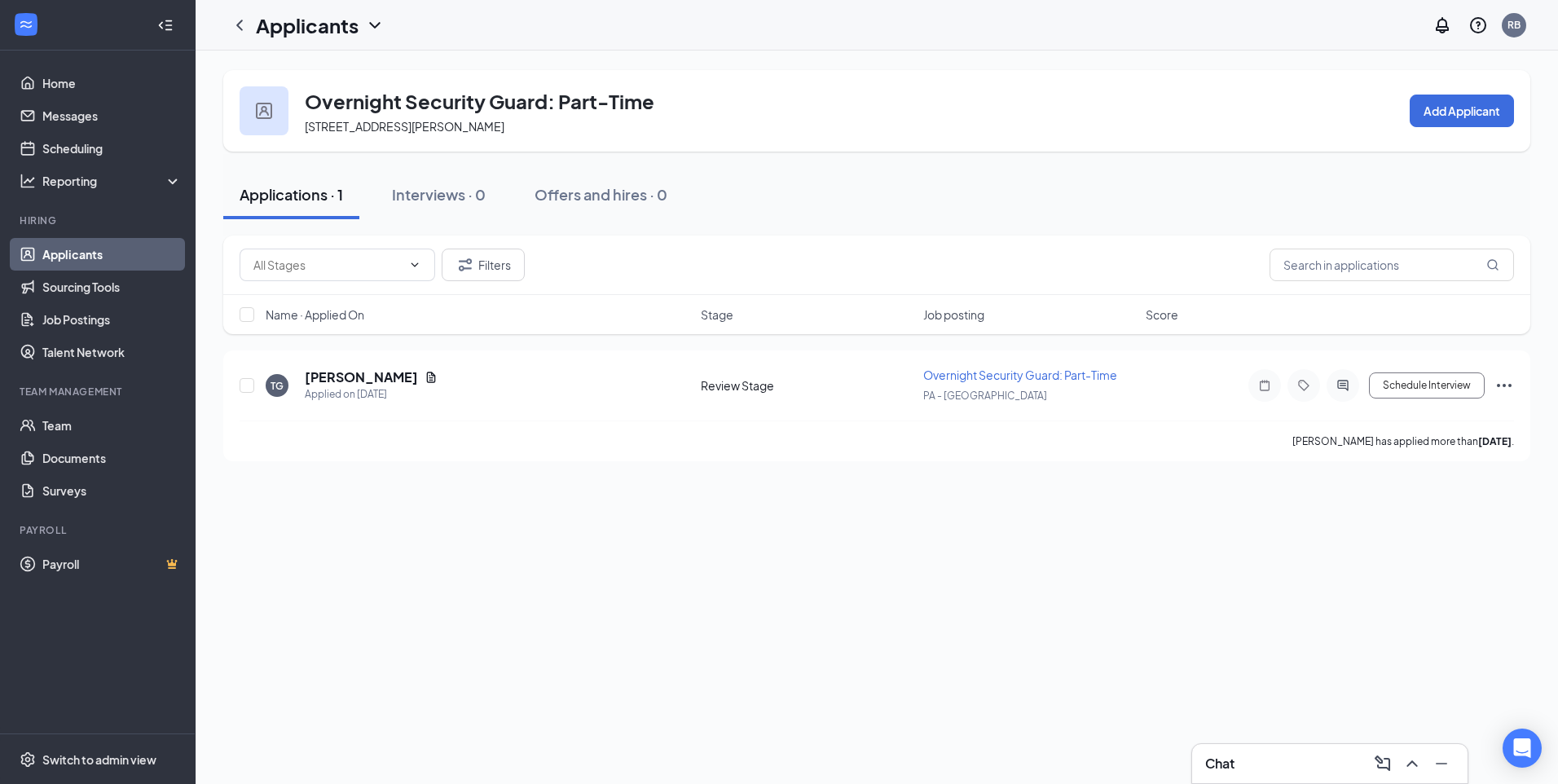
click at [1288, 759] on div "Chat" at bounding box center [1330, 763] width 250 height 26
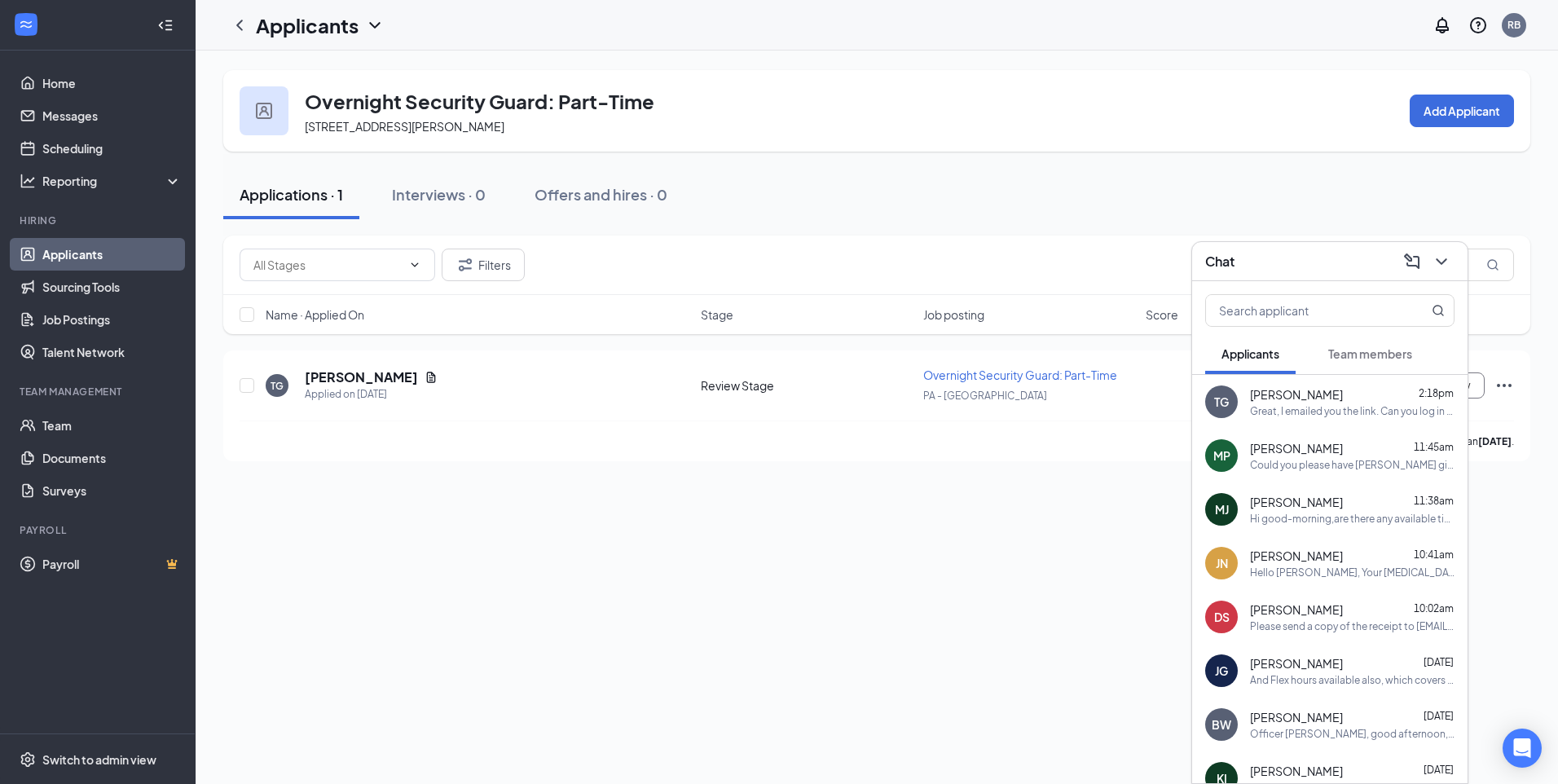
click at [1342, 418] on div "TG [PERSON_NAME] 2:18pm Great, I emailed you the link. Can you log in now?" at bounding box center [1330, 402] width 276 height 54
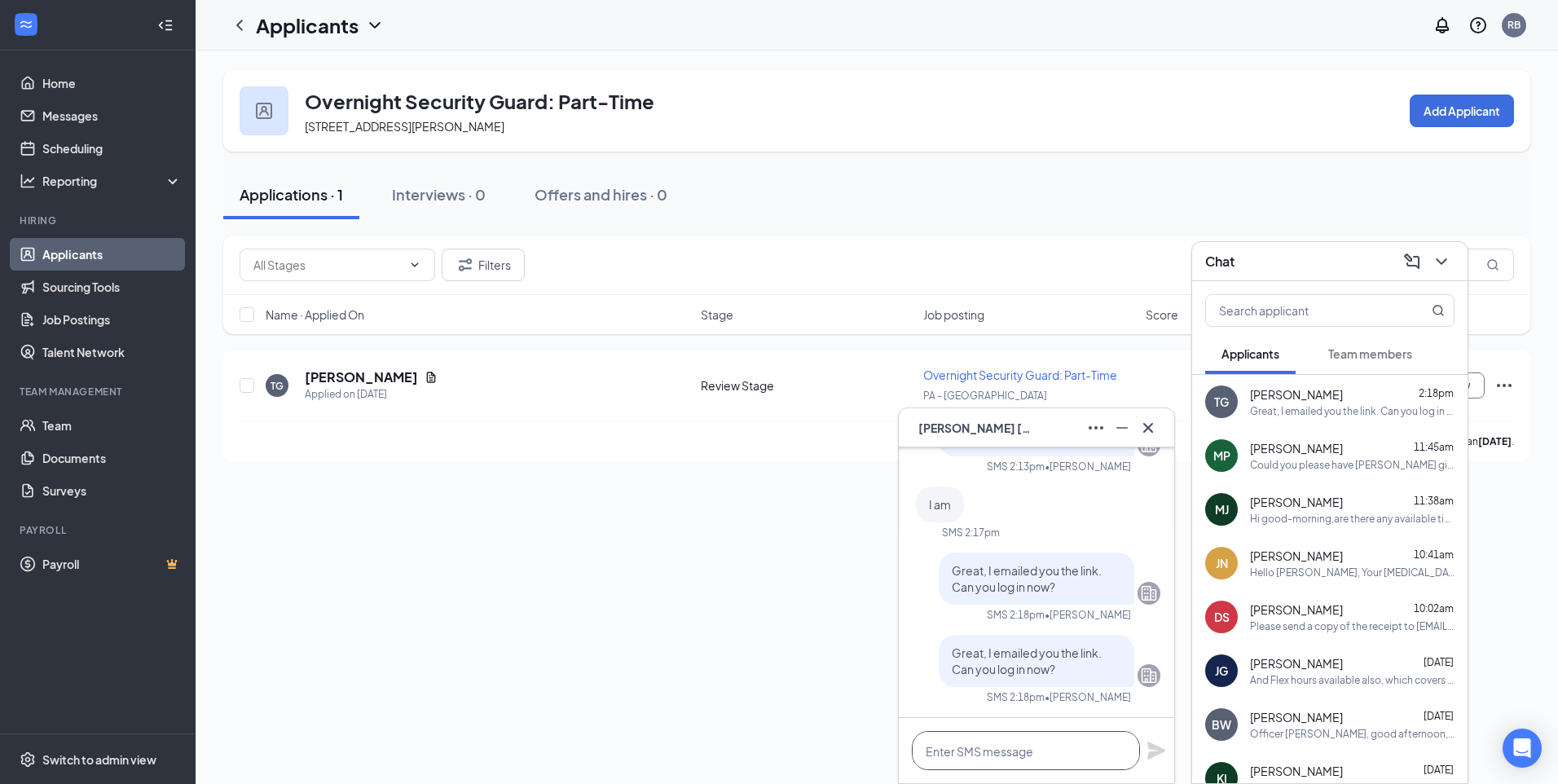
click at [1051, 753] on textarea at bounding box center [1026, 750] width 228 height 39
type textarea "Did you get the link?"
click at [1159, 752] on icon "Plane" at bounding box center [1155, 750] width 18 height 18
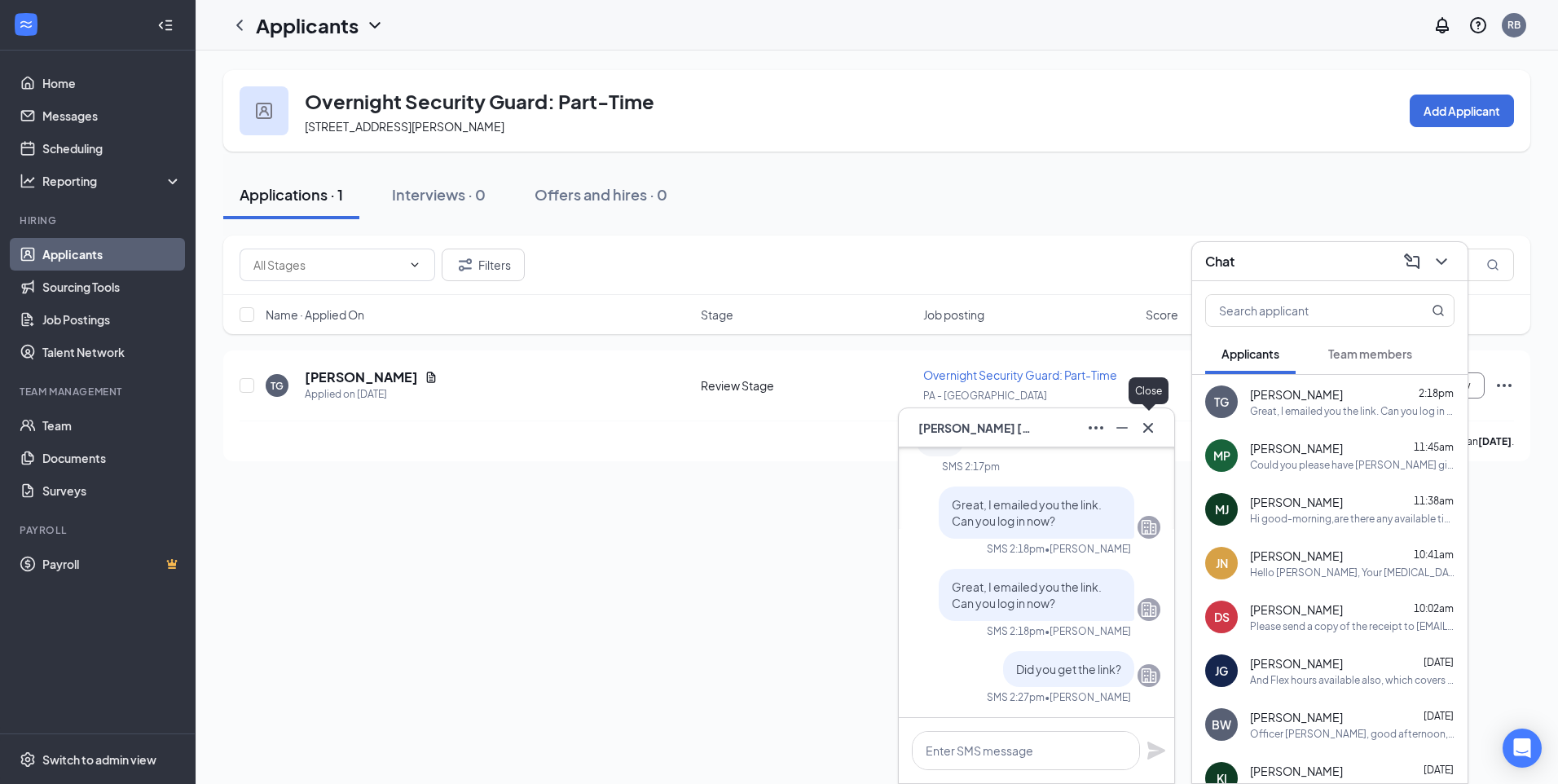
click at [1145, 432] on icon "Cross" at bounding box center [1148, 427] width 19 height 19
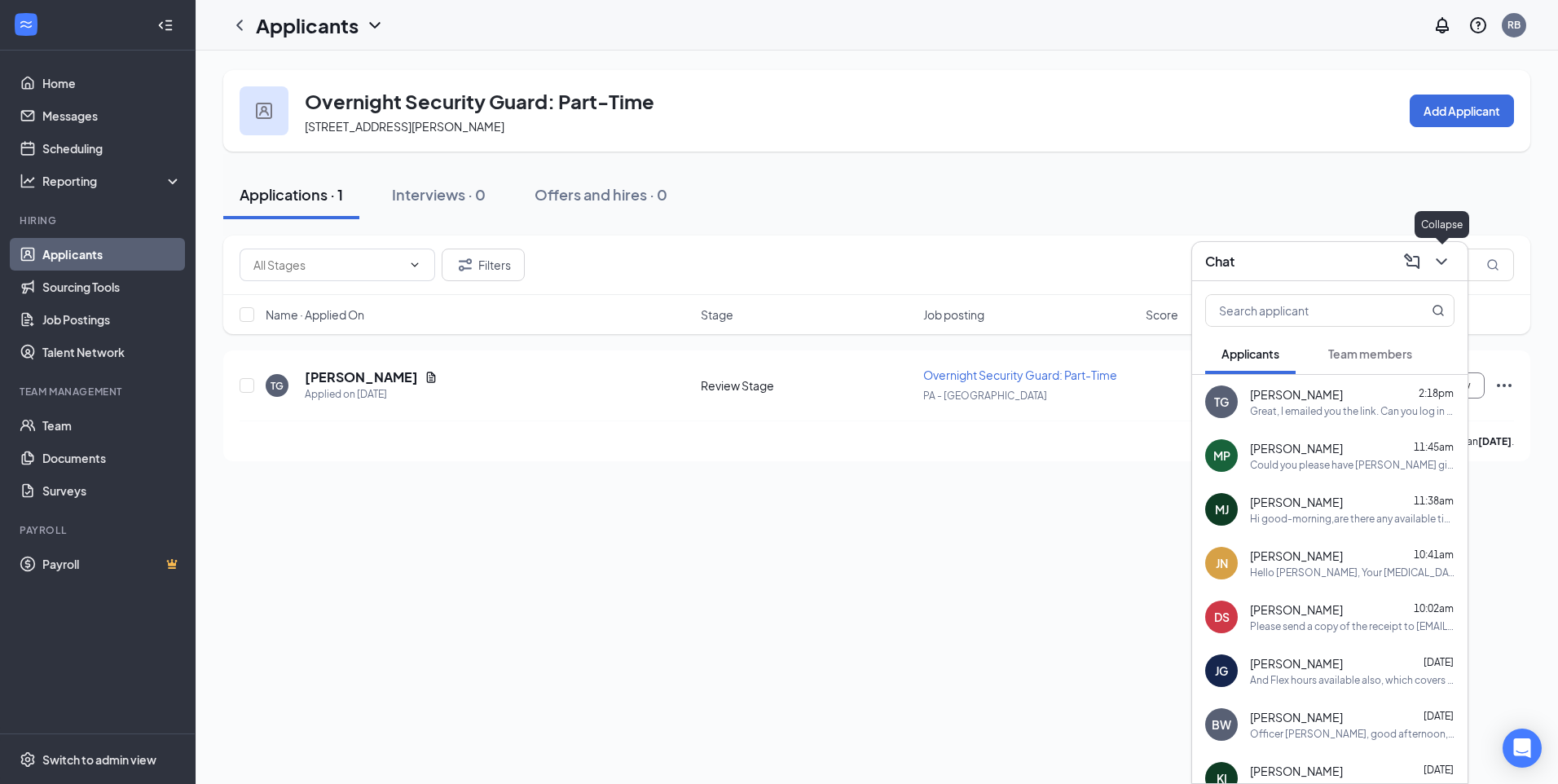
click at [1449, 268] on icon "ChevronDown" at bounding box center [1440, 261] width 19 height 19
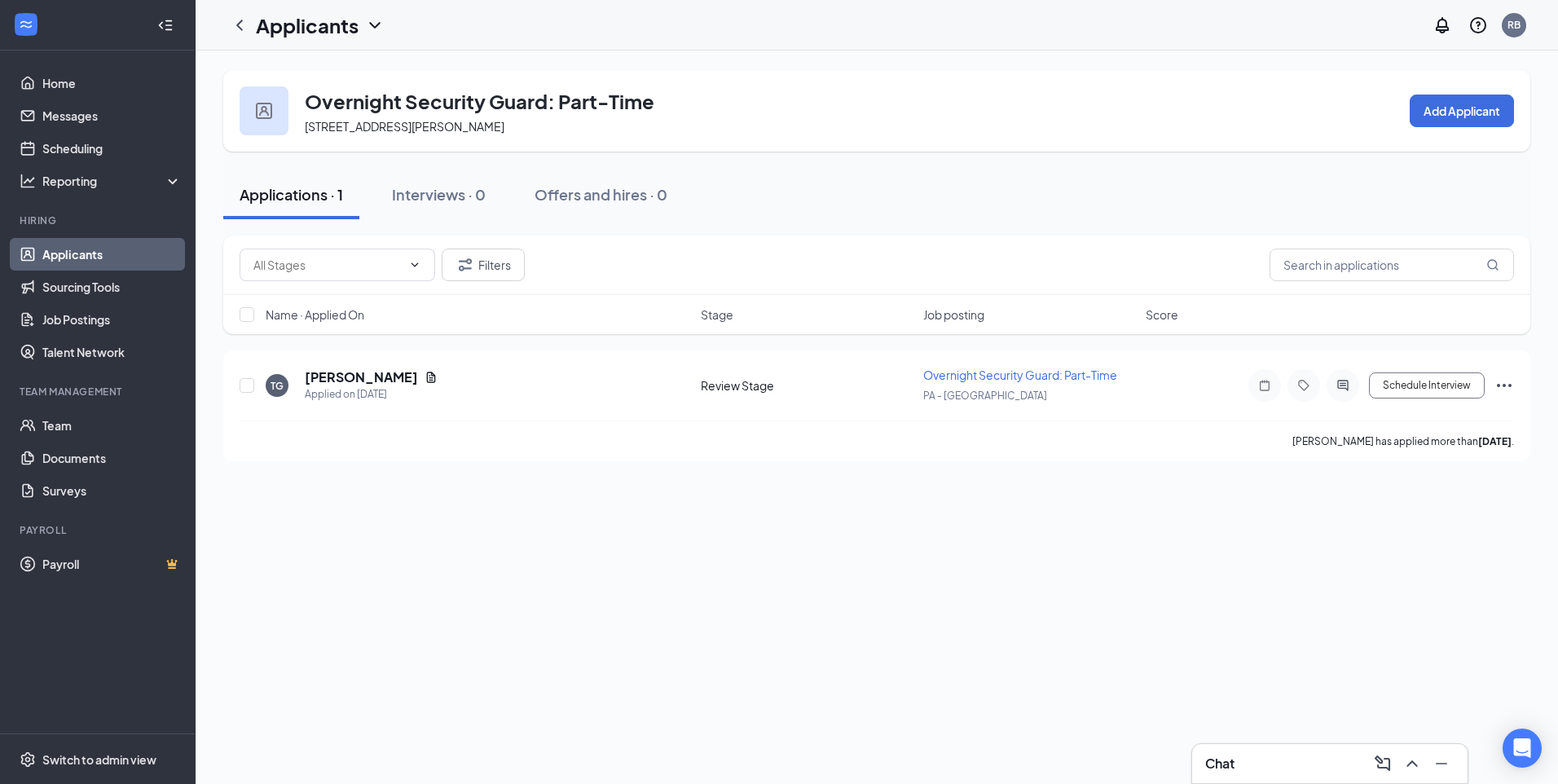
click at [1324, 765] on div "Chat" at bounding box center [1330, 763] width 250 height 26
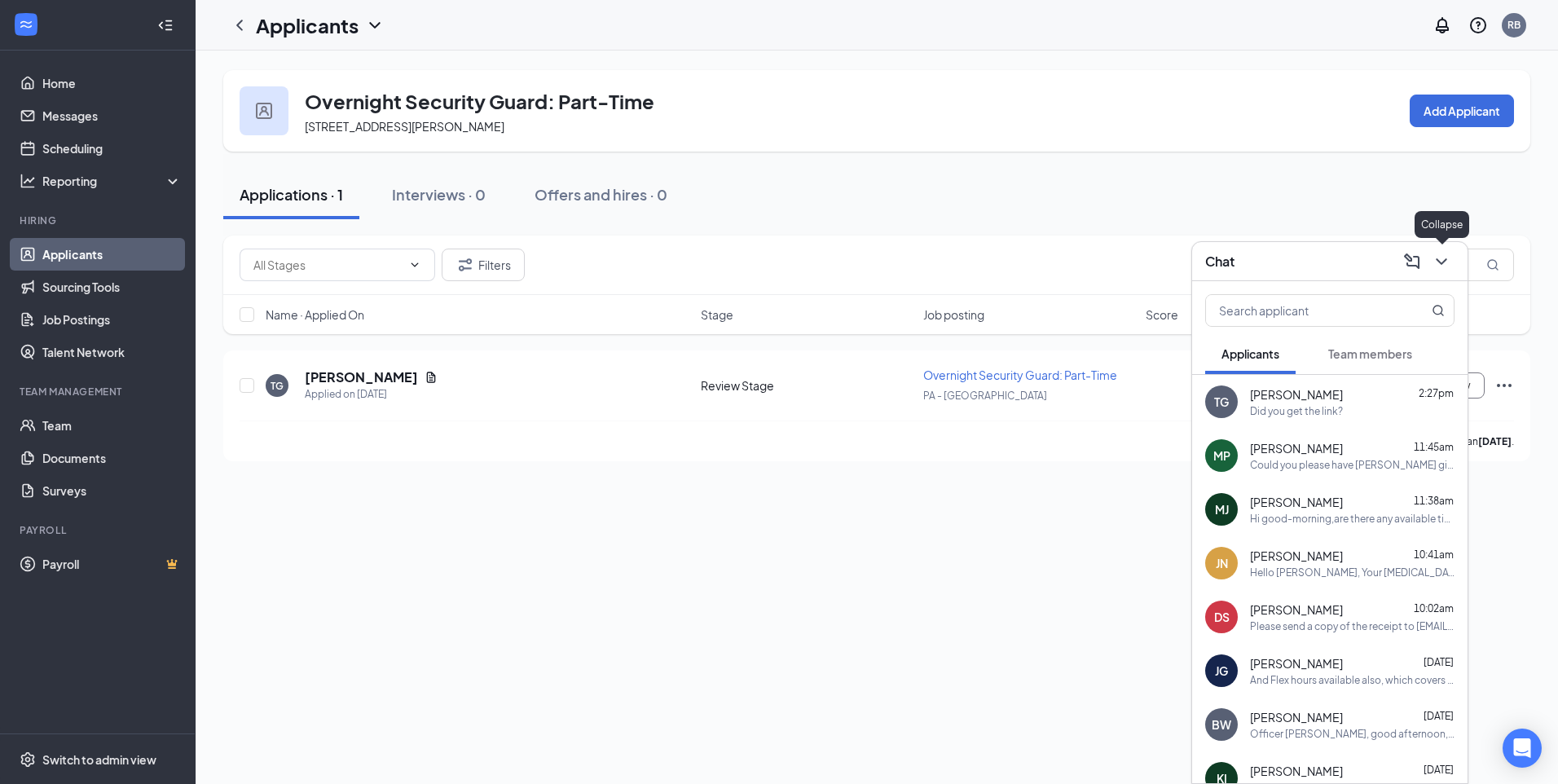
click at [1443, 262] on icon "ChevronDown" at bounding box center [1440, 261] width 11 height 7
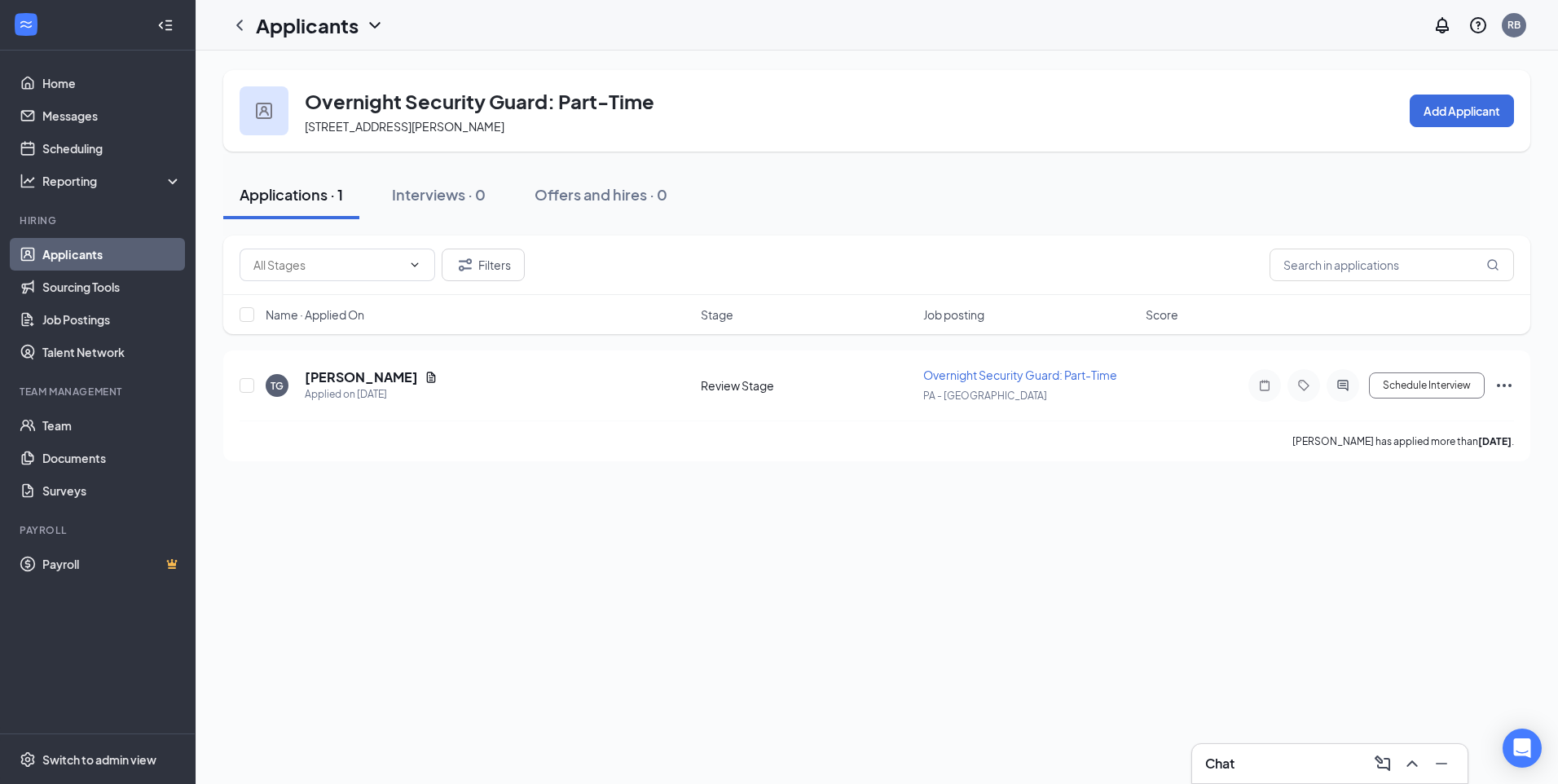
click at [1303, 759] on div "Chat" at bounding box center [1330, 763] width 250 height 26
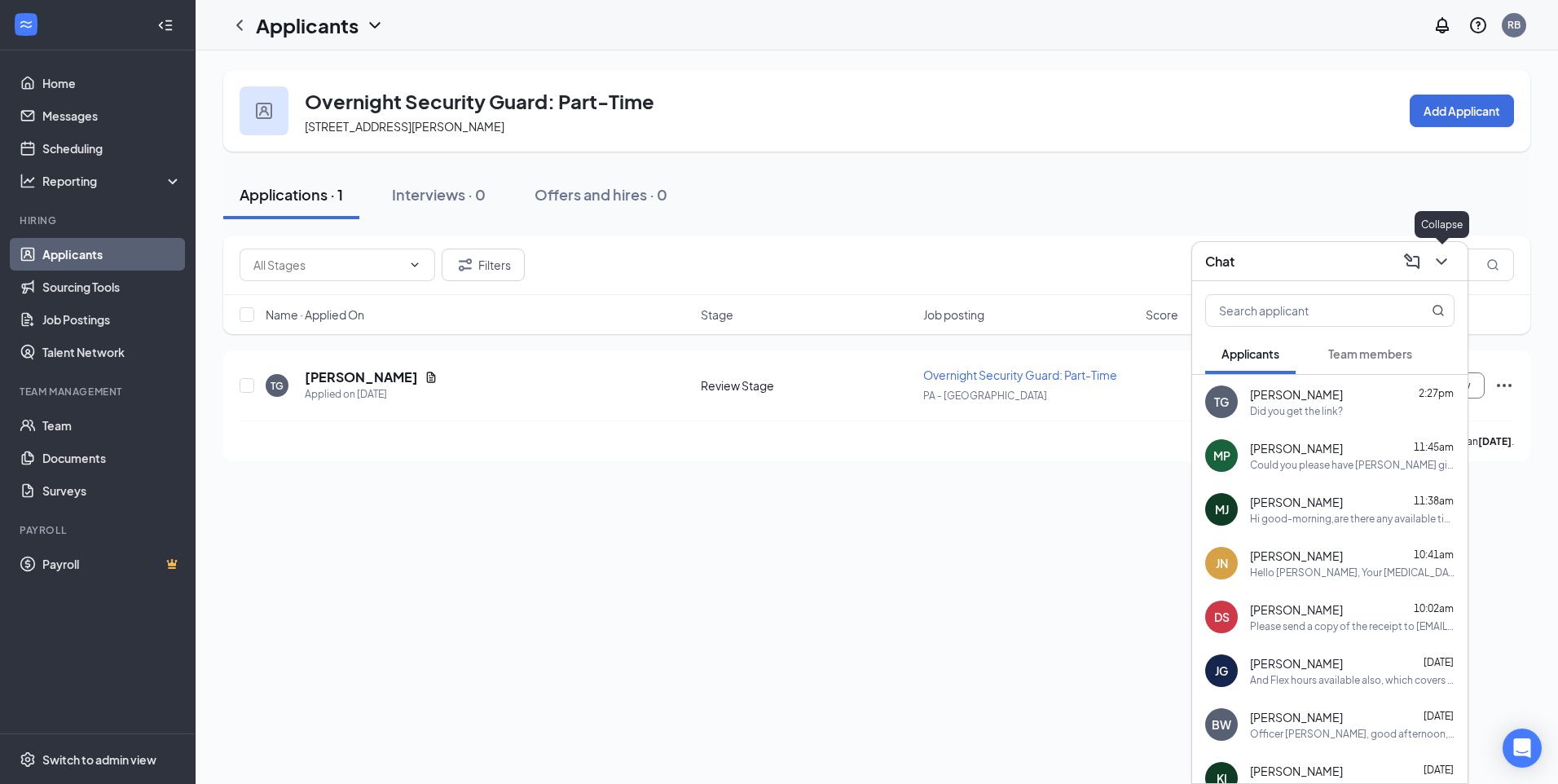
click at [1438, 261] on icon "ChevronDown" at bounding box center [1440, 261] width 19 height 19
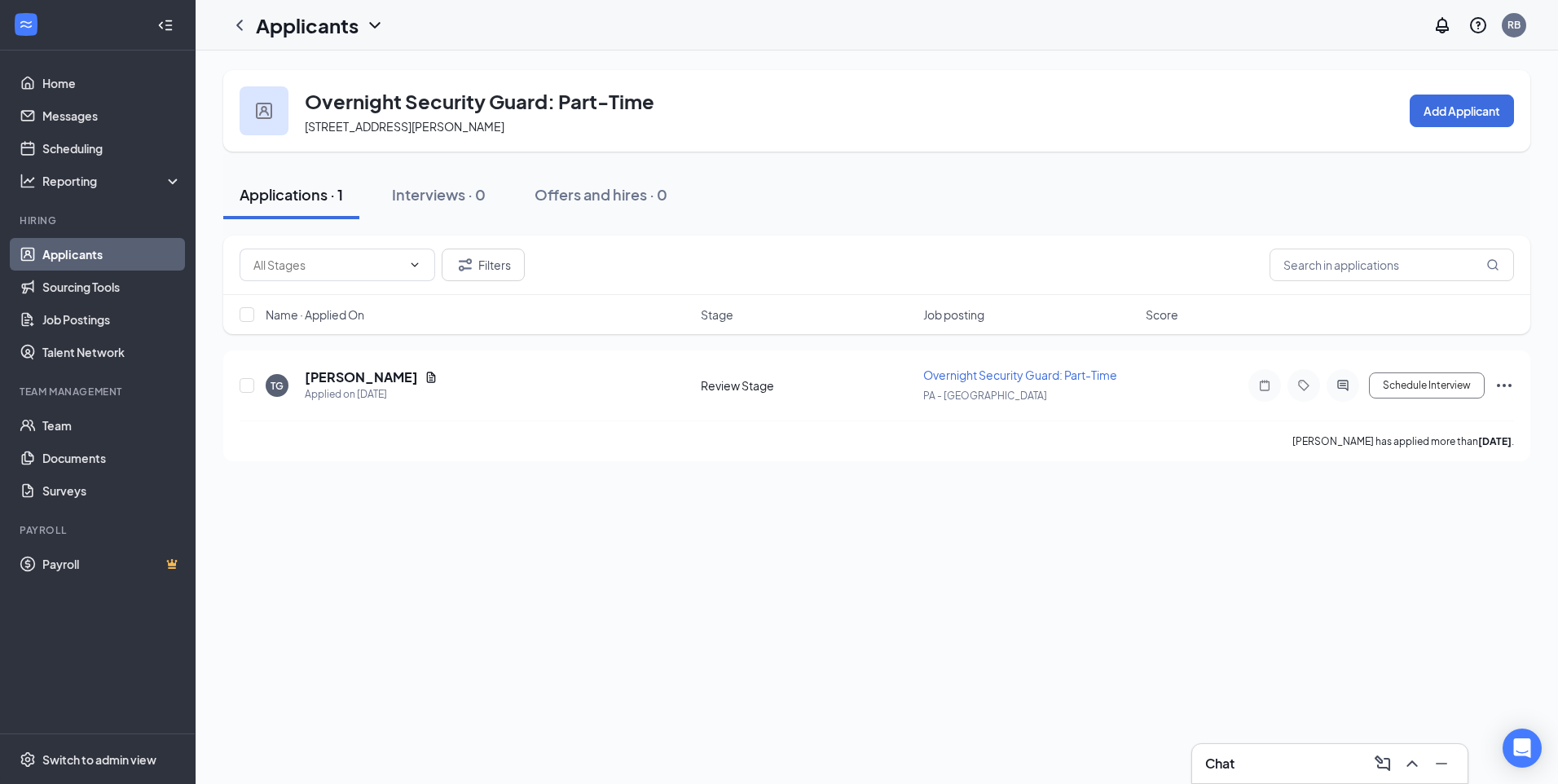
click at [1275, 754] on div "Chat" at bounding box center [1330, 763] width 250 height 26
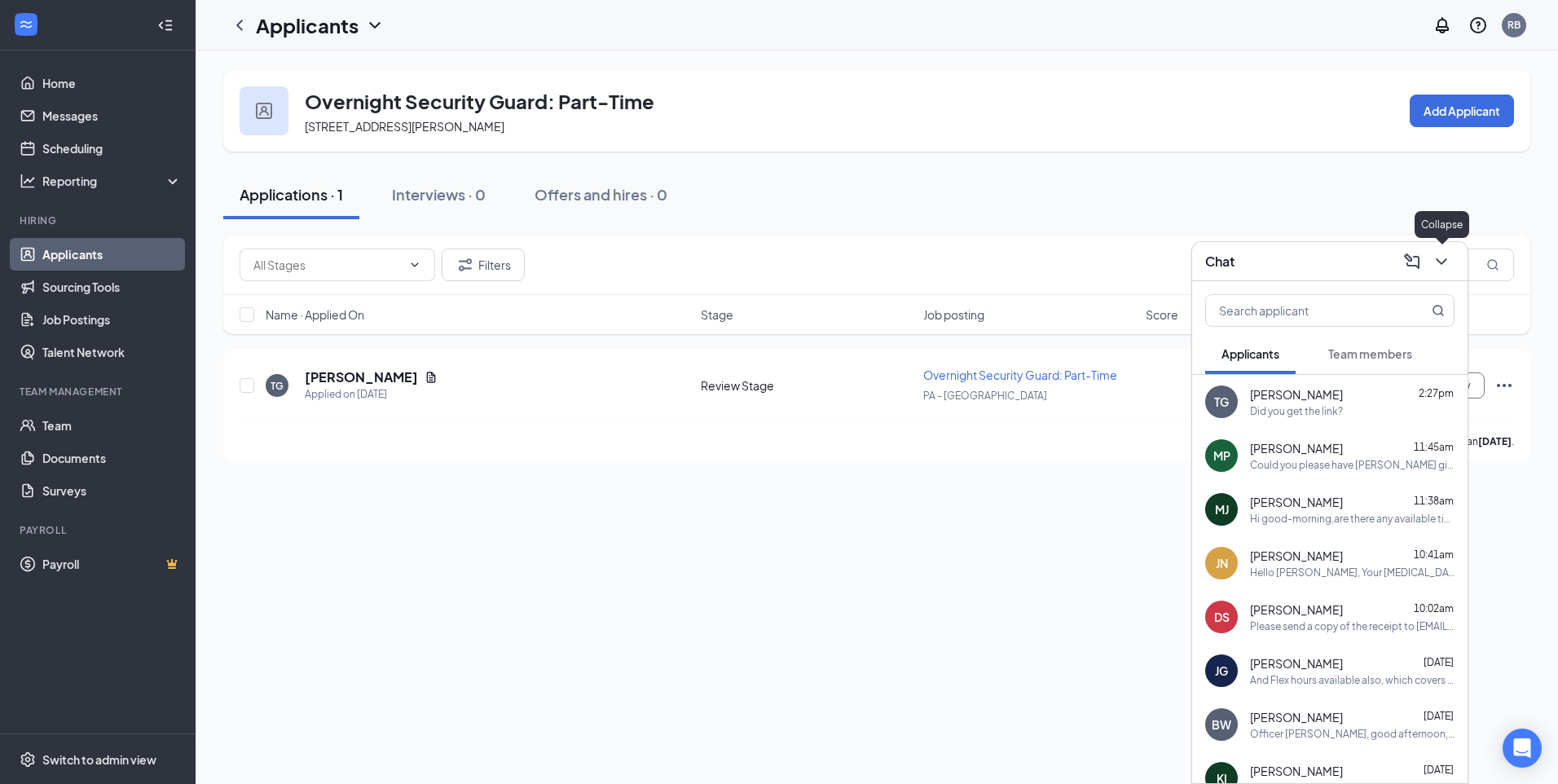
click at [1442, 261] on icon "ChevronDown" at bounding box center [1440, 261] width 11 height 7
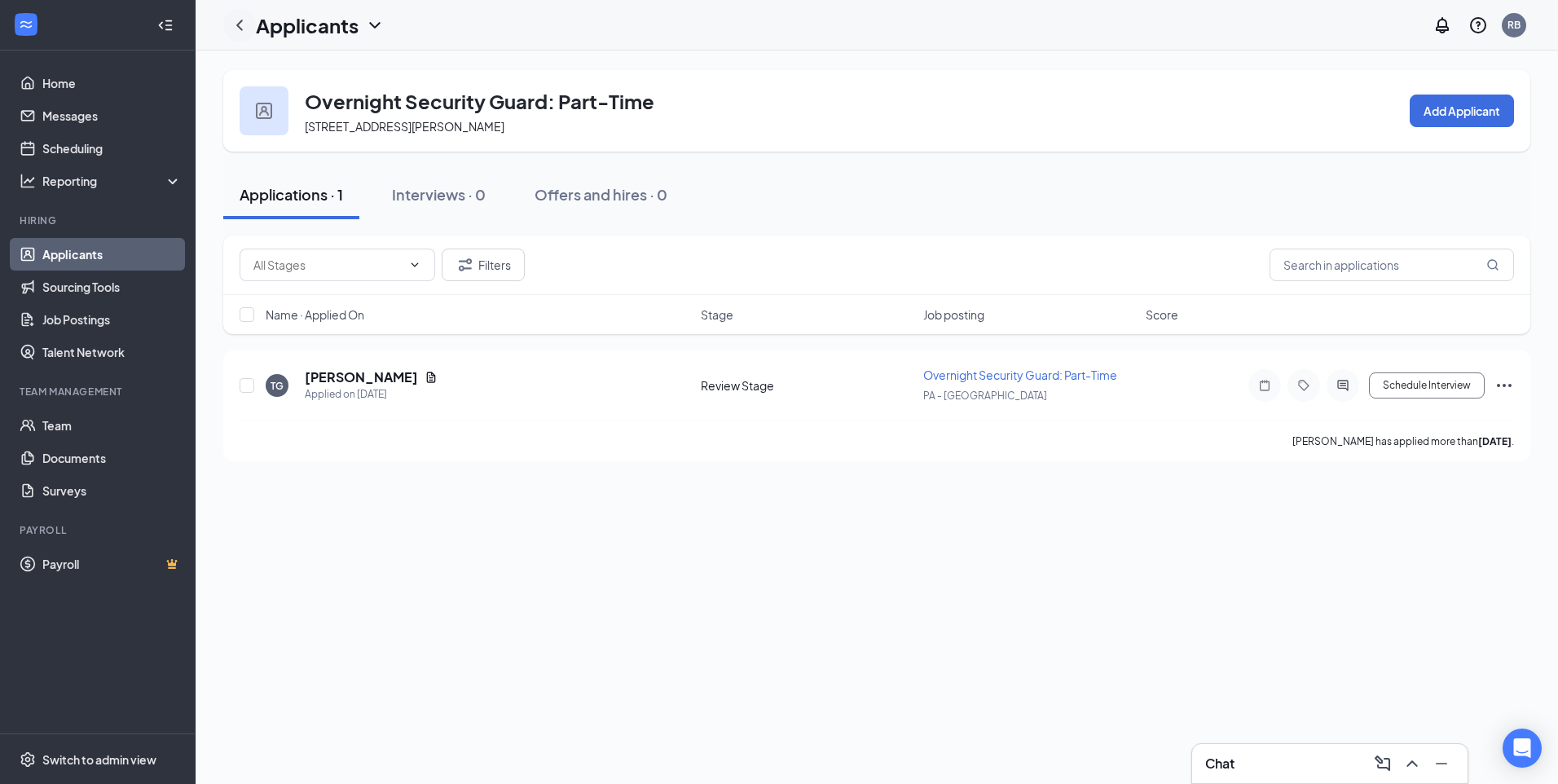
click at [241, 29] on icon "ChevronLeft" at bounding box center [239, 25] width 7 height 11
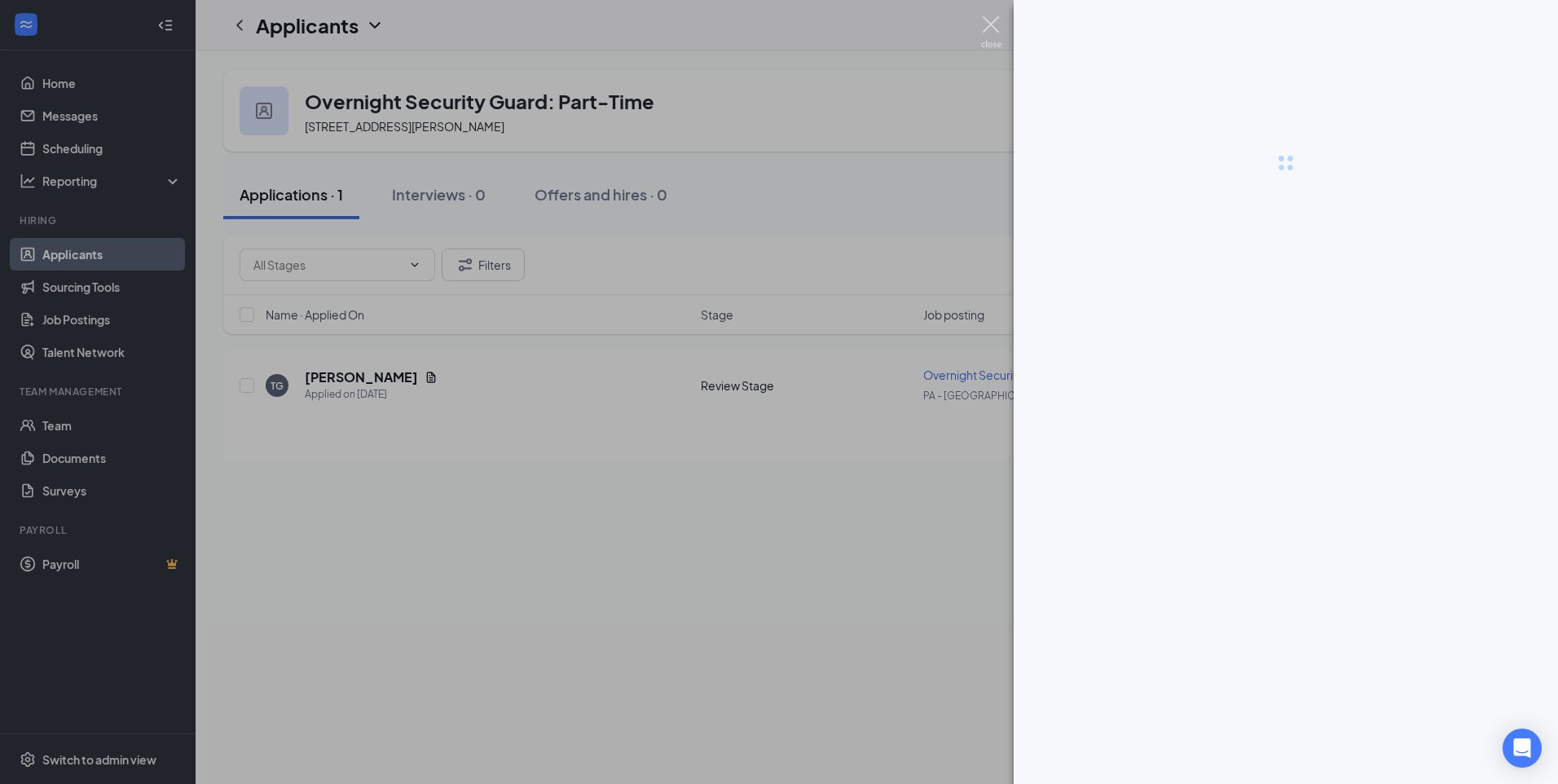
click at [991, 29] on img at bounding box center [991, 32] width 20 height 32
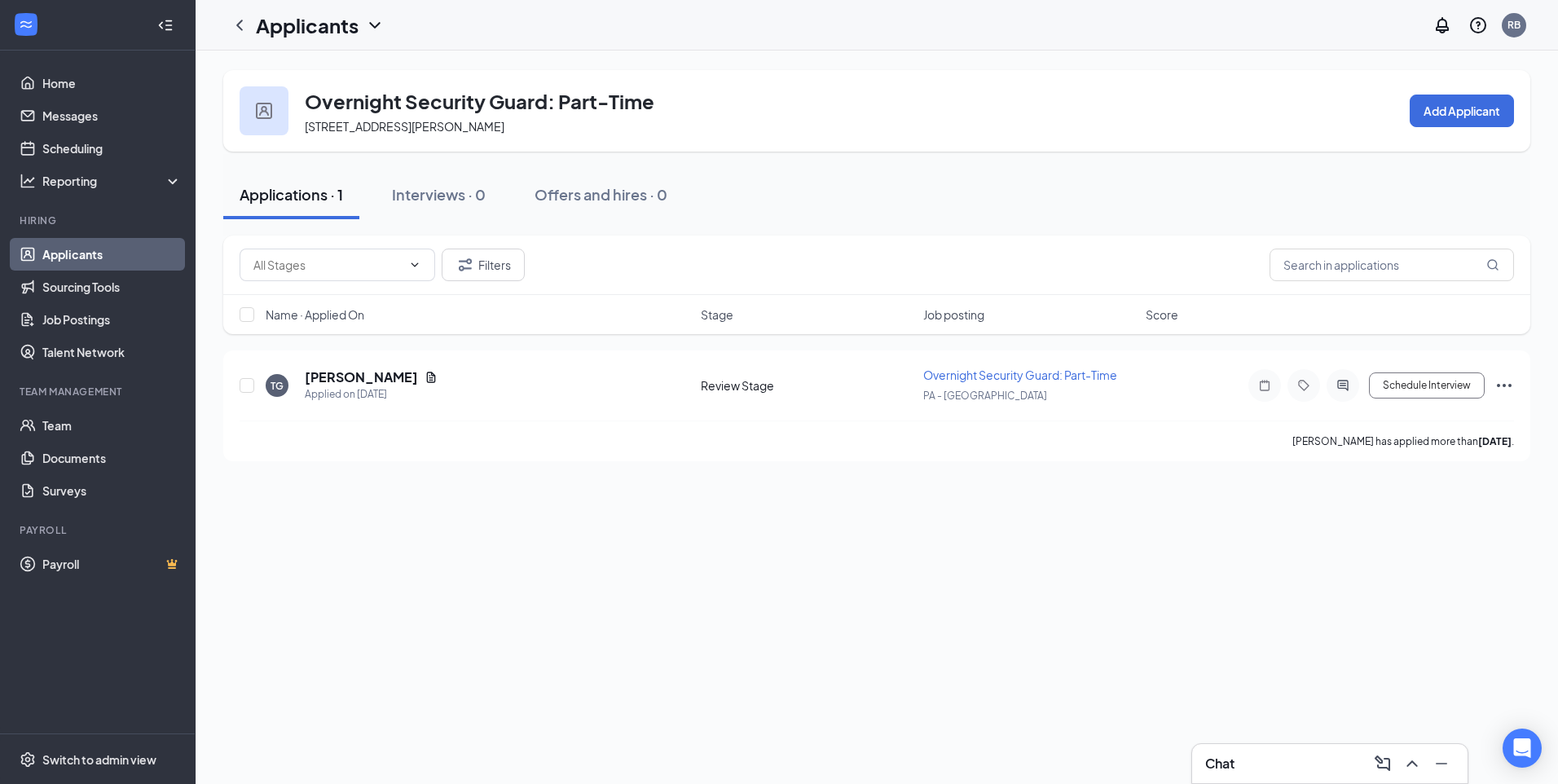
click at [376, 27] on icon "ChevronDown" at bounding box center [374, 25] width 11 height 7
click at [353, 76] on link "Applicants" at bounding box center [354, 70] width 176 height 16
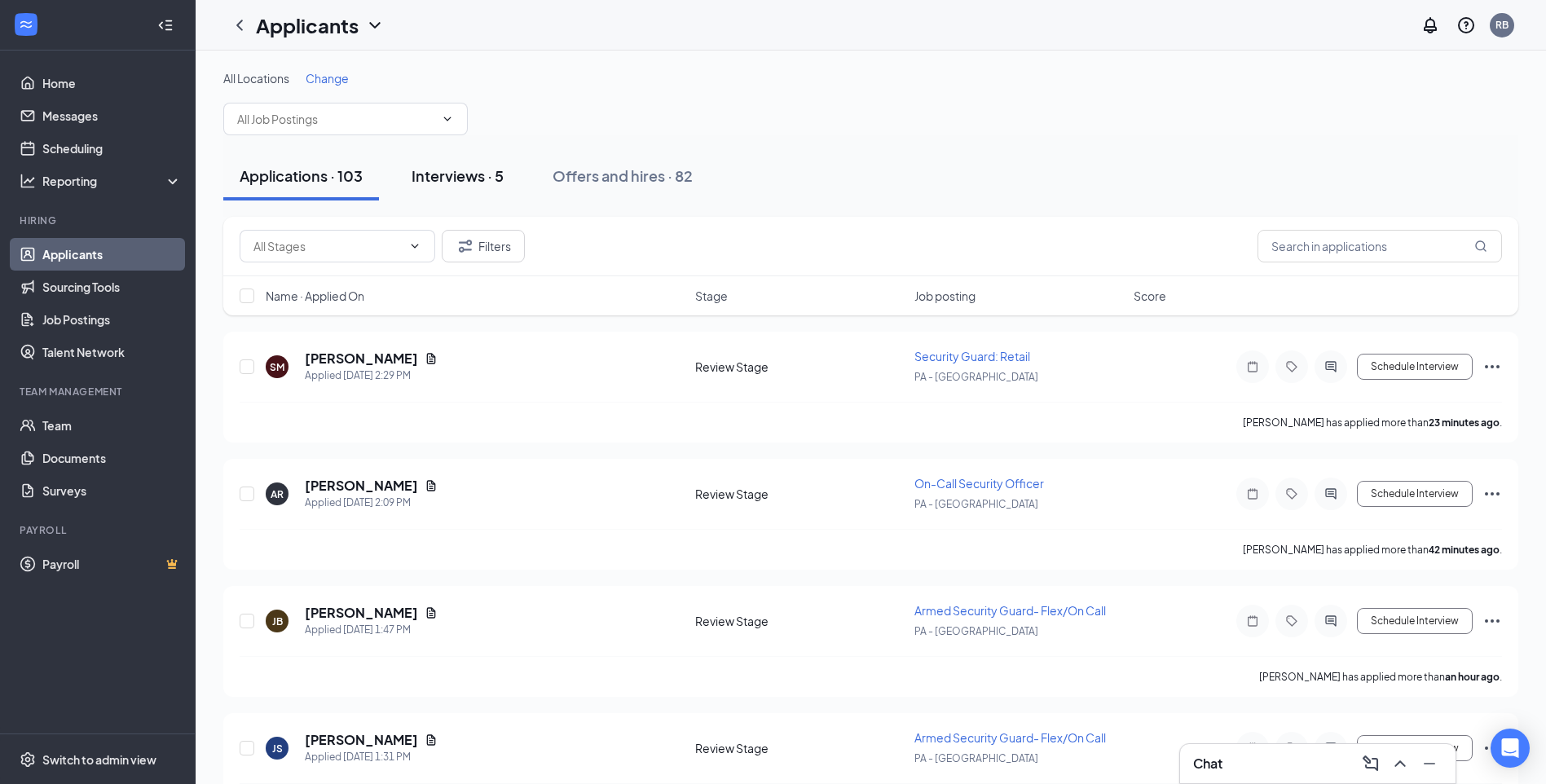
click at [495, 183] on div "Interviews · 5" at bounding box center [457, 176] width 92 height 20
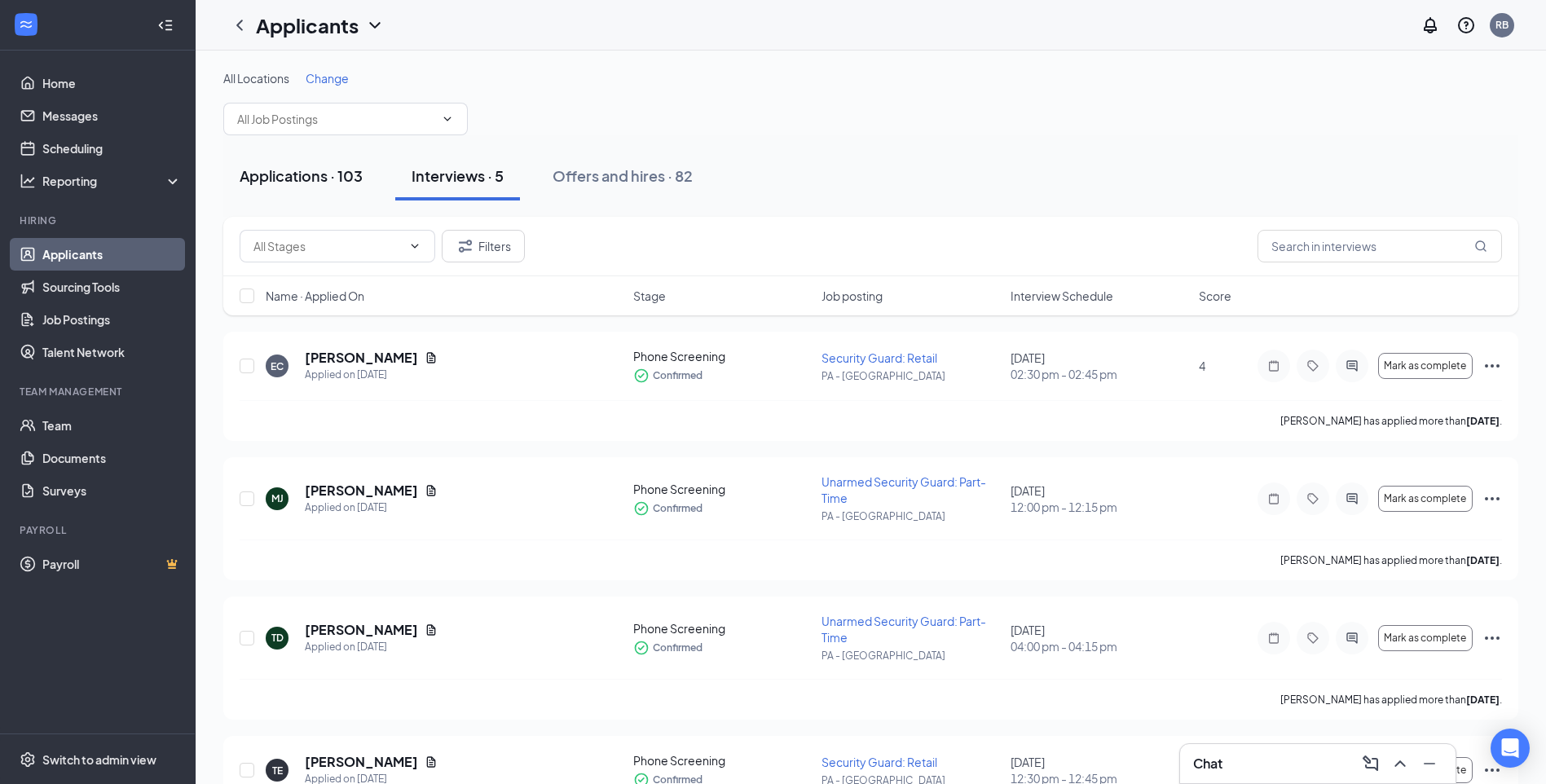
click at [355, 179] on div "Applications · 103" at bounding box center [300, 176] width 123 height 20
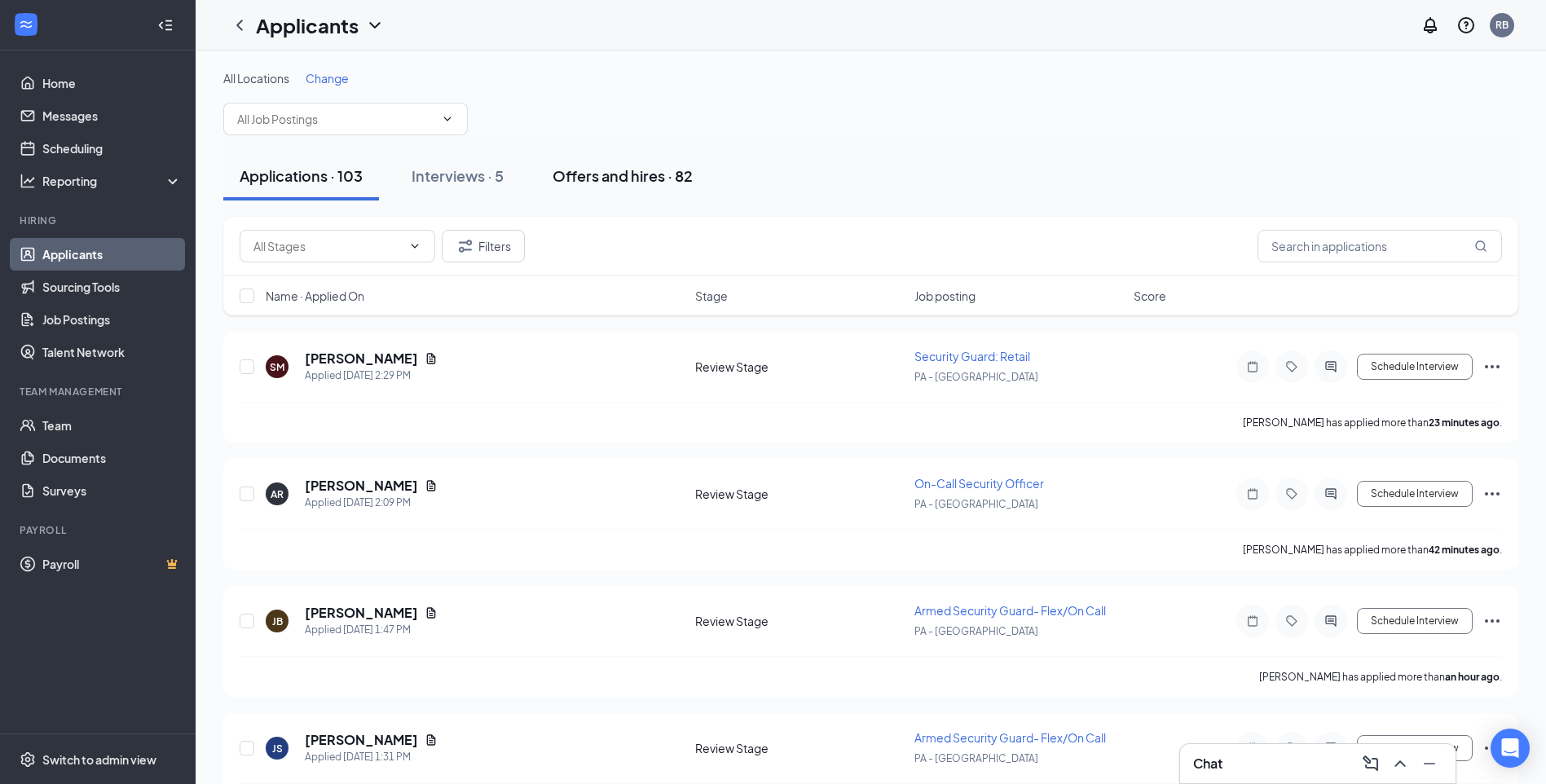
click at [608, 186] on button "Offers and hires · 82" at bounding box center [623, 176] width 173 height 49
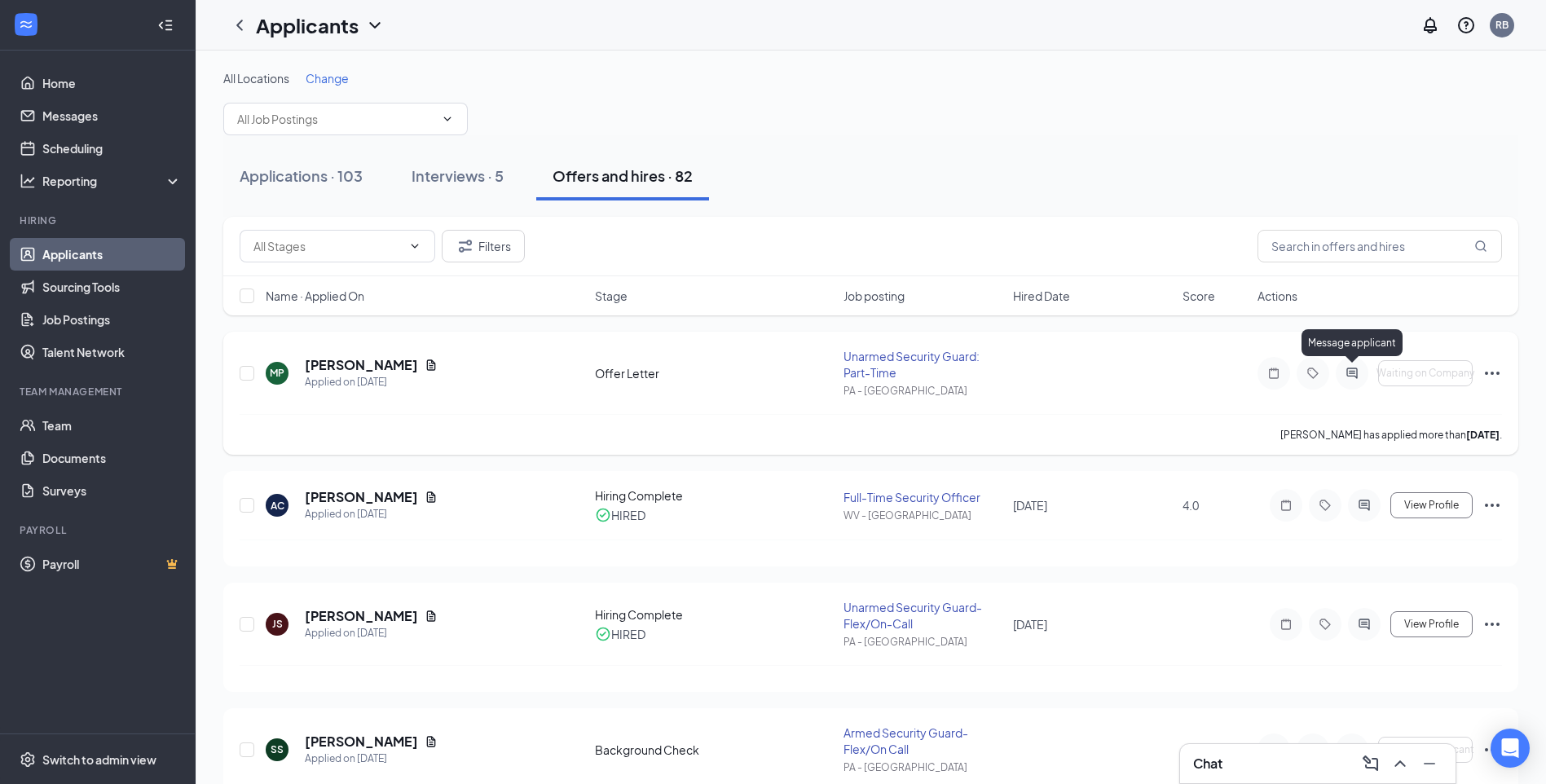
click at [1353, 377] on icon "ActiveChat" at bounding box center [1351, 372] width 19 height 13
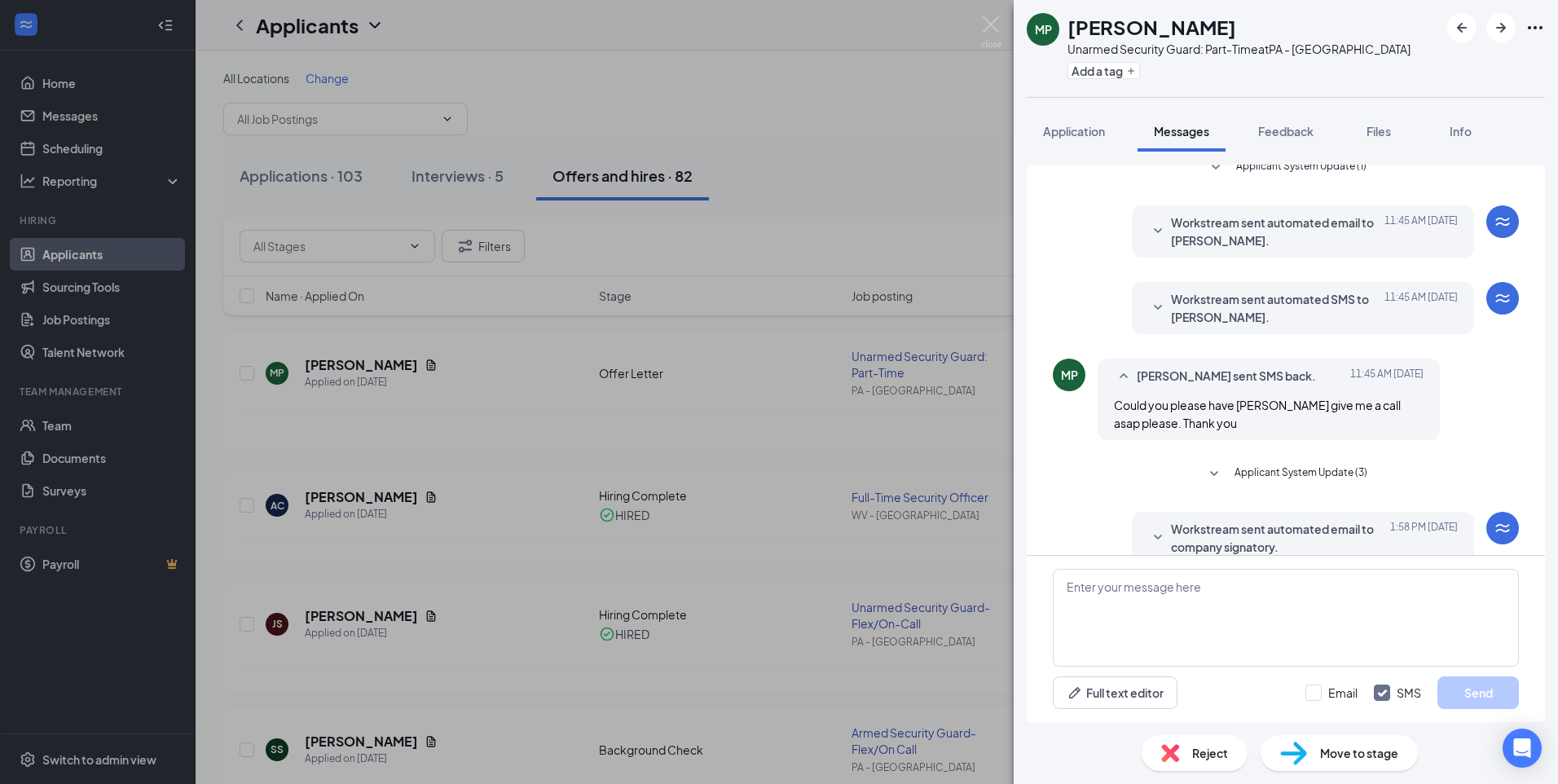
scroll to position [293, 0]
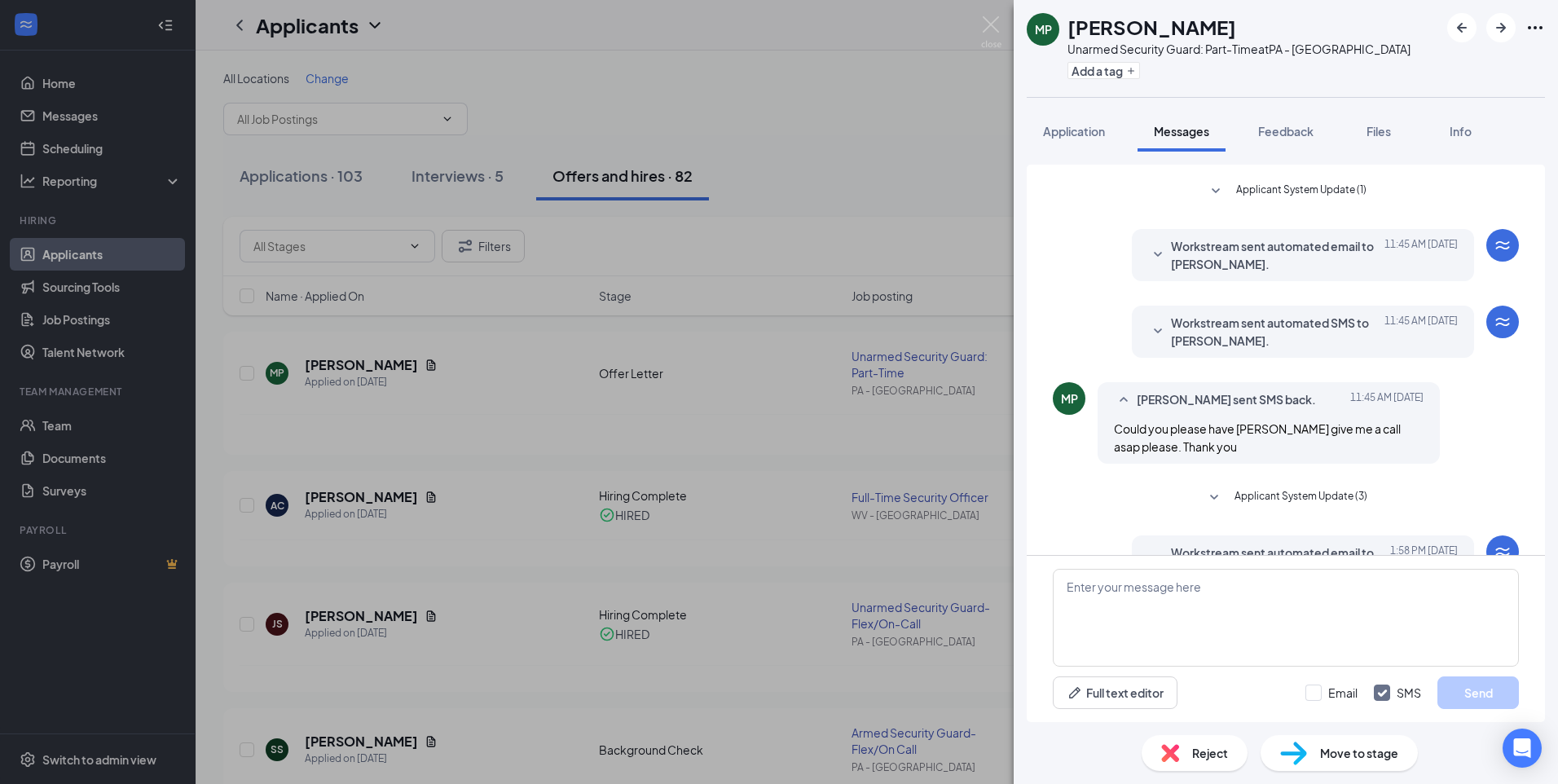
scroll to position [162, 0]
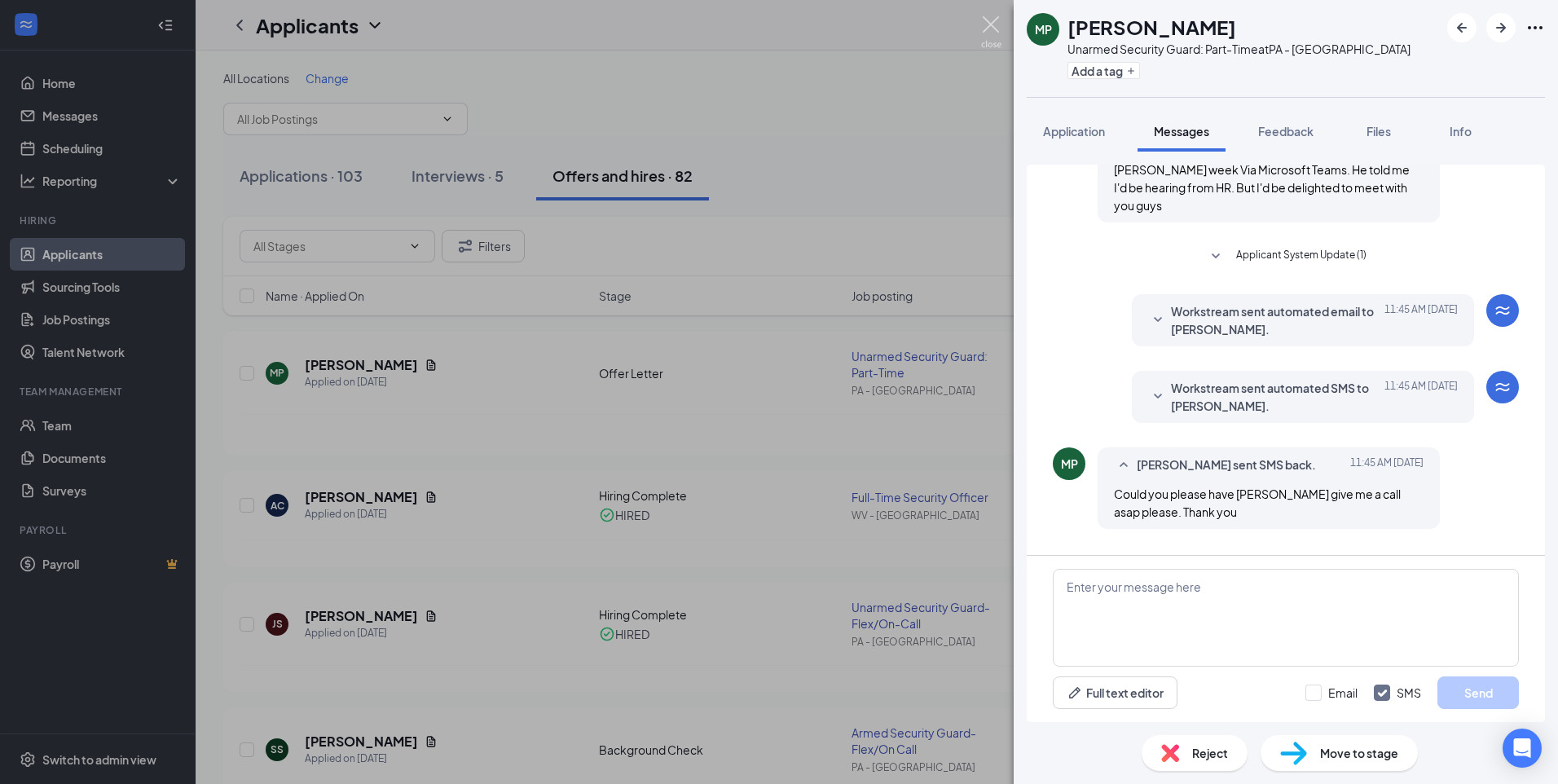
click at [994, 21] on img at bounding box center [991, 32] width 20 height 32
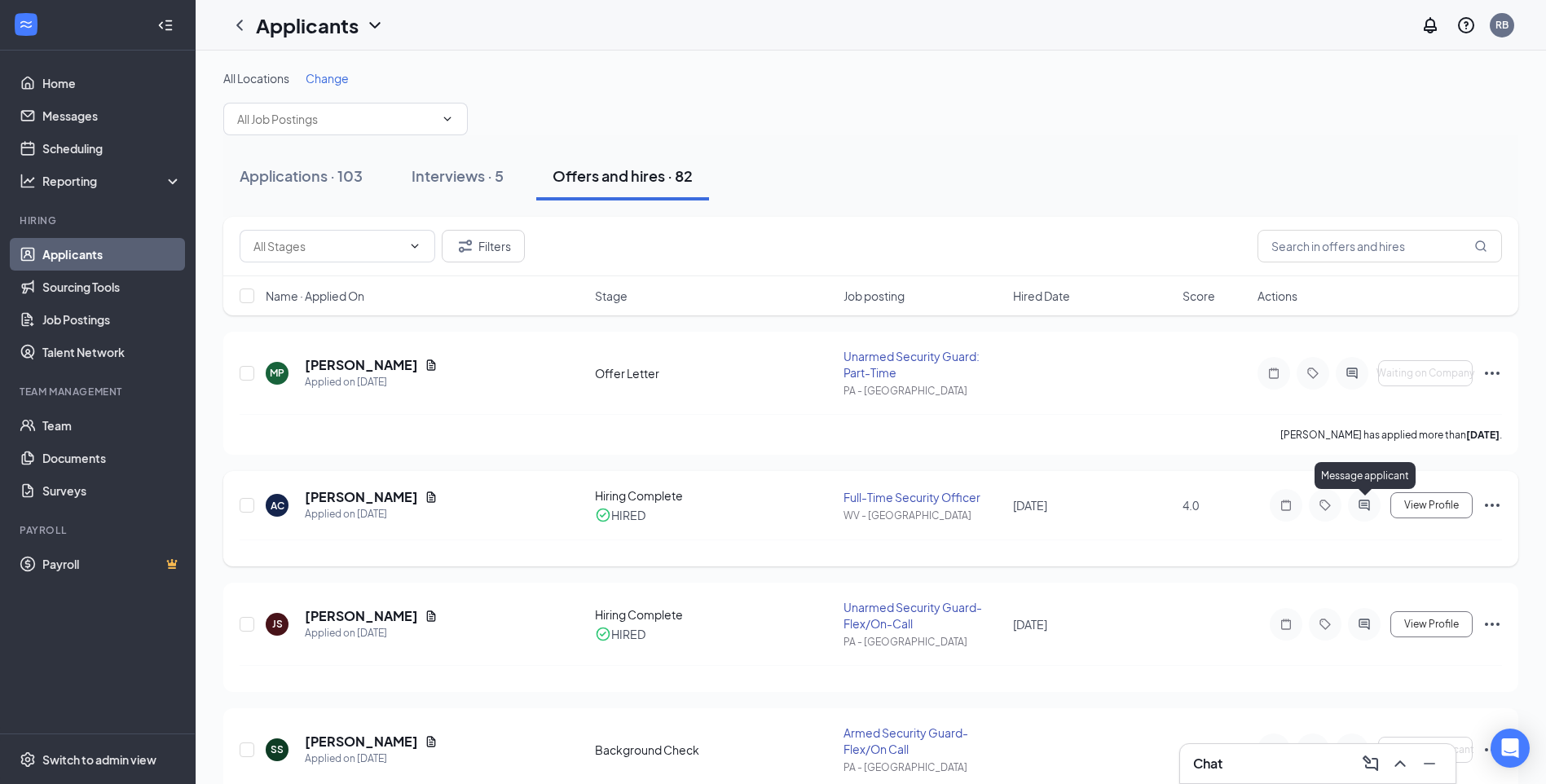
click at [1365, 508] on icon "ActiveChat" at bounding box center [1364, 504] width 11 height 11
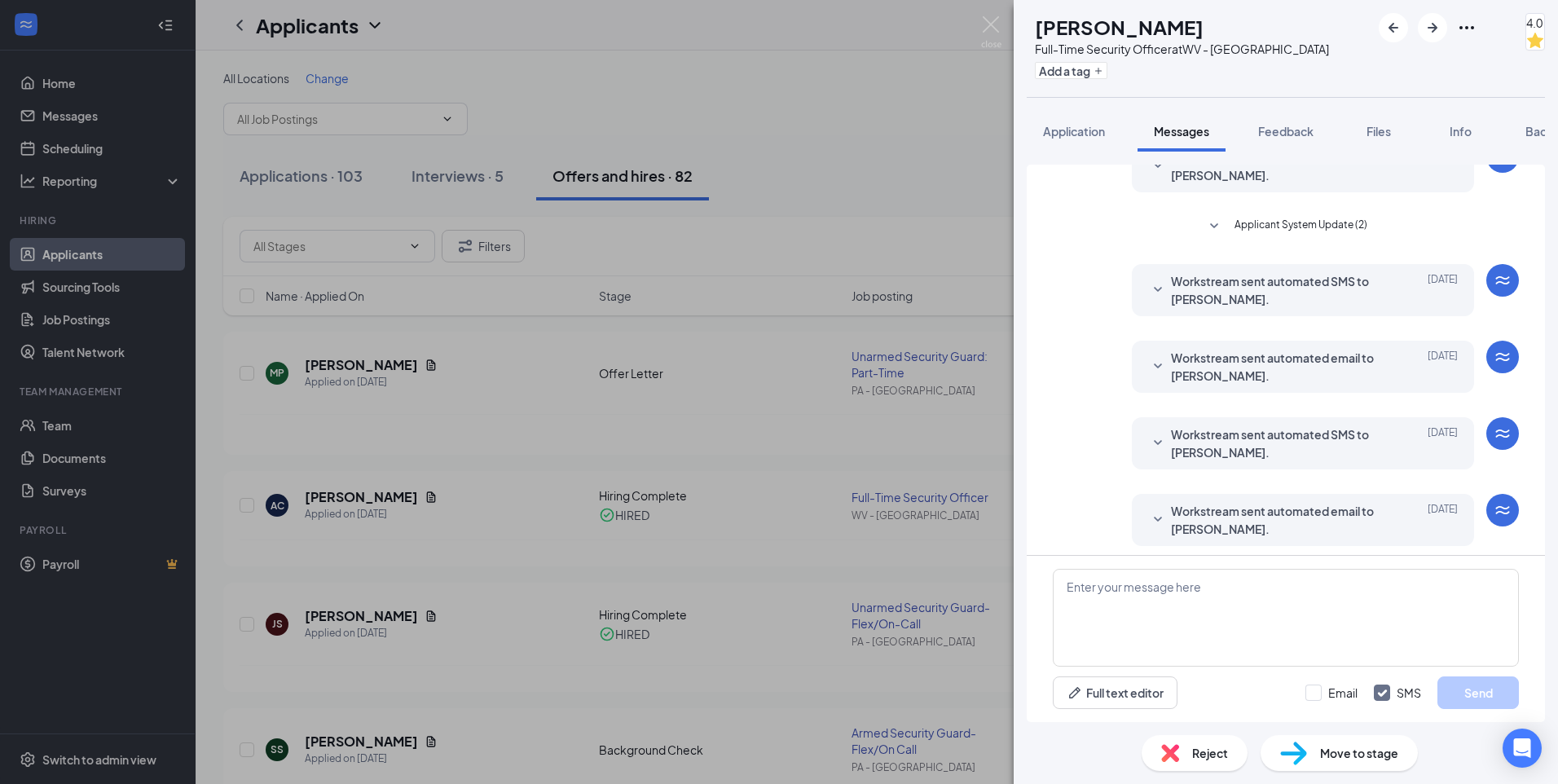
scroll to position [293, 0]
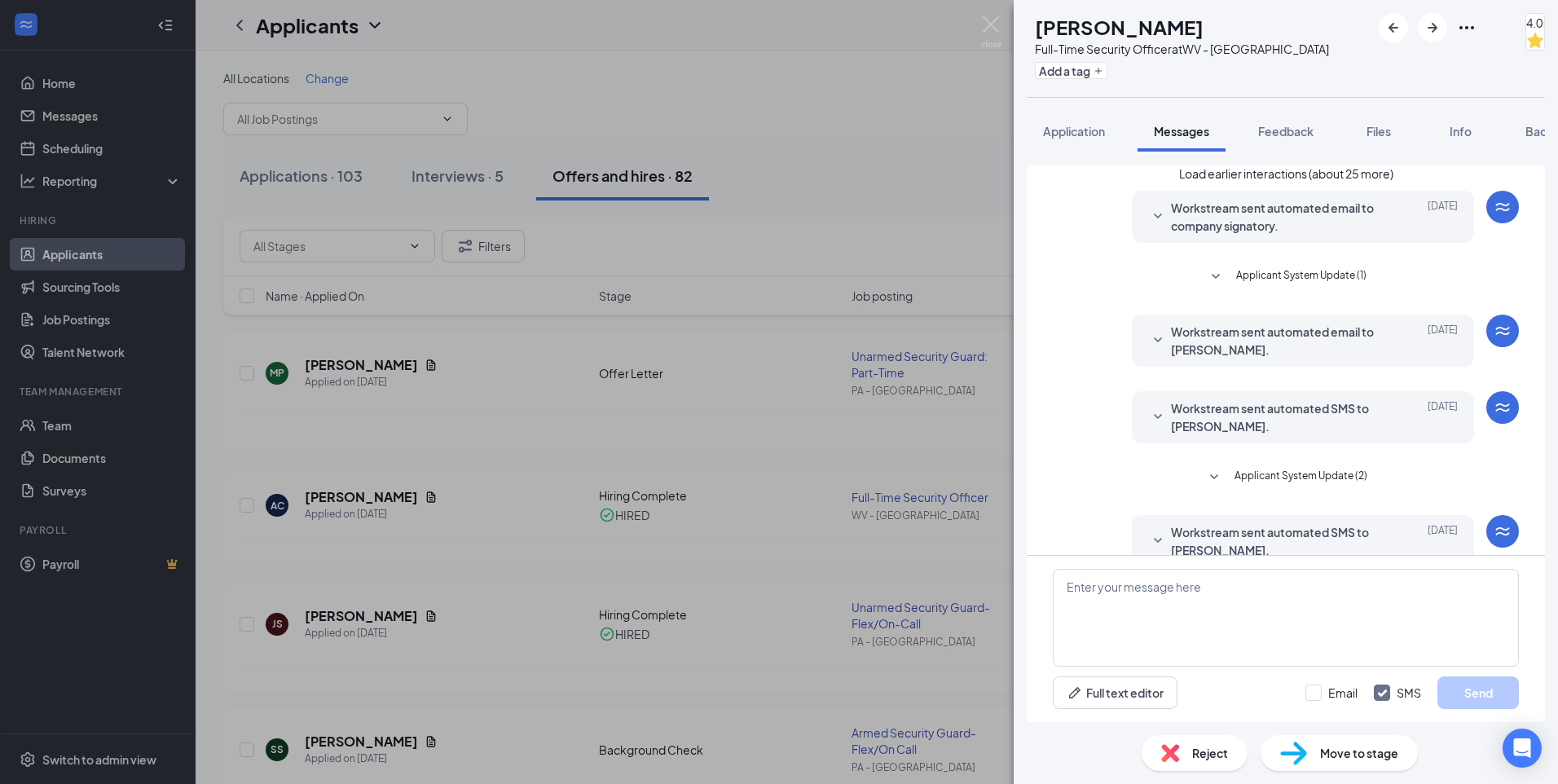
click at [1320, 180] on button "Load earlier interactions (about 25 more)" at bounding box center [1286, 173] width 214 height 18
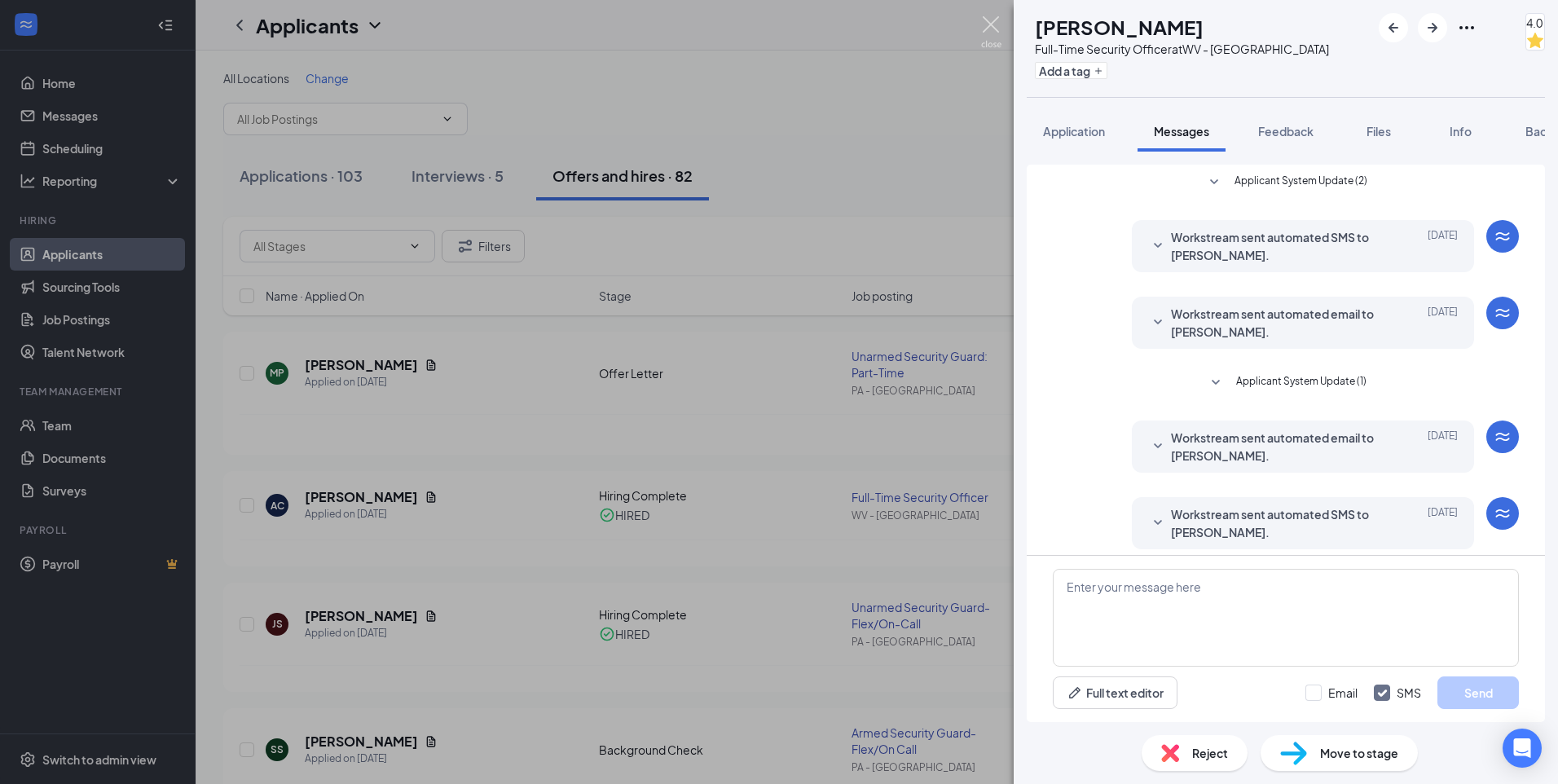
click at [987, 19] on img at bounding box center [991, 32] width 20 height 32
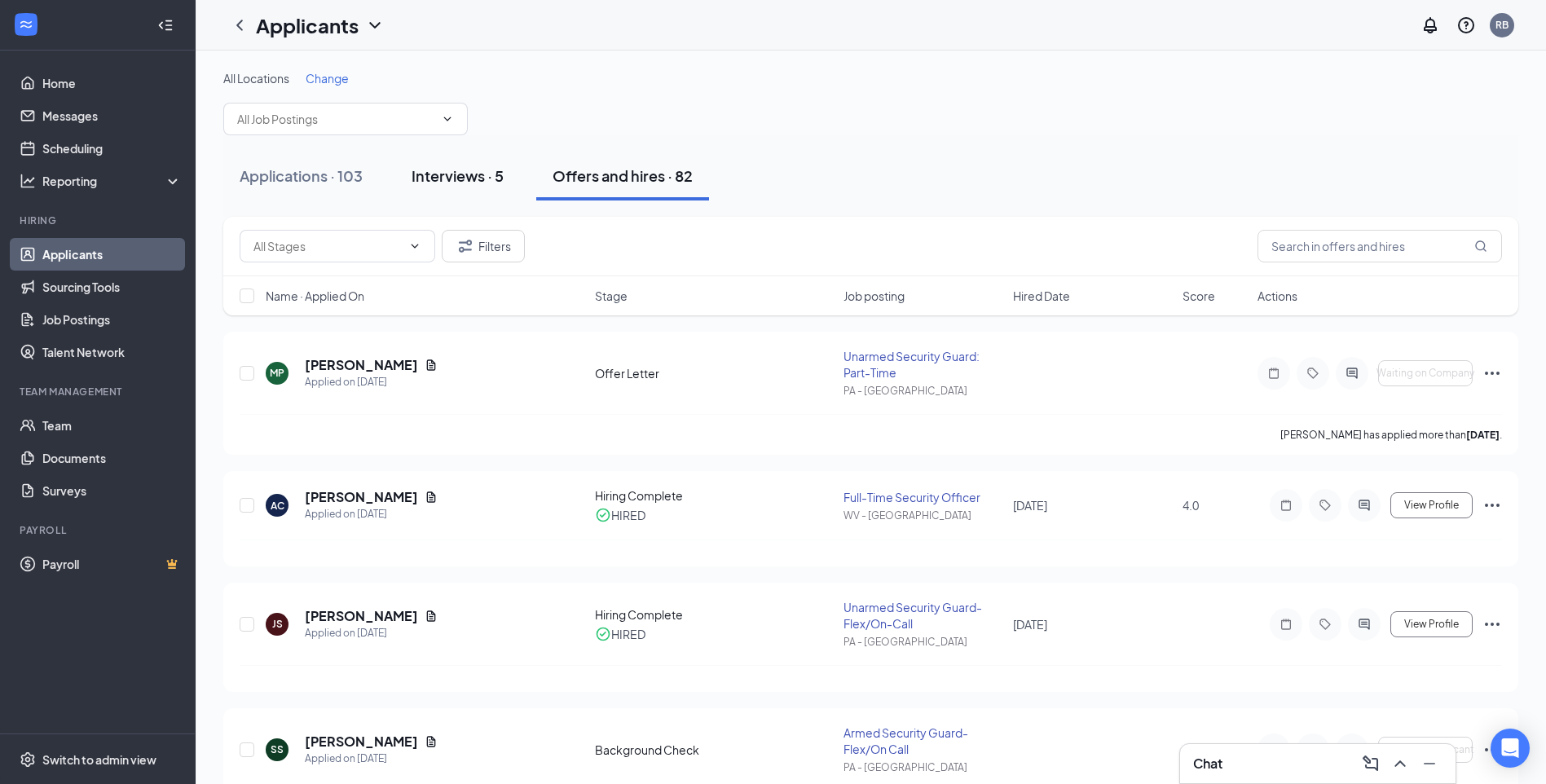
click at [465, 182] on div "Interviews · 5" at bounding box center [457, 176] width 92 height 20
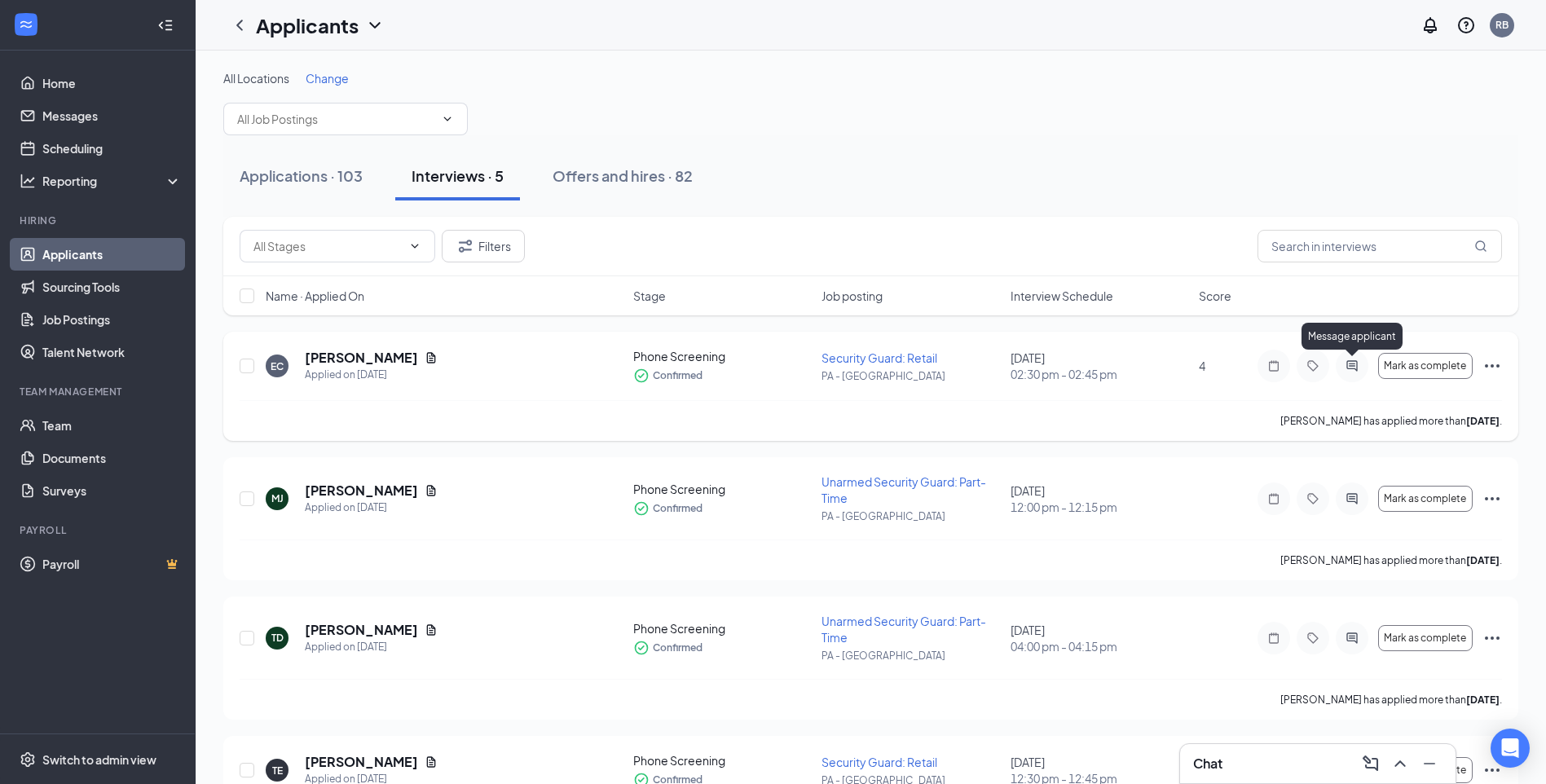
click at [1353, 368] on icon "ActiveChat" at bounding box center [1351, 365] width 11 height 11
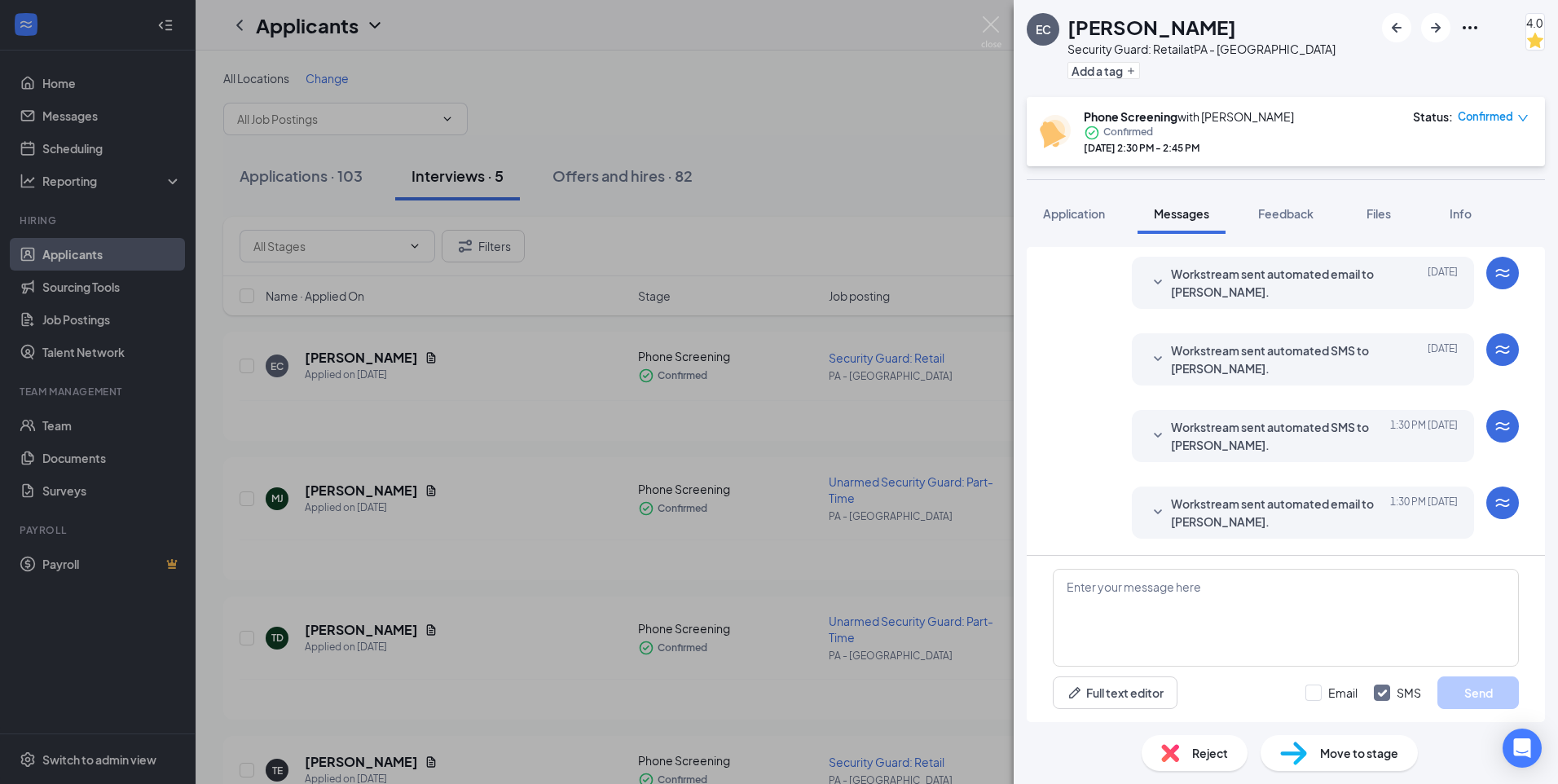
scroll to position [452, 0]
click at [1152, 600] on textarea at bounding box center [1285, 617] width 466 height 98
click at [1056, 212] on span "Application" at bounding box center [1073, 213] width 62 height 14
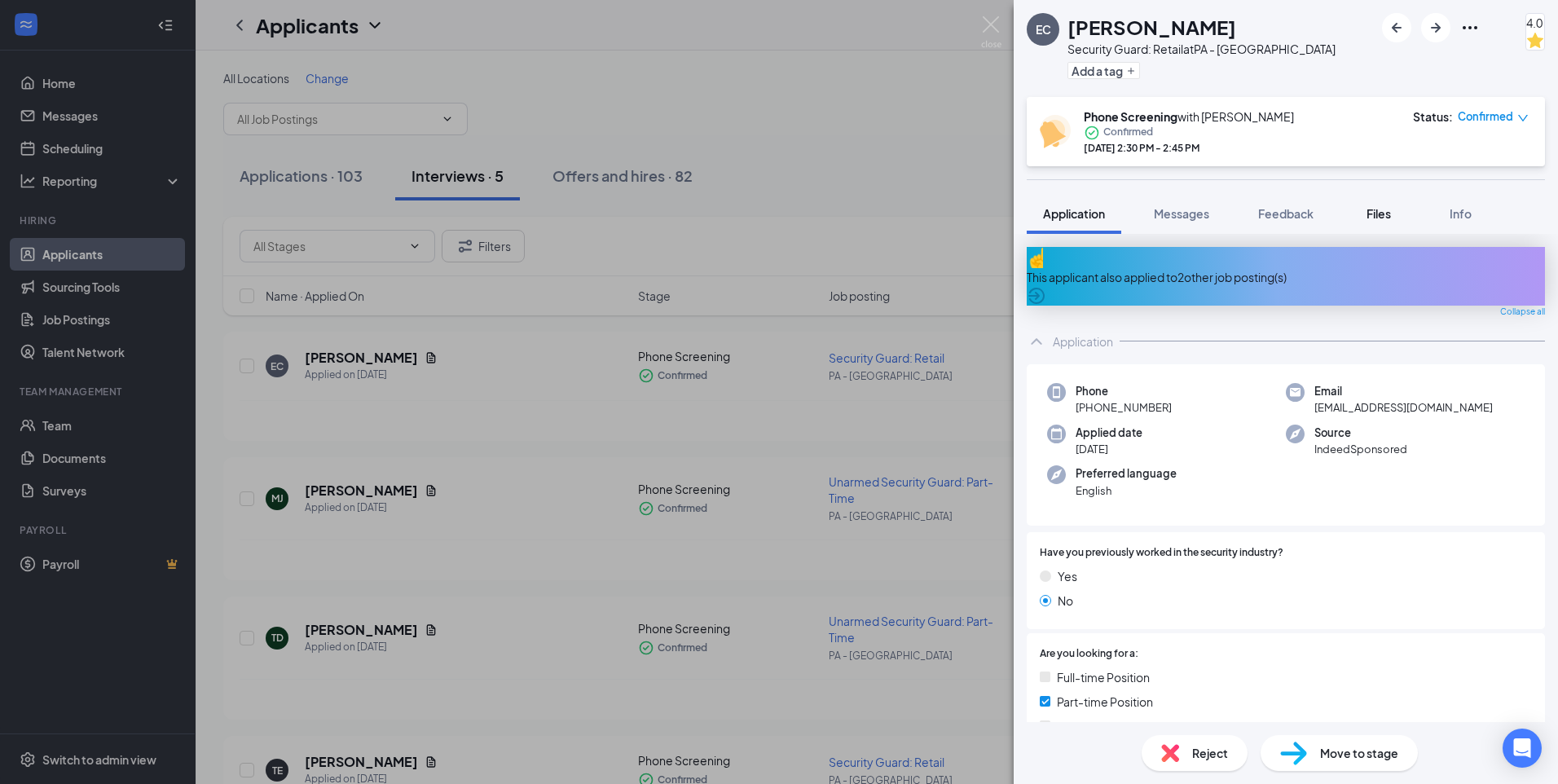
click at [1372, 211] on span "Files" at bounding box center [1378, 213] width 25 height 14
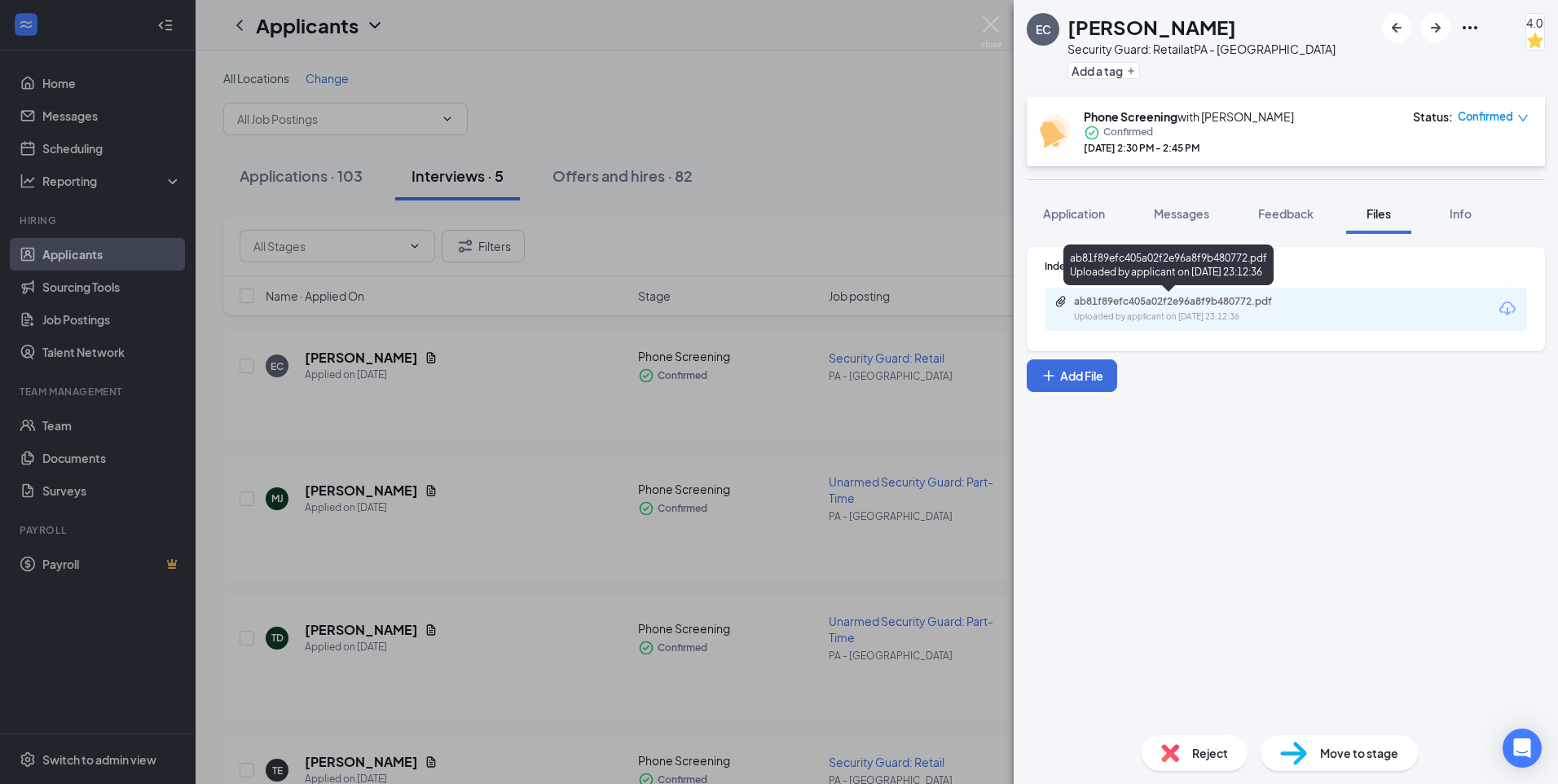
click at [1210, 300] on div "ab81f89efc405a02f2e96a8f9b480772.pdf" at bounding box center [1188, 301] width 228 height 13
click at [1202, 293] on div "ab81f89efc405a02f2e96a8f9b480772.pdf Uploaded by applicant on [DATE] 23:12:36" at bounding box center [1286, 309] width 482 height 43
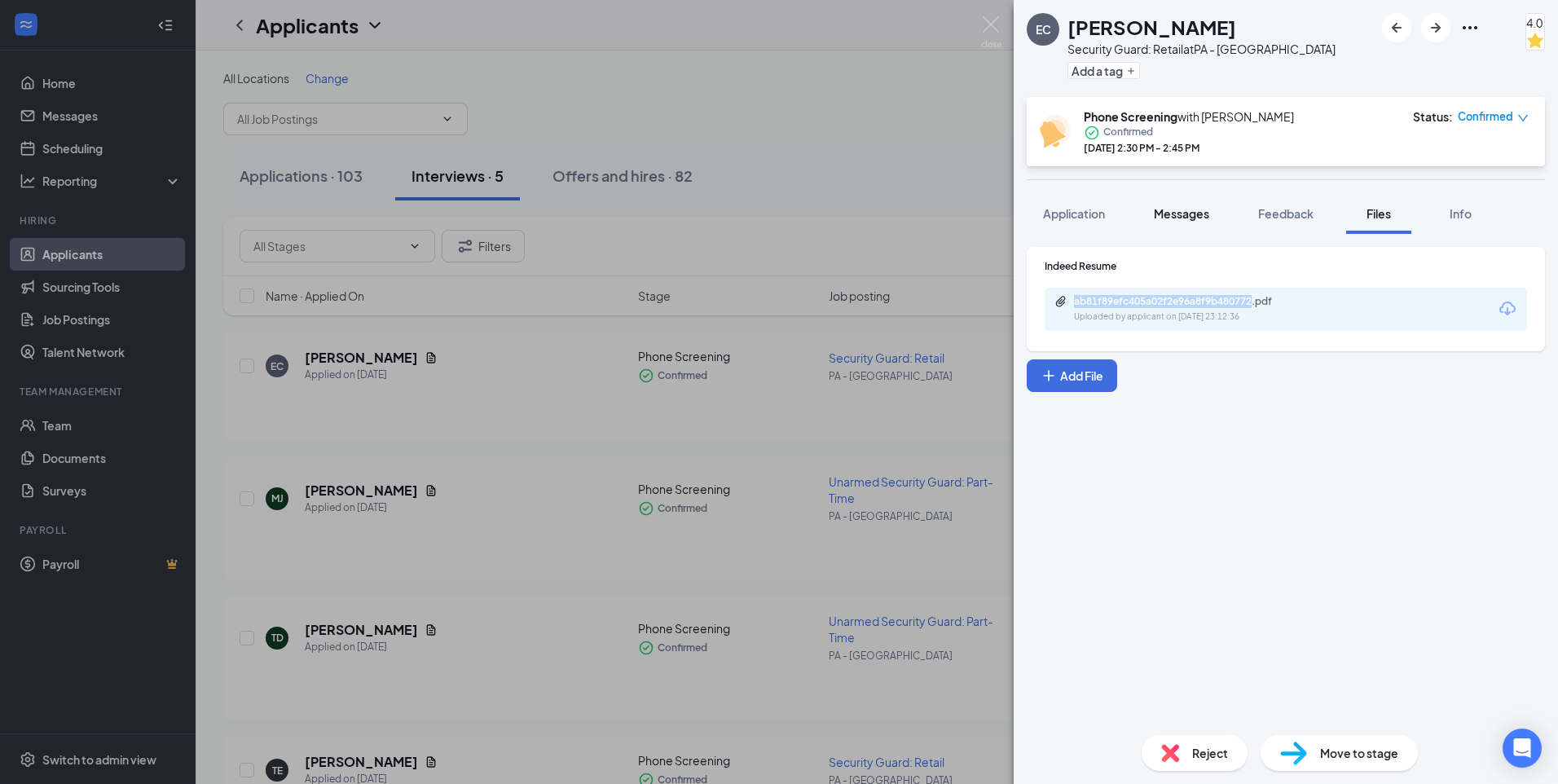
click at [1212, 216] on button "Messages" at bounding box center [1182, 213] width 88 height 41
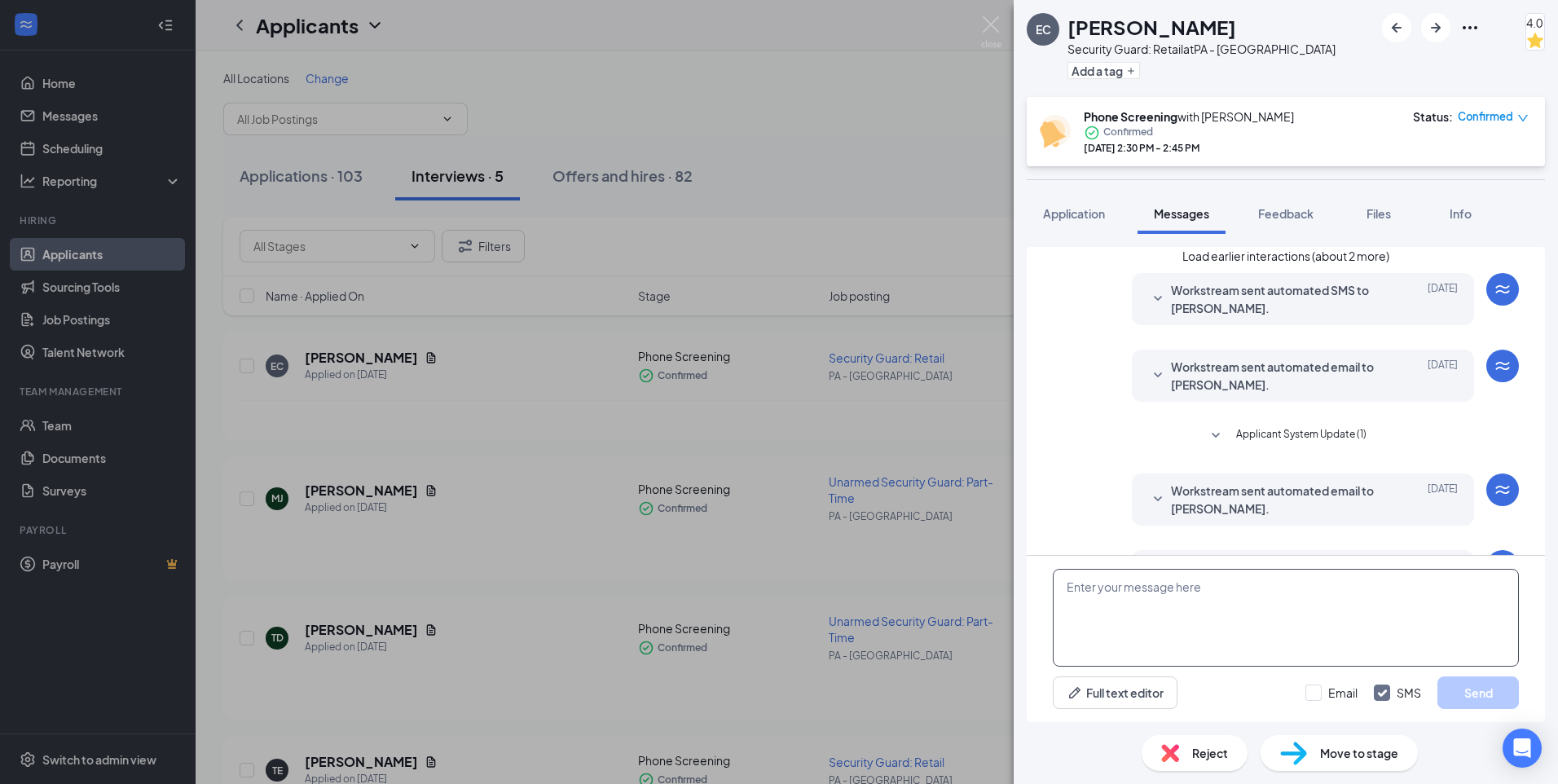
drag, startPoint x: 1179, startPoint y: 591, endPoint x: 1185, endPoint y: 579, distance: 13.4
click at [1185, 579] on textarea at bounding box center [1285, 617] width 466 height 98
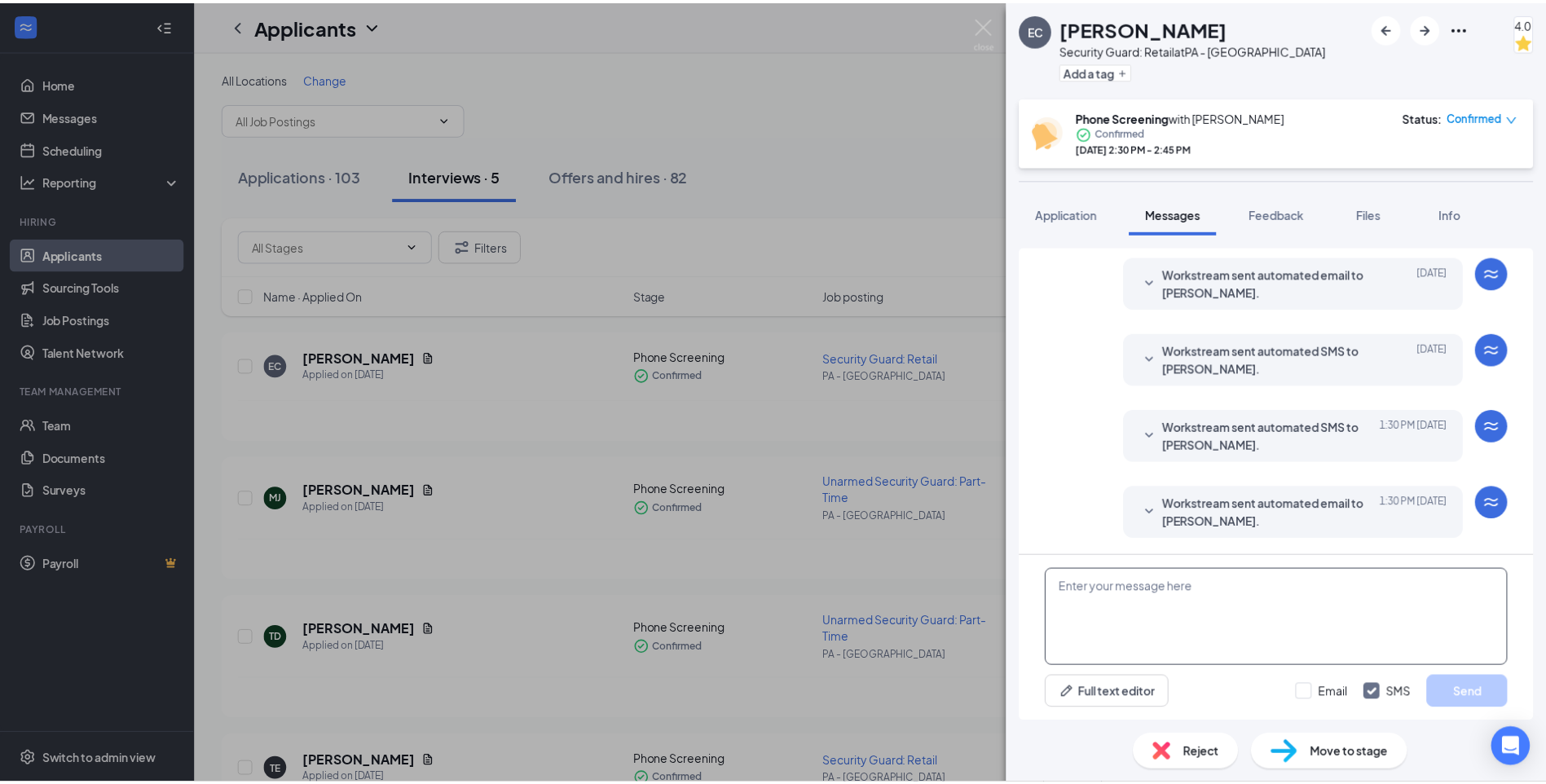
scroll to position [452, 0]
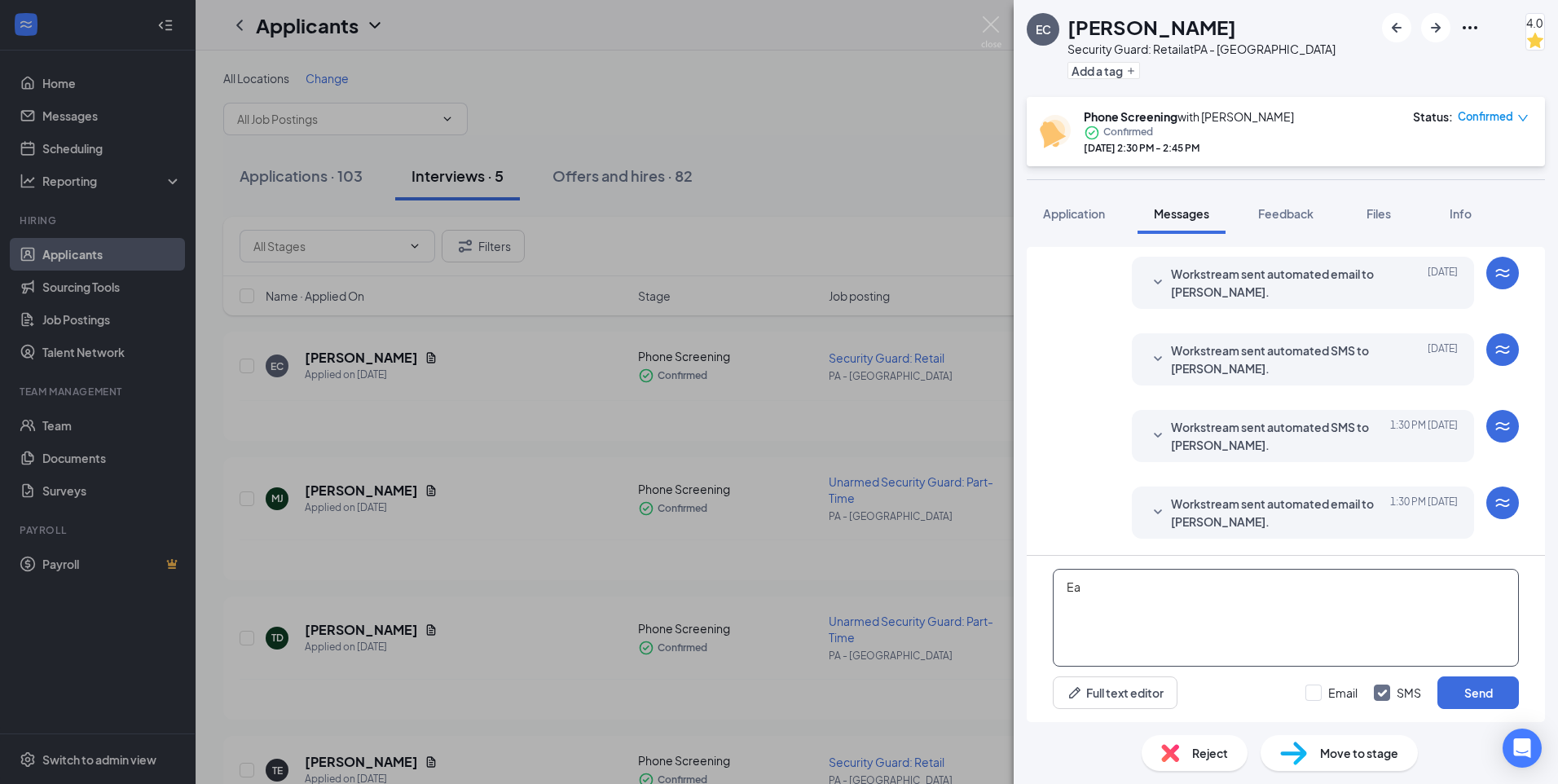
type textarea "E"
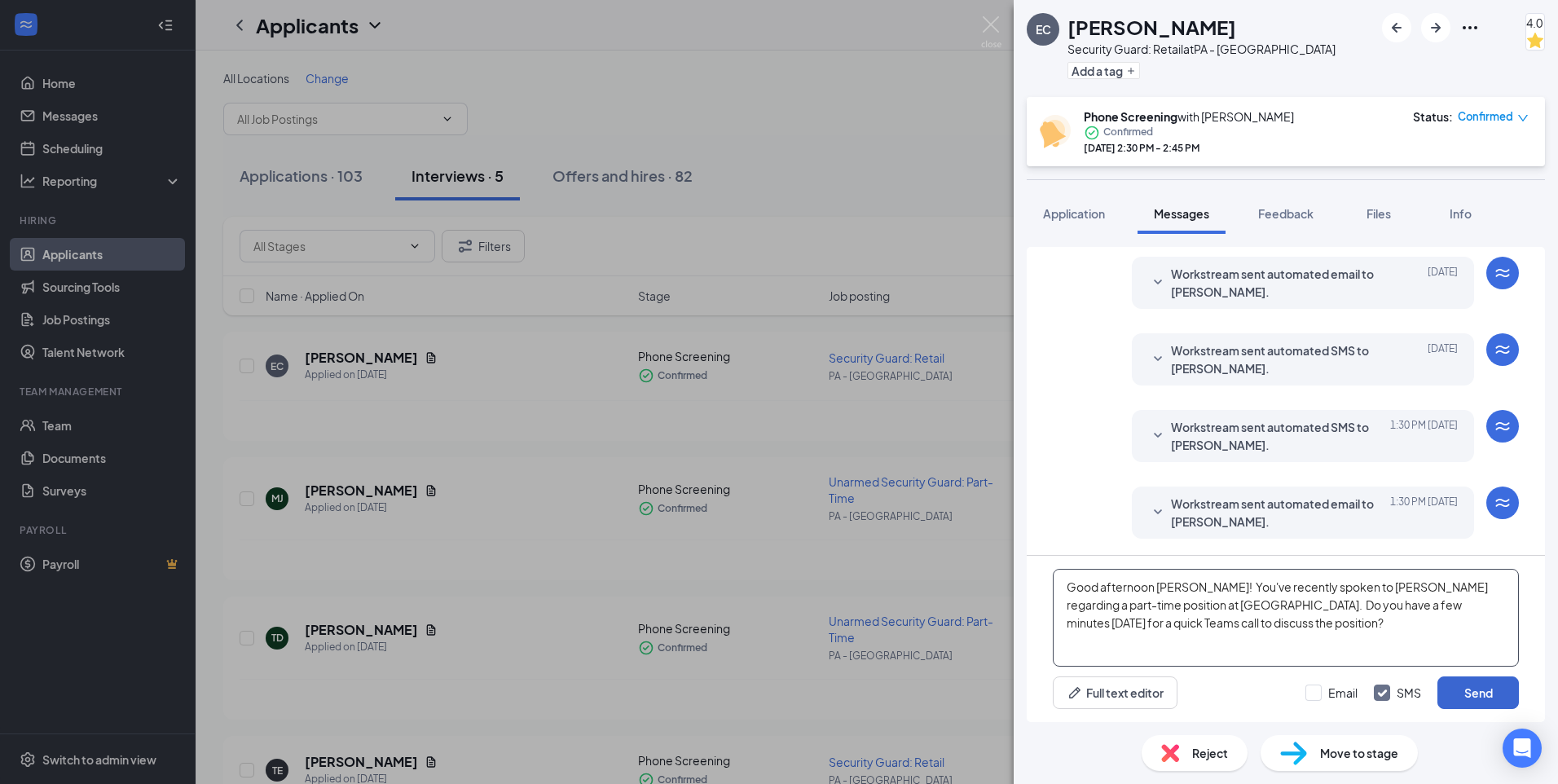
type textarea "Good afternoon [PERSON_NAME]! You've recently spoken to [PERSON_NAME] regarding…"
click at [1469, 688] on button "Send" at bounding box center [1478, 692] width 81 height 33
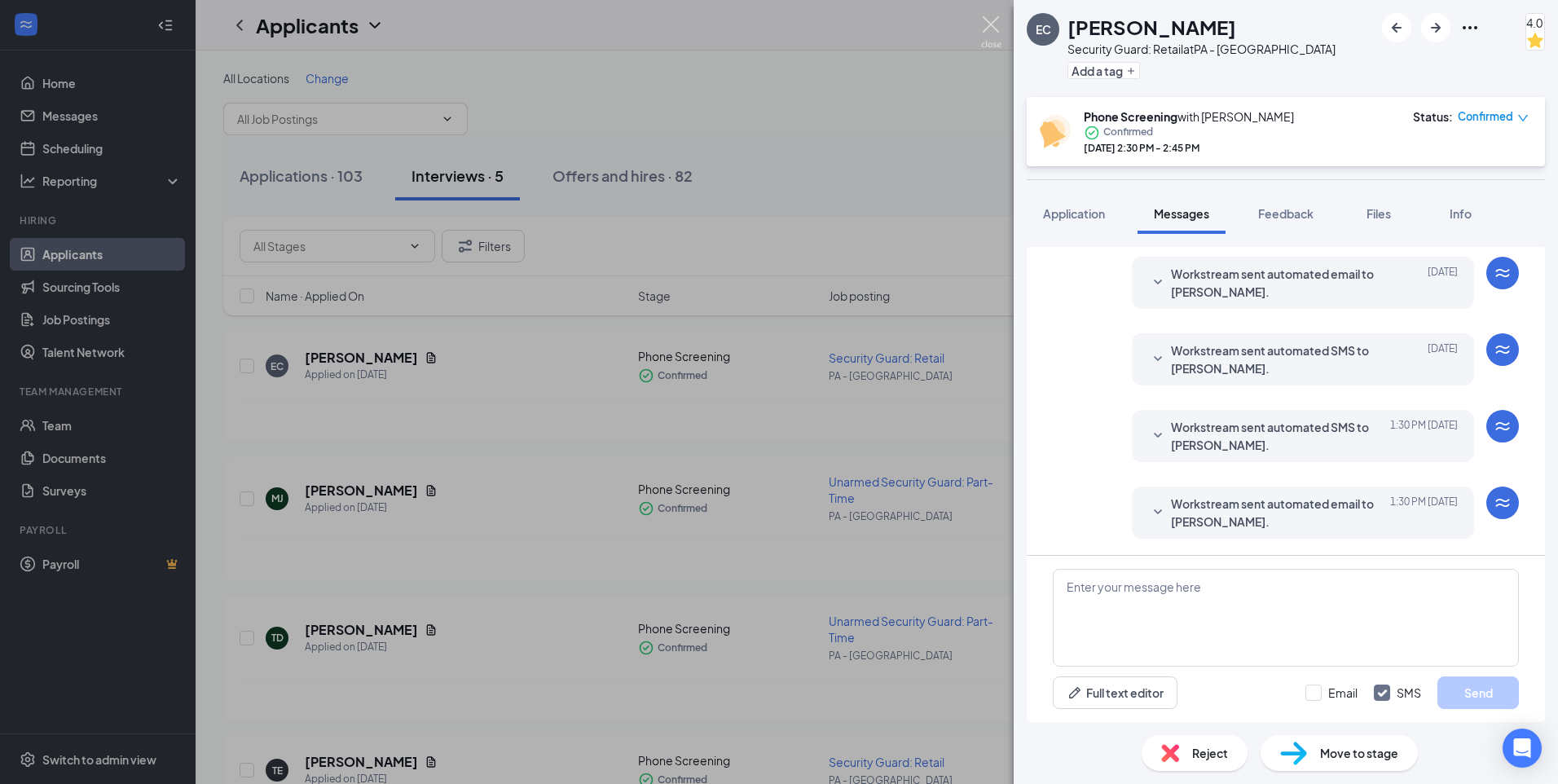
click at [988, 23] on img at bounding box center [991, 32] width 20 height 32
